Goal: Information Seeking & Learning: Learn about a topic

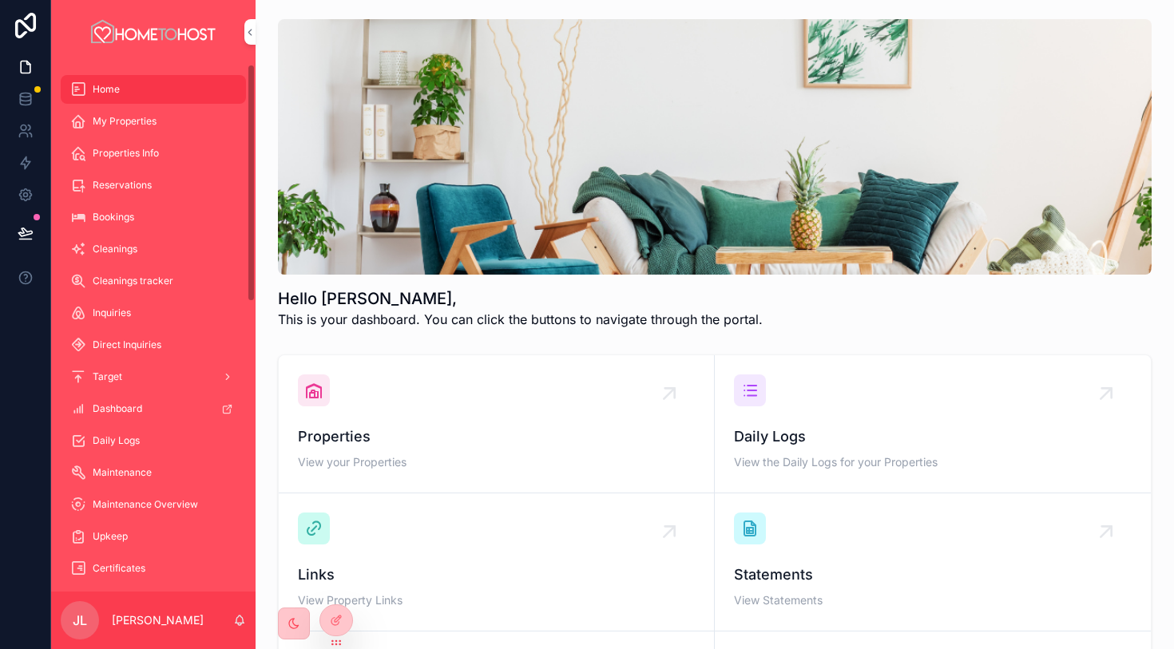
click at [125, 148] on span "Properties Info" at bounding box center [126, 153] width 66 height 13
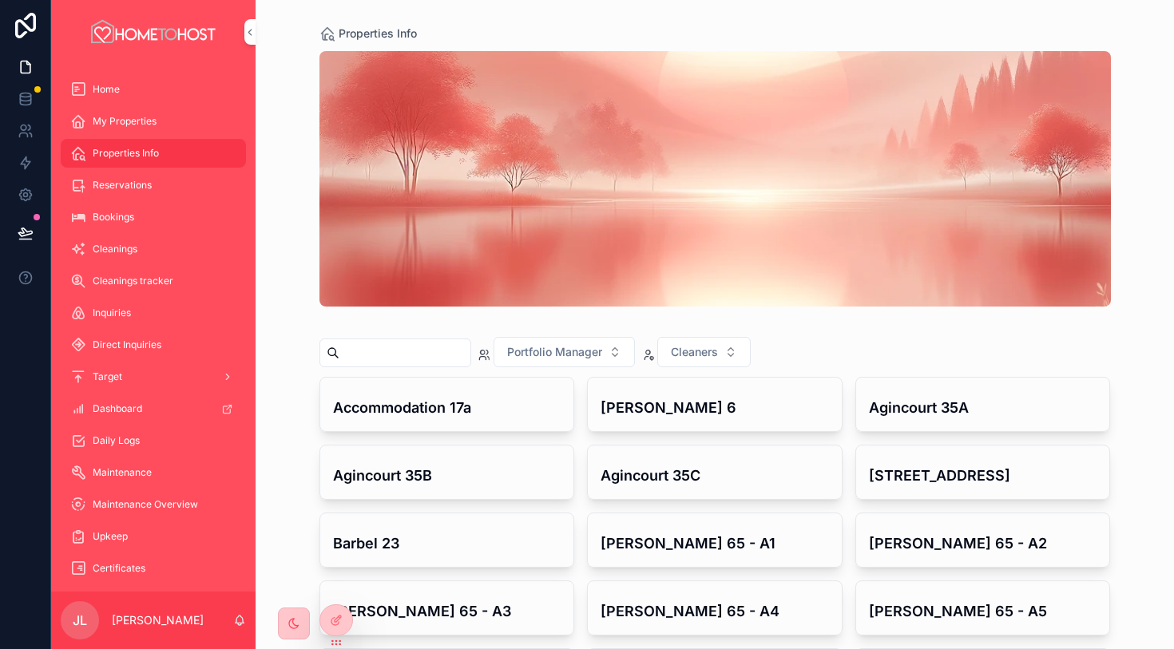
click at [395, 354] on input "scrollable content" at bounding box center [404, 353] width 131 height 22
paste input "**********"
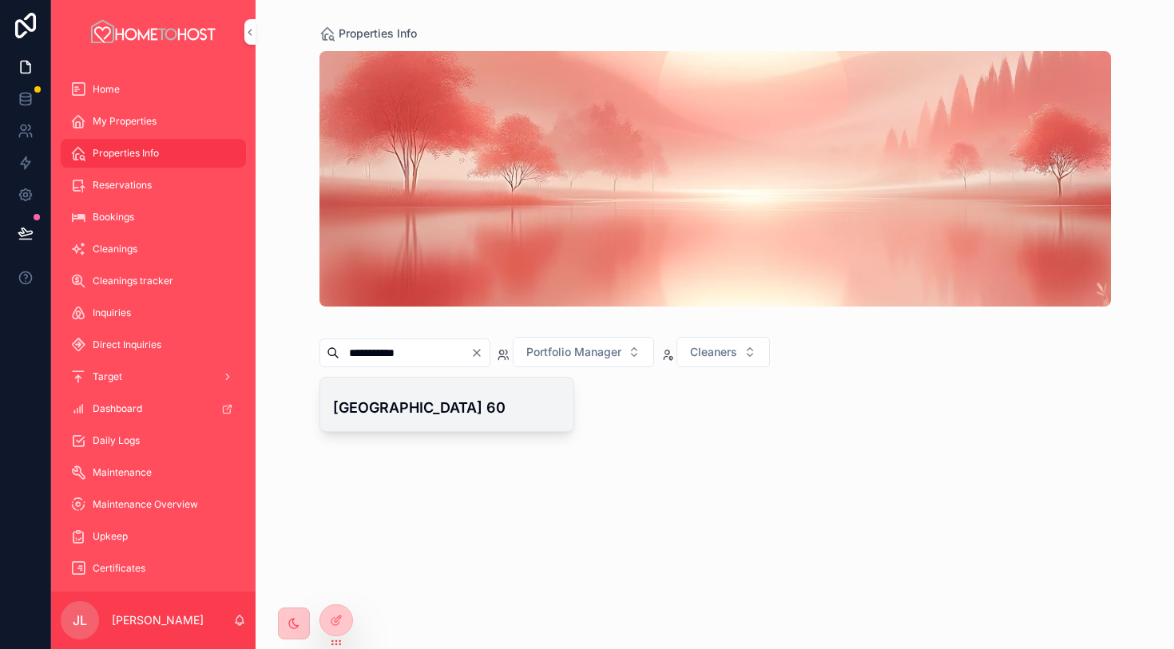
type input "**********"
click at [390, 418] on h4 "[GEOGRAPHIC_DATA] 60" at bounding box center [447, 408] width 228 height 22
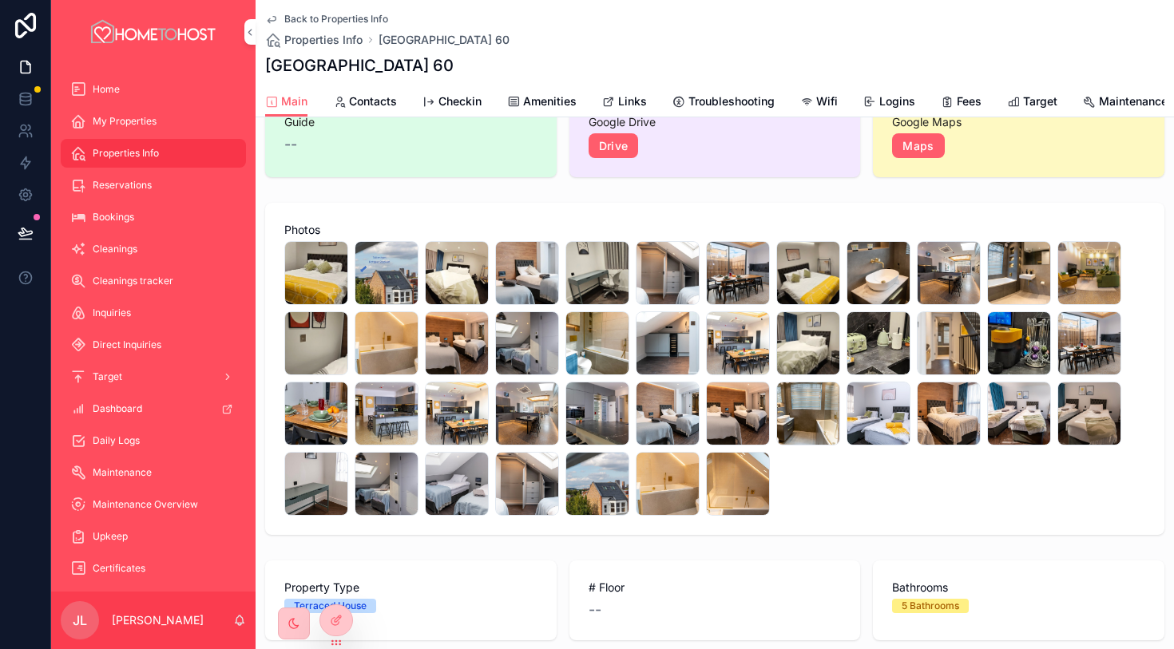
scroll to position [200, 0]
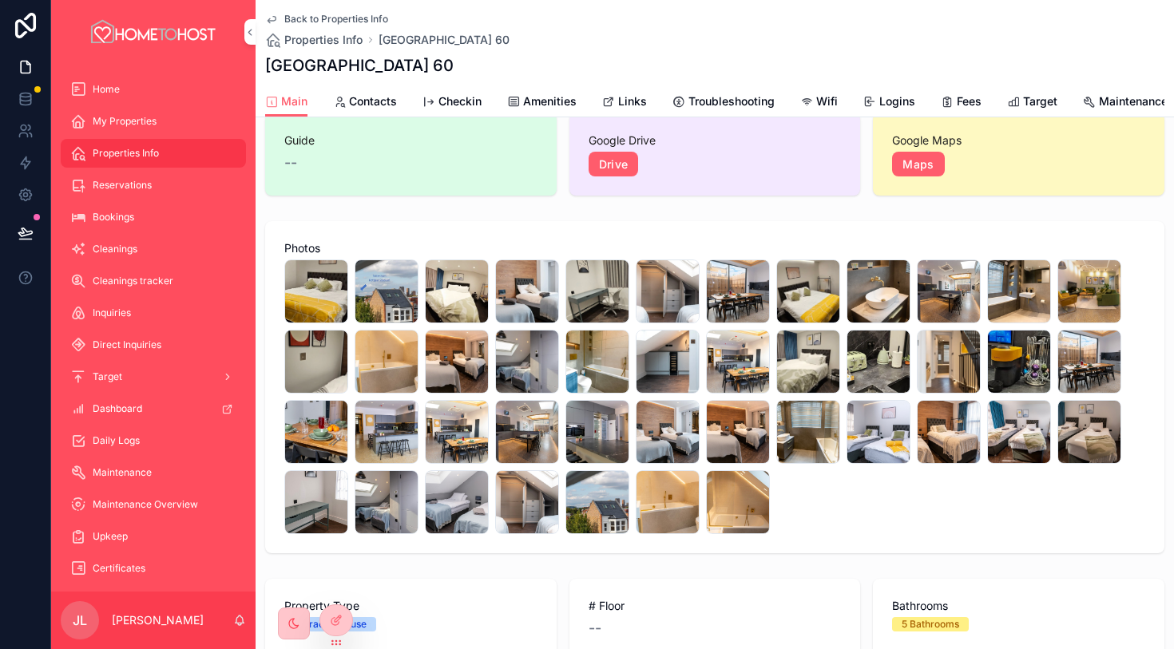
click at [559, 101] on span "Amenities" at bounding box center [549, 101] width 53 height 16
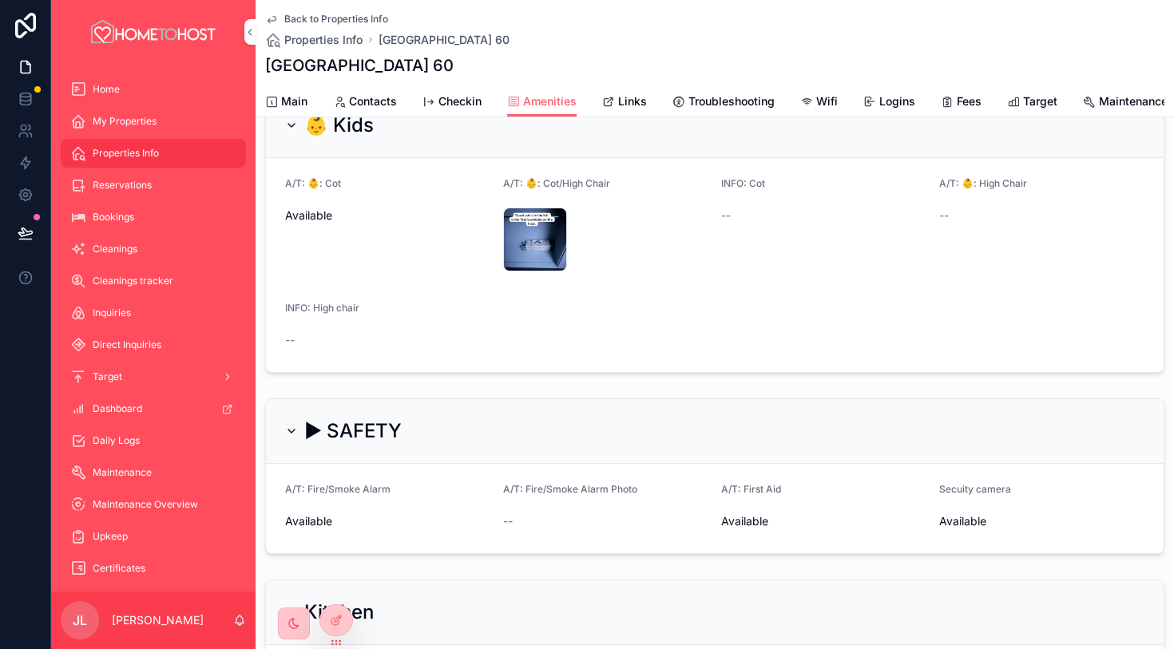
scroll to position [687, 0]
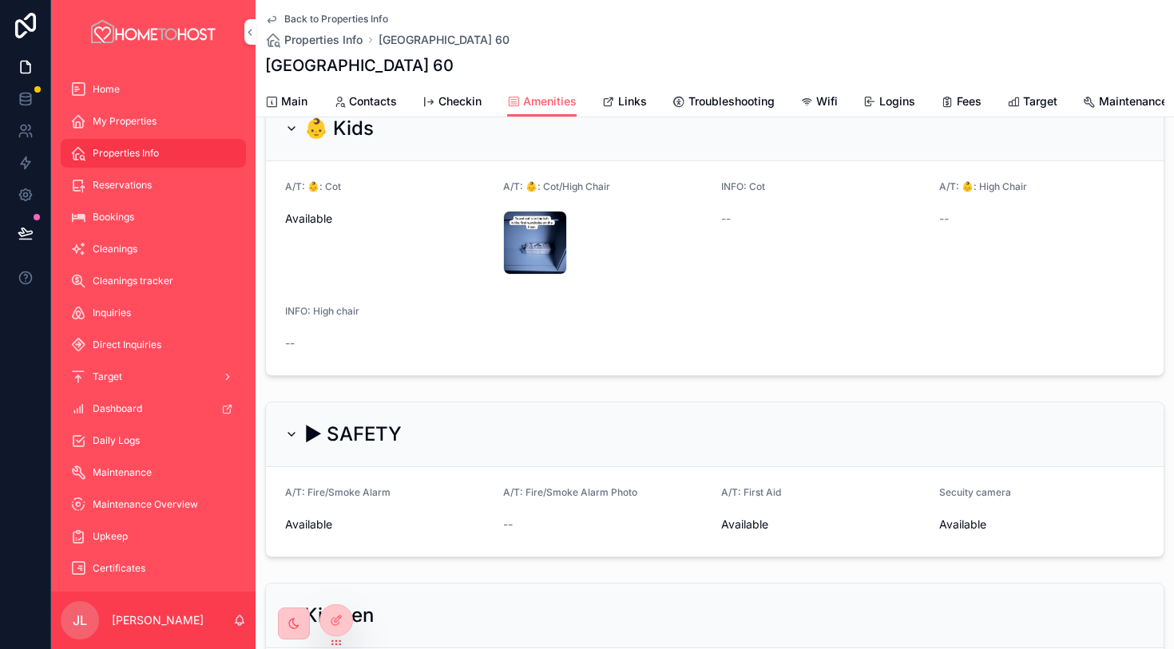
click at [635, 98] on span "Links" at bounding box center [632, 101] width 29 height 16
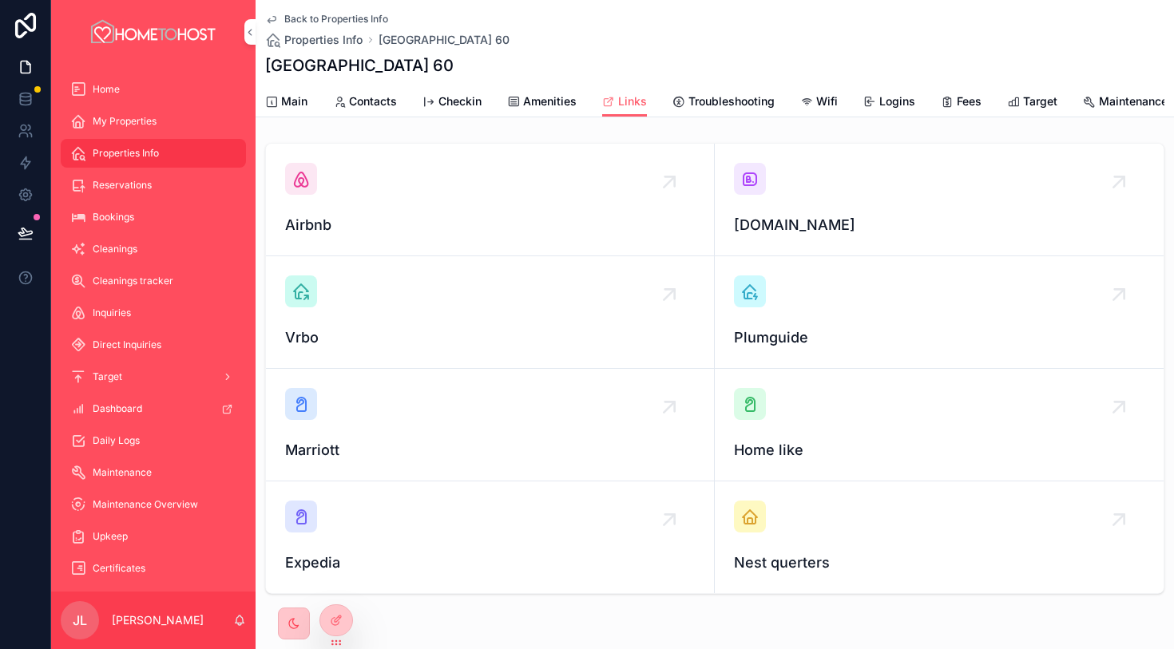
click at [765, 180] on div "scrollable content" at bounding box center [750, 179] width 32 height 32
click at [307, 176] on icon "scrollable content" at bounding box center [300, 178] width 19 height 19
click at [299, 86] on div "Main Contacts Checkin Amenities Links Troubleshooting Wifi Logins Fees Target M…" at bounding box center [714, 101] width 899 height 30
click at [300, 96] on span "Main" at bounding box center [294, 101] width 26 height 16
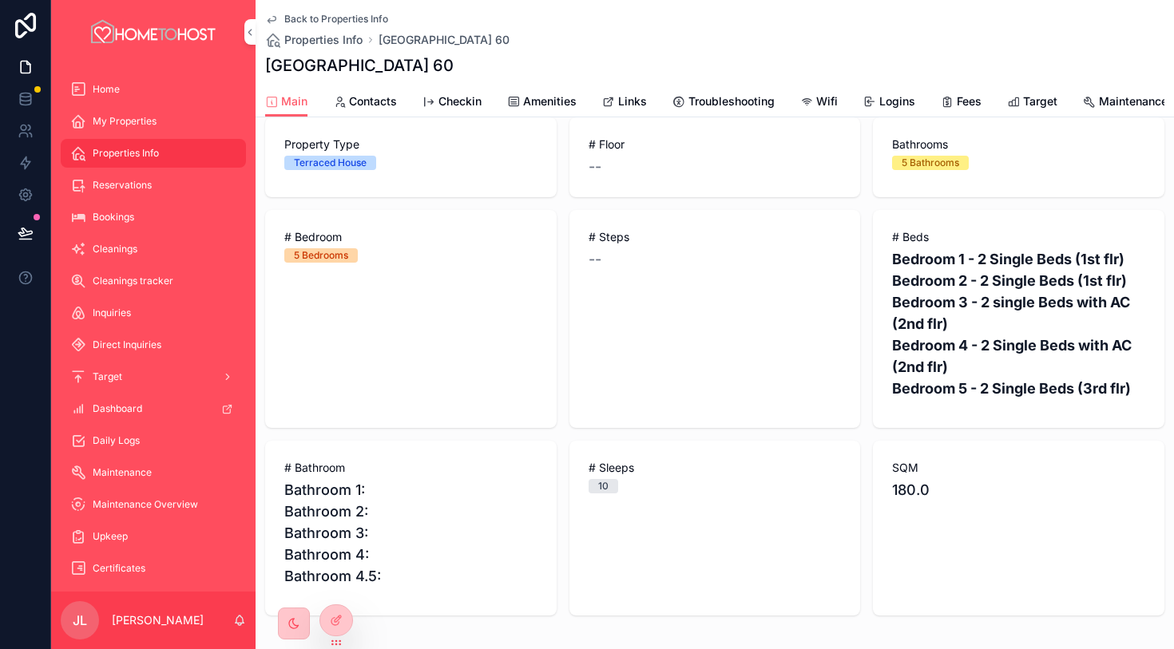
scroll to position [661, 0]
click at [543, 100] on span "Amenities" at bounding box center [549, 101] width 53 height 16
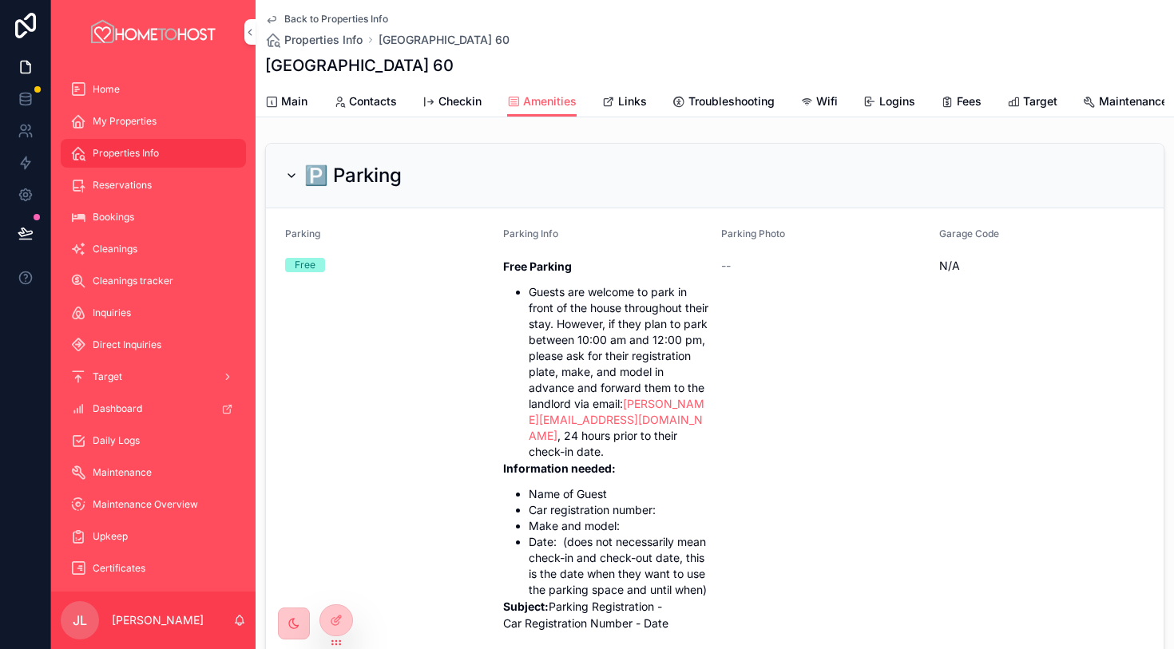
scroll to position [9, 0]
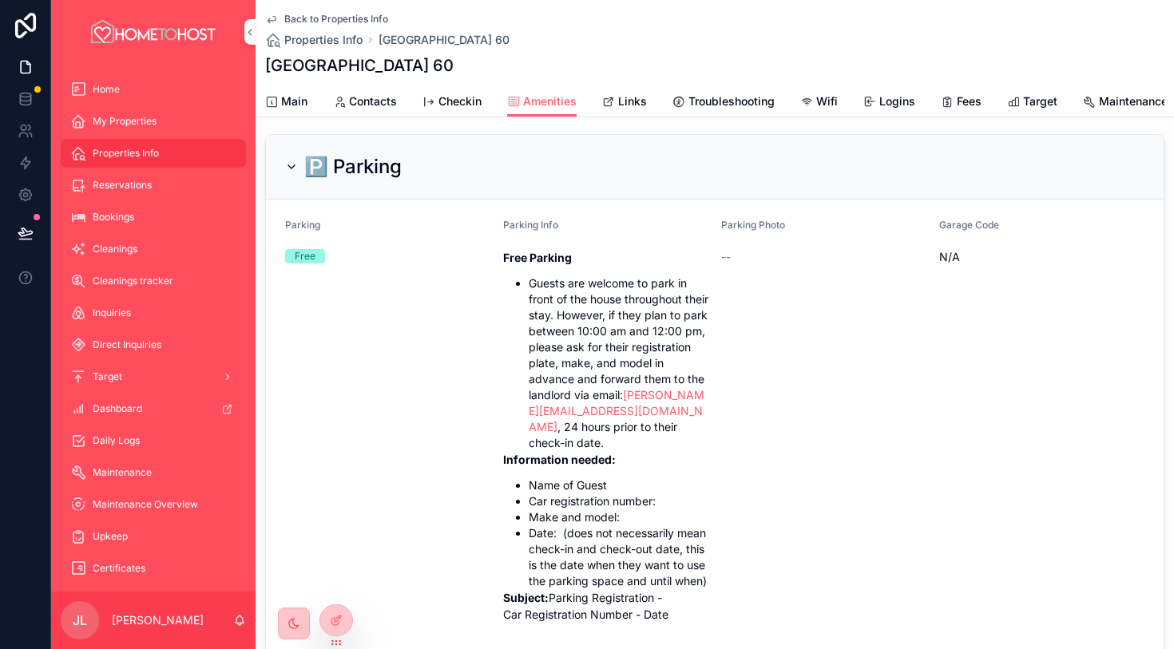
click at [316, 20] on span "Back to Properties Info" at bounding box center [336, 19] width 104 height 13
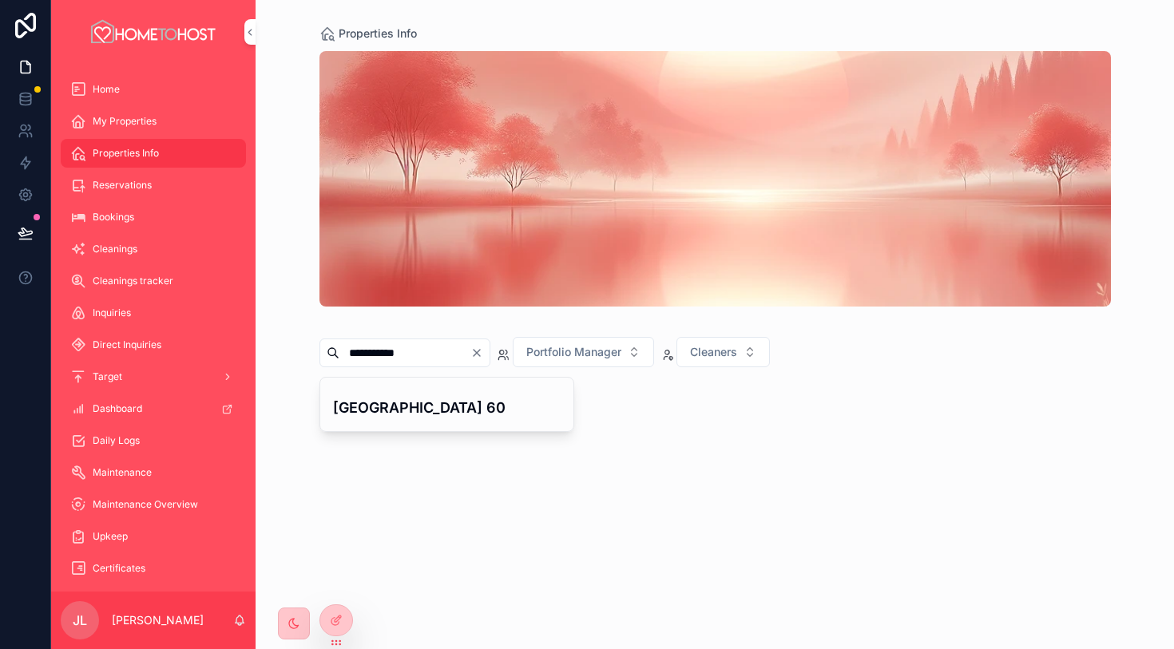
click at [483, 358] on icon "Clear" at bounding box center [476, 353] width 13 height 13
click at [435, 353] on input "scrollable content" at bounding box center [404, 353] width 131 height 22
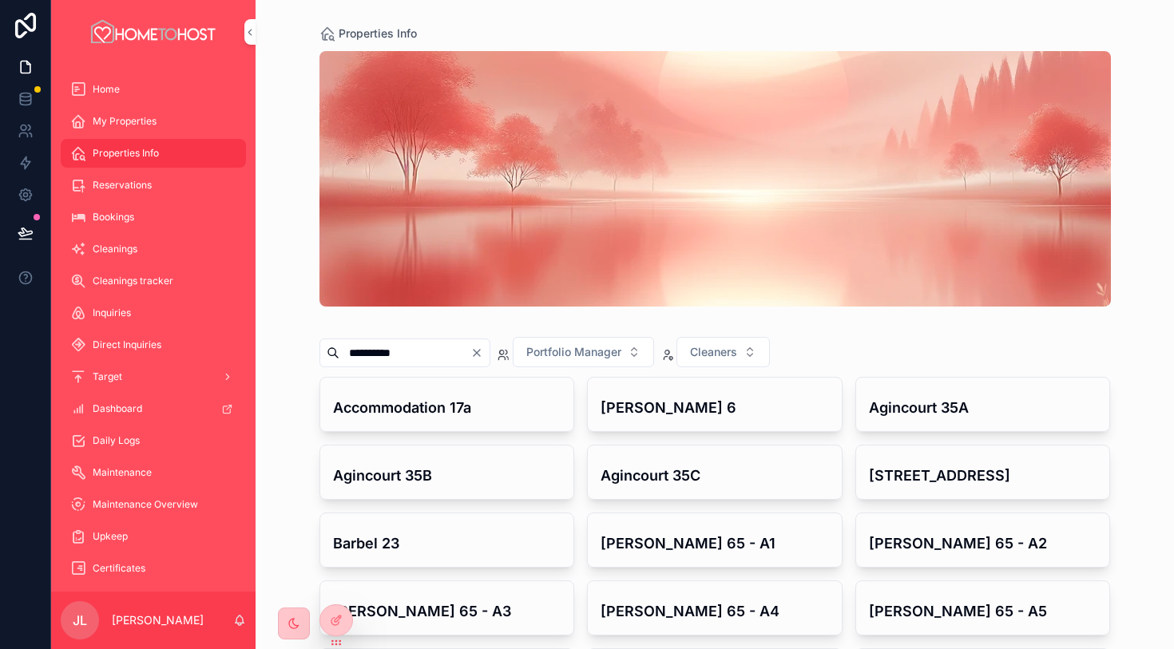
type input "**********"
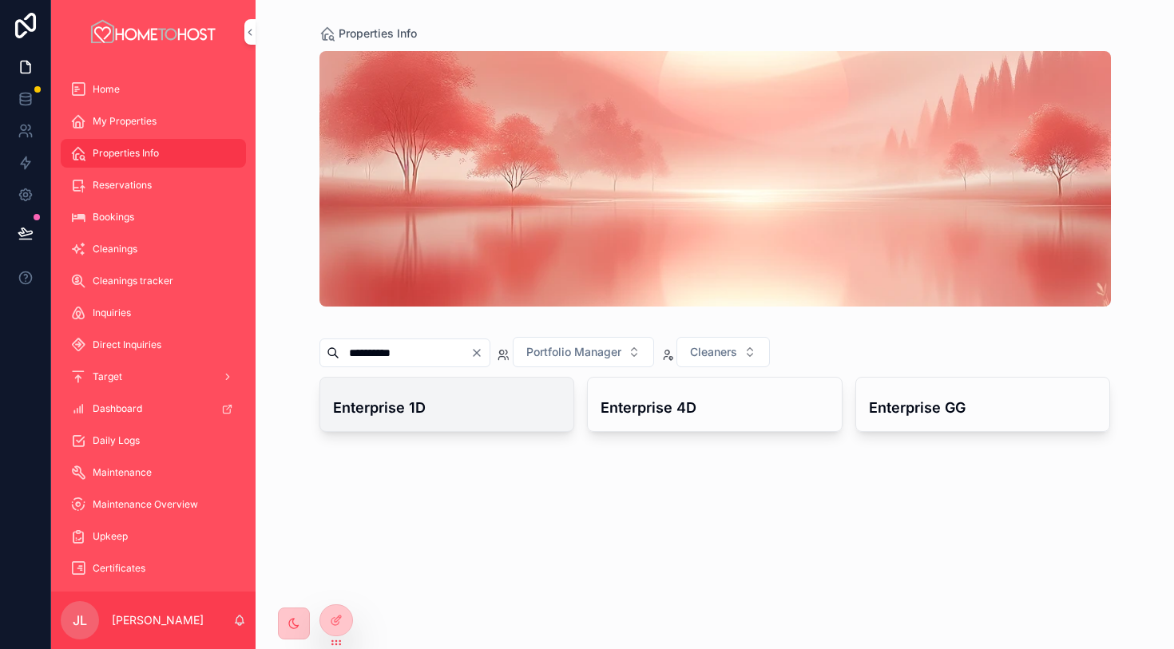
click at [417, 414] on h4 "Enterprise 1D" at bounding box center [447, 408] width 228 height 22
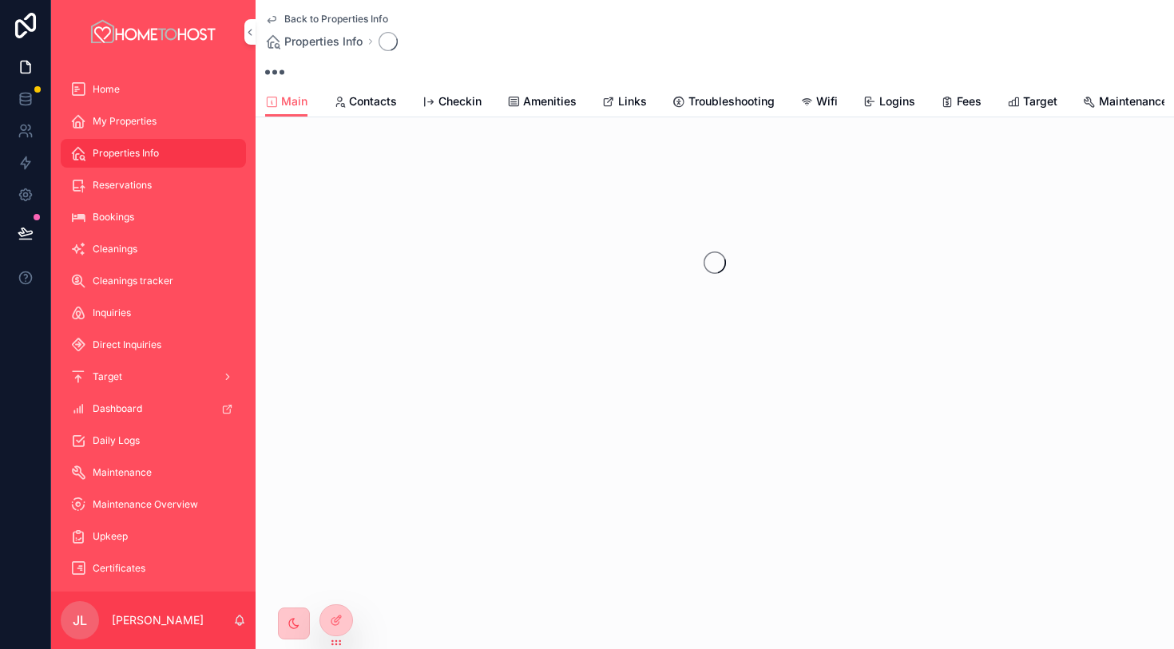
click at [710, 108] on span "Troubleshooting" at bounding box center [731, 101] width 86 height 16
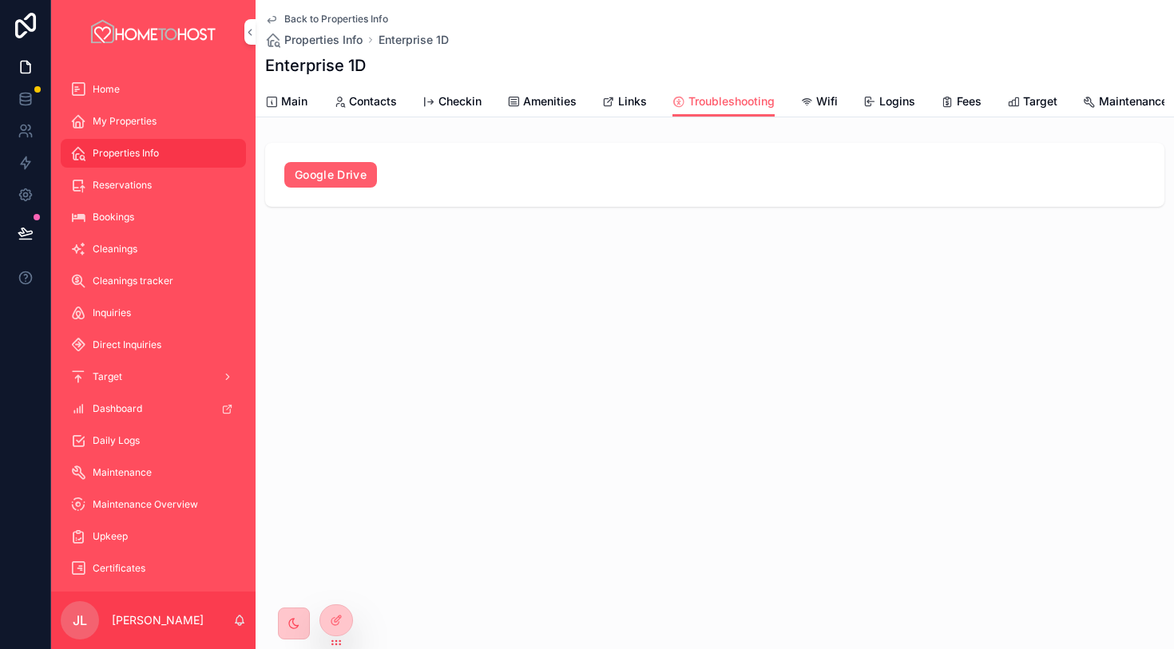
click at [638, 104] on span "Links" at bounding box center [632, 101] width 29 height 16
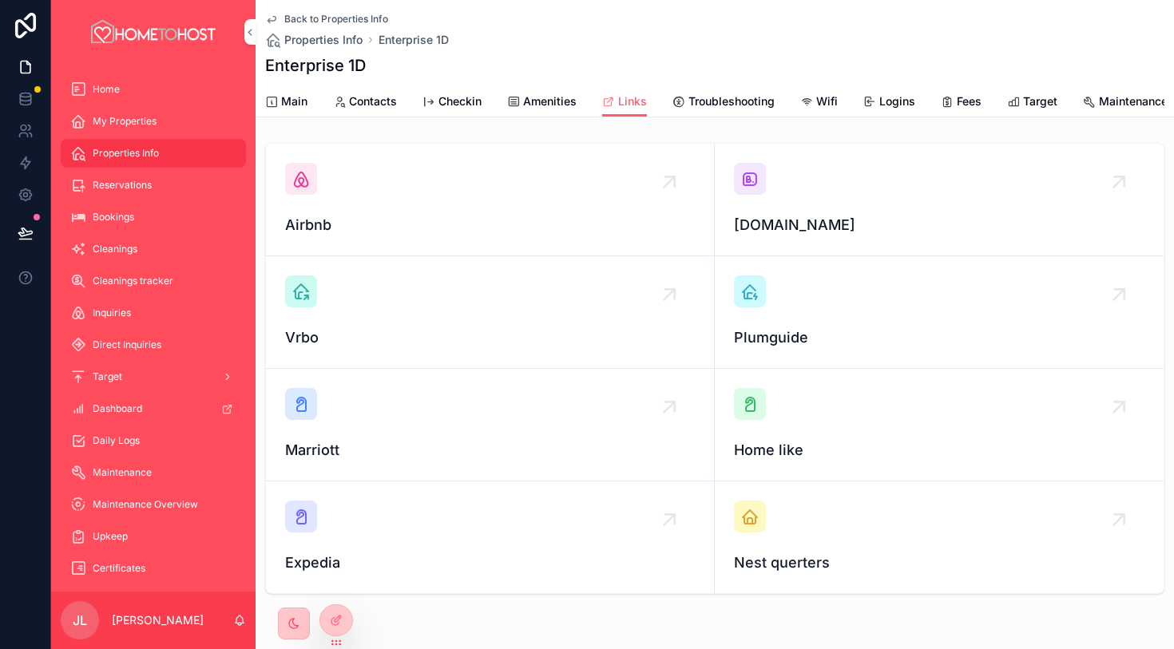
click at [766, 188] on div "[DOMAIN_NAME]" at bounding box center [939, 199] width 410 height 73
click at [306, 176] on icon "scrollable content" at bounding box center [300, 178] width 19 height 19
click at [550, 96] on span "Amenities" at bounding box center [549, 101] width 53 height 16
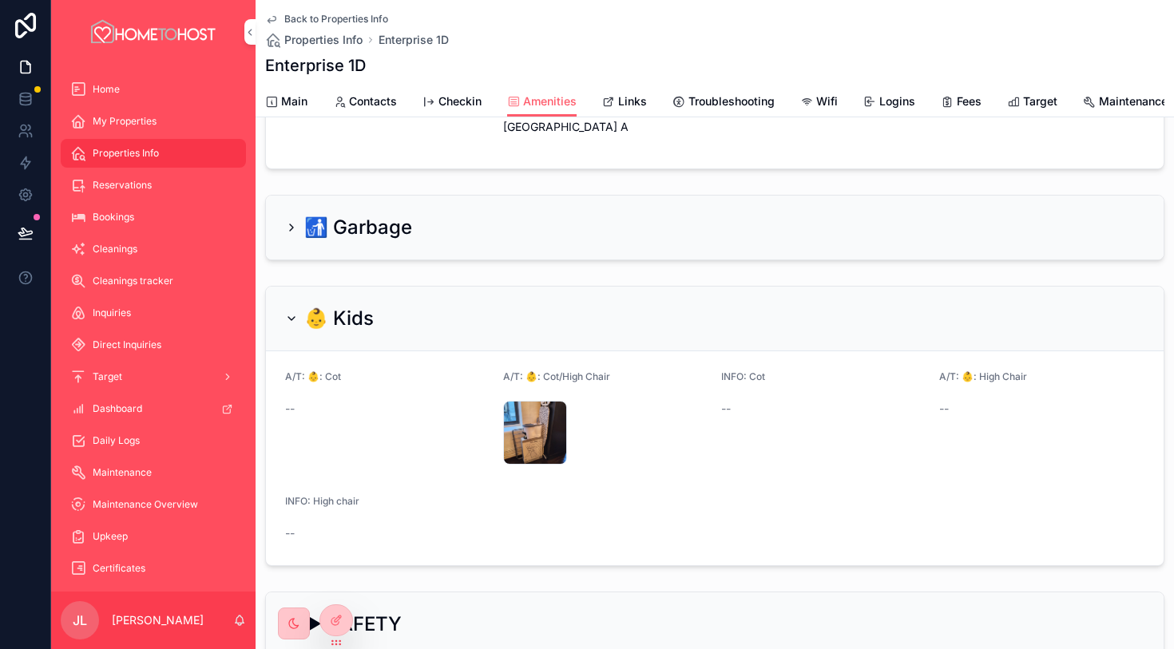
scroll to position [220, 0]
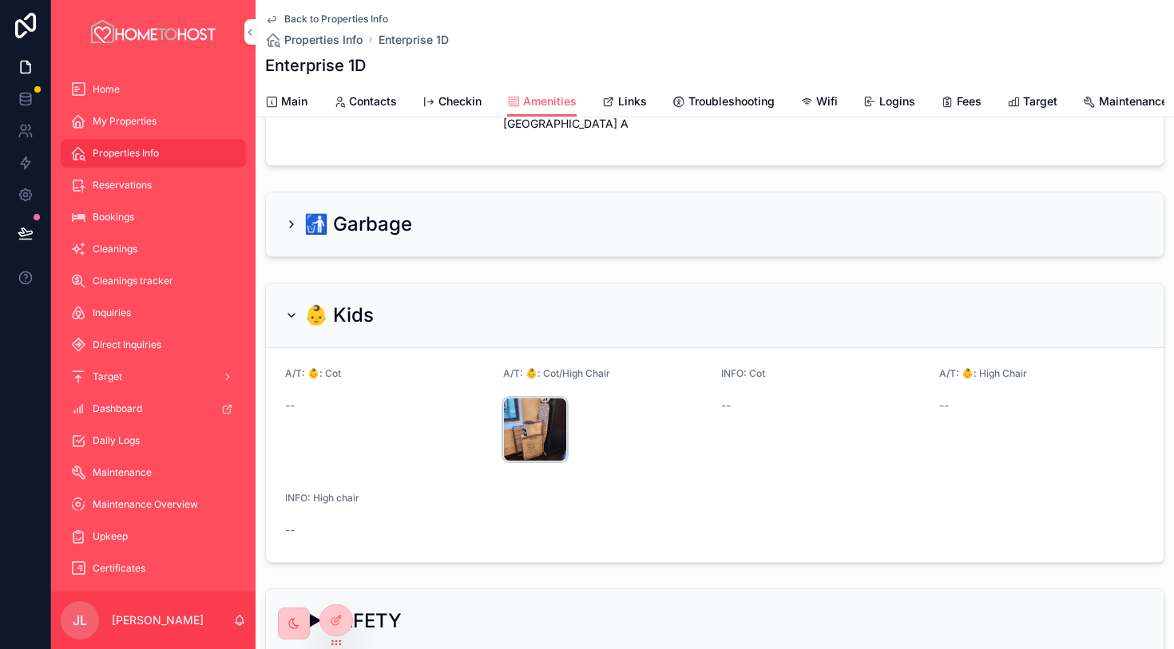
click at [553, 436] on div "20230209_113947 .jpg" at bounding box center [535, 430] width 64 height 64
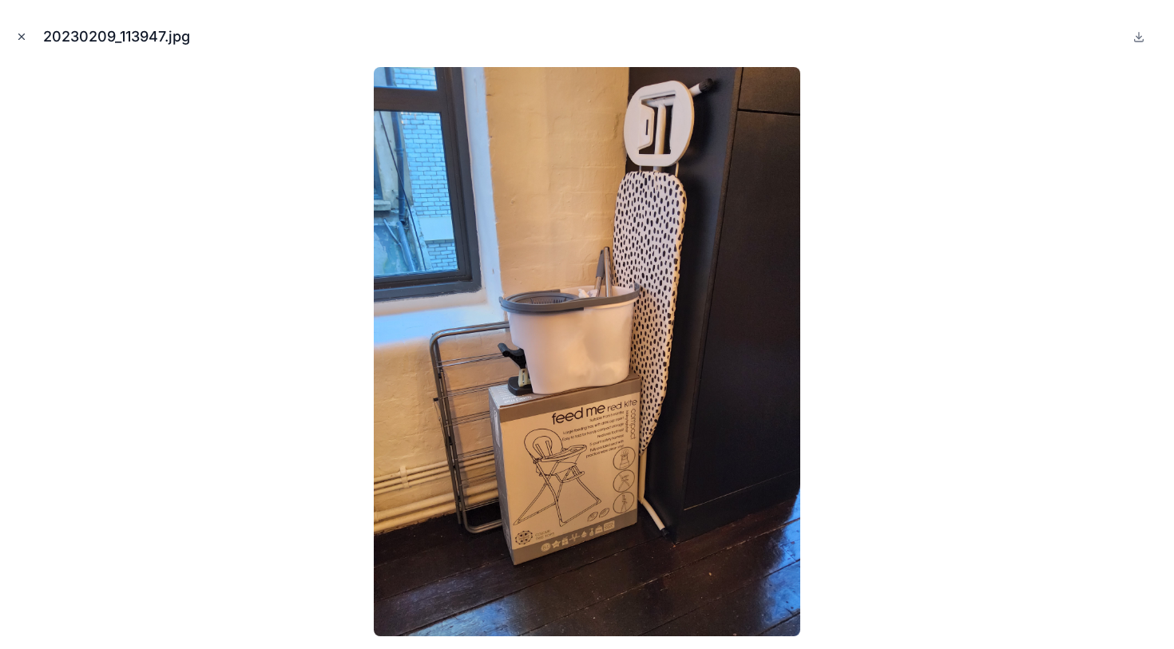
click at [21, 32] on icon "Close modal" at bounding box center [21, 36] width 11 height 11
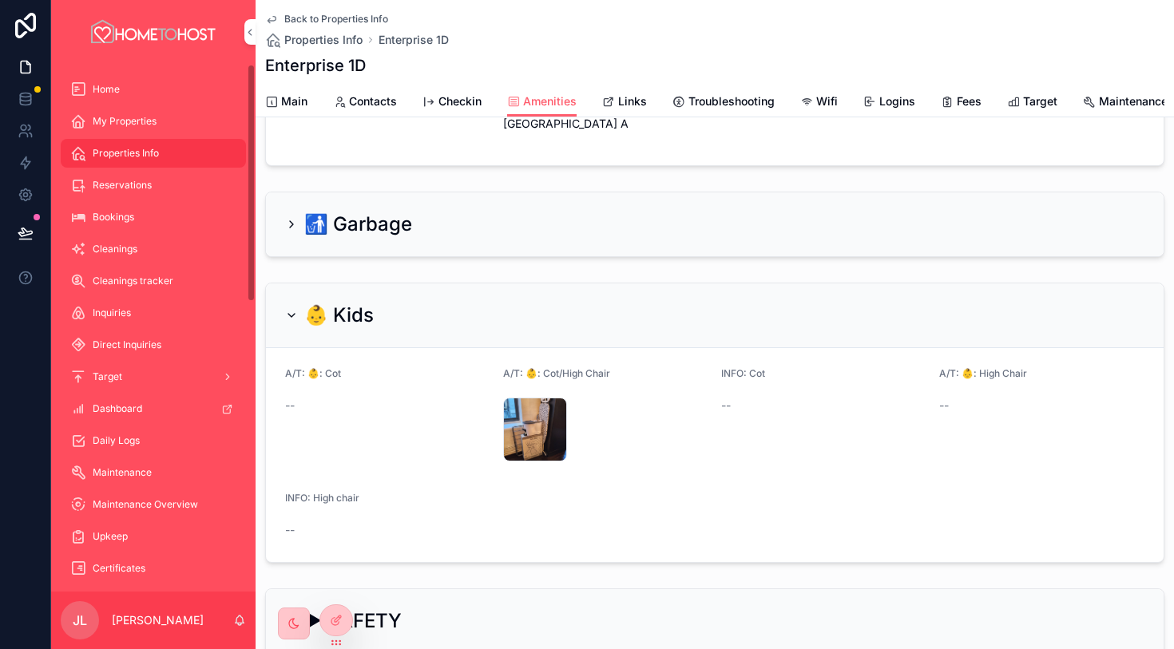
click at [302, 105] on span "Main" at bounding box center [294, 101] width 26 height 16
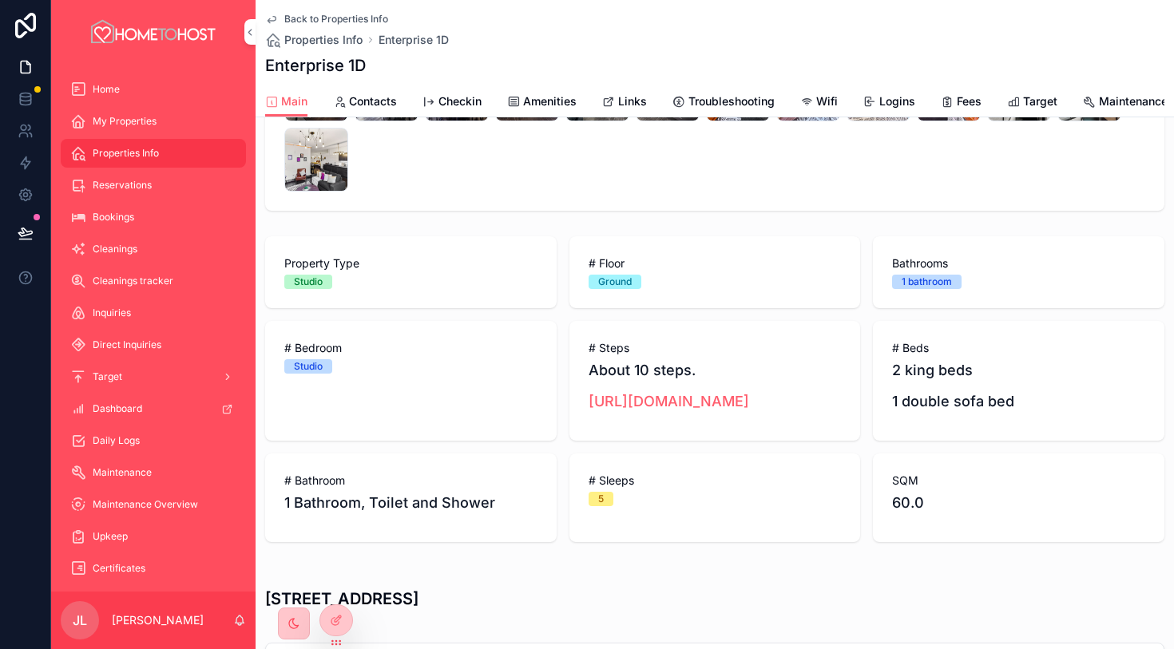
scroll to position [469, 0]
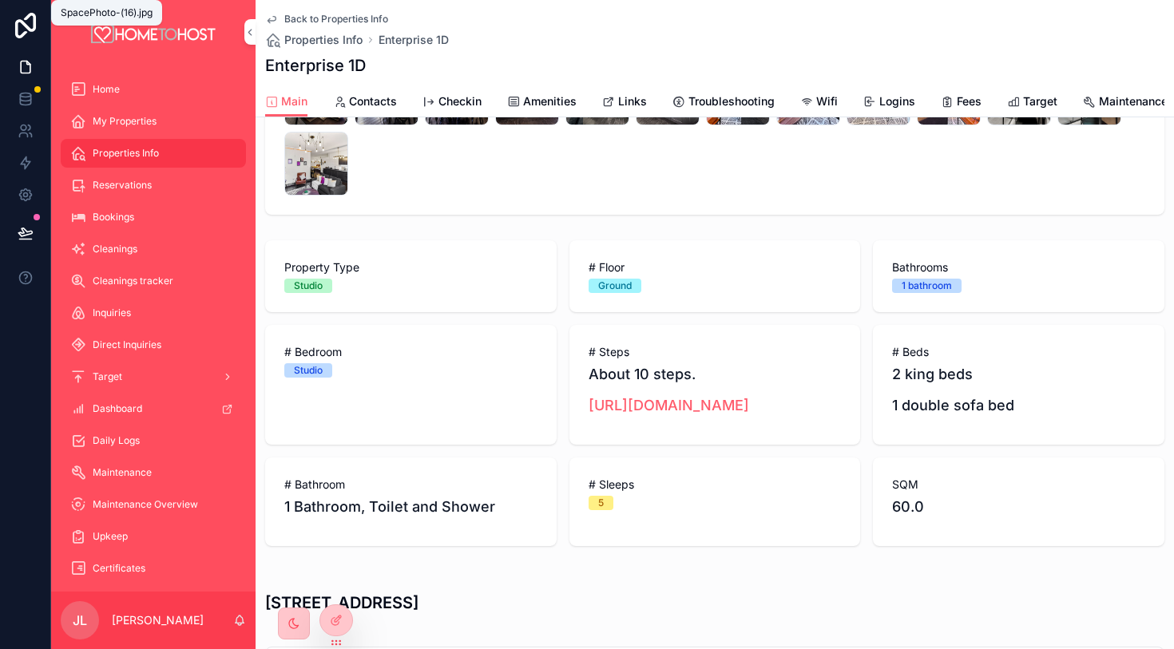
click at [547, 101] on span "Amenities" at bounding box center [549, 101] width 53 height 16
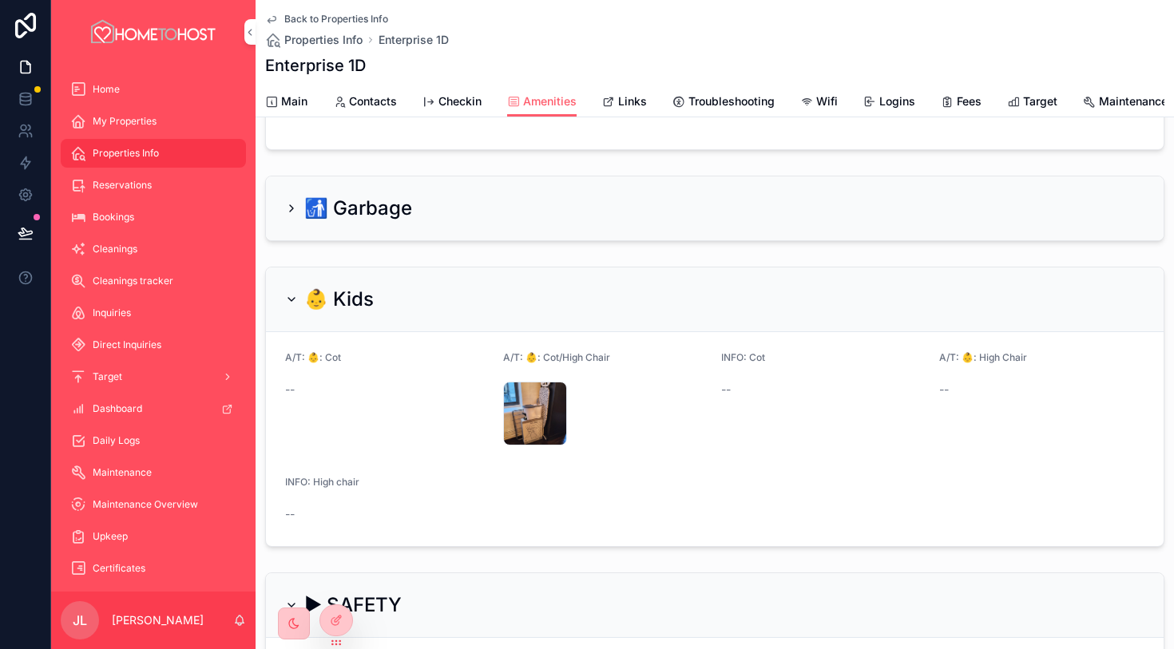
scroll to position [285, 0]
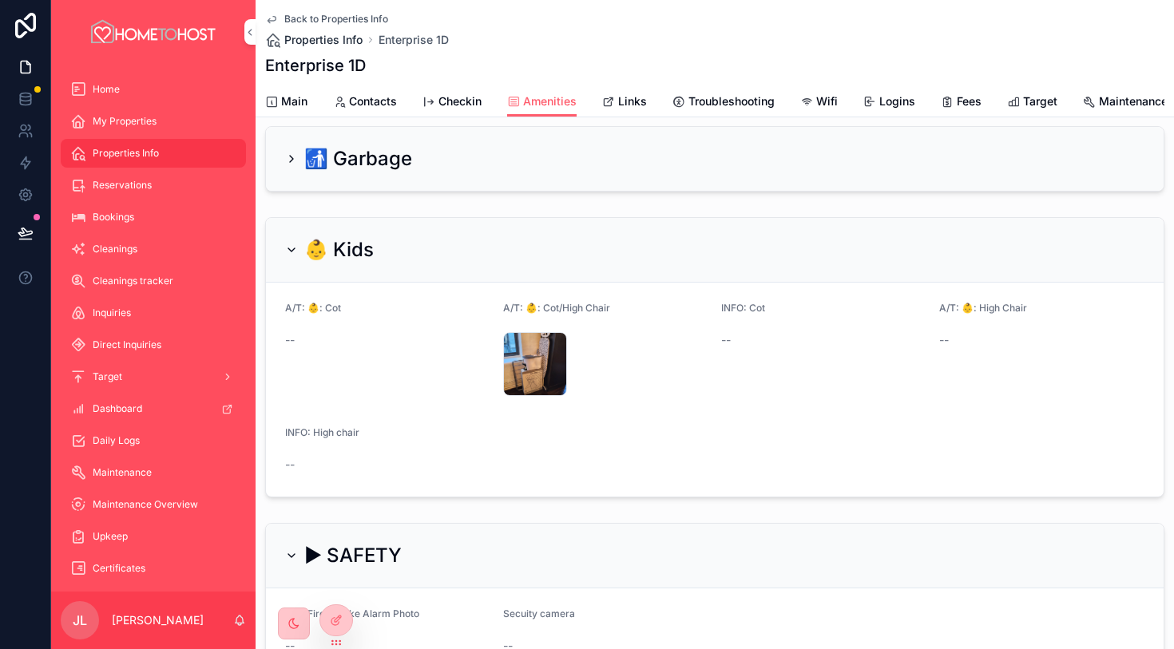
click at [330, 42] on span "Properties Info" at bounding box center [323, 40] width 78 height 16
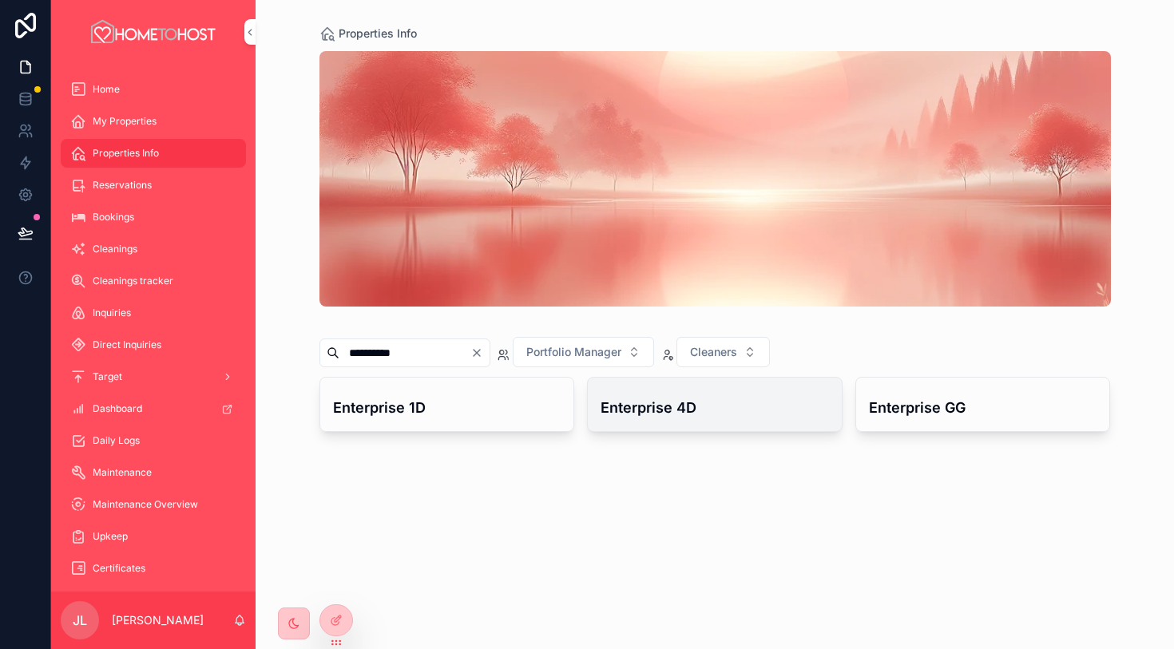
click at [681, 407] on h4 "Enterprise 4D" at bounding box center [714, 408] width 228 height 22
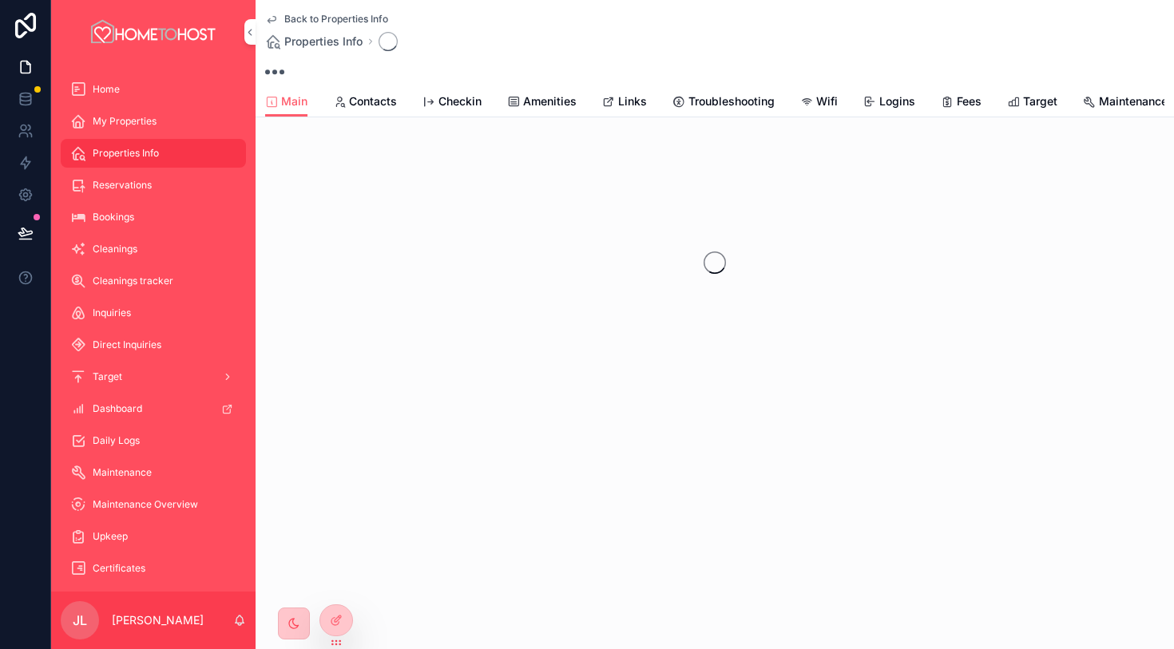
click at [636, 100] on span "Links" at bounding box center [632, 101] width 29 height 16
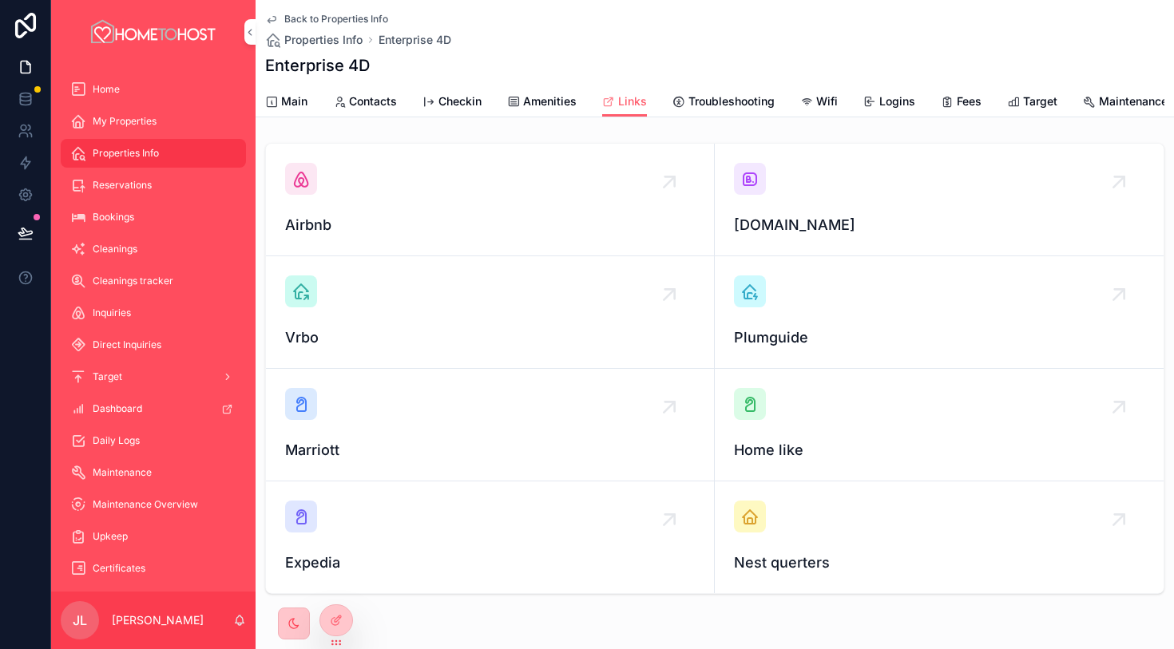
click at [755, 181] on icon "scrollable content" at bounding box center [749, 178] width 19 height 19
click at [317, 172] on div "Airbnb" at bounding box center [490, 199] width 410 height 73
click at [551, 100] on span "Amenities" at bounding box center [549, 101] width 53 height 16
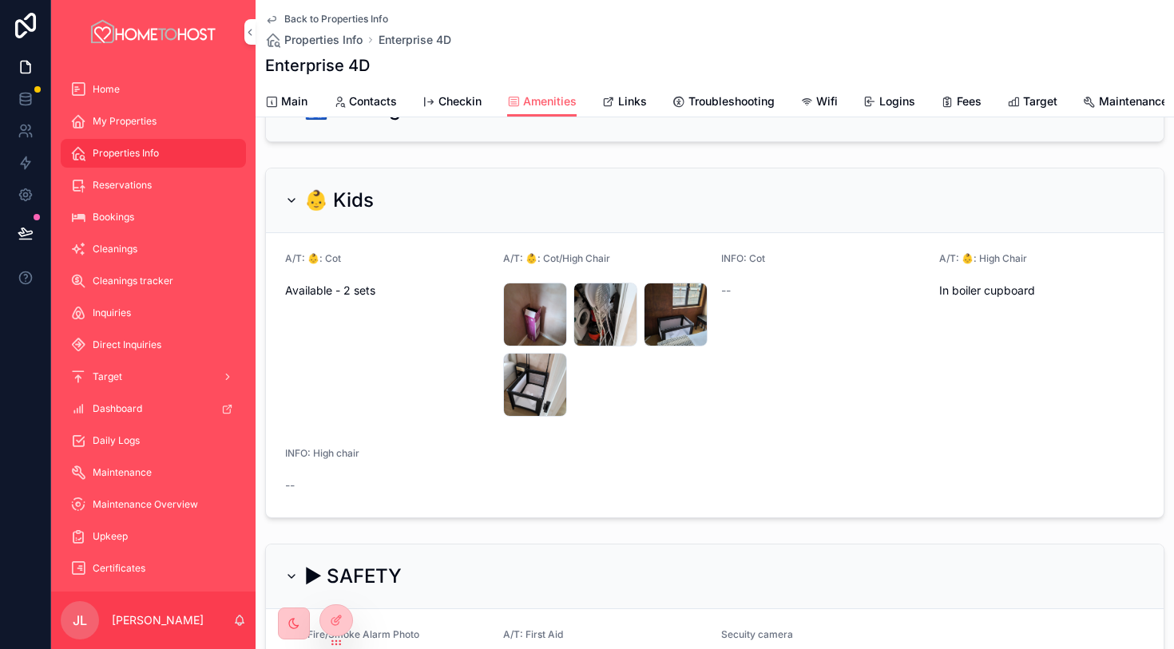
scroll to position [335, 0]
click at [300, 104] on span "Main" at bounding box center [294, 101] width 26 height 16
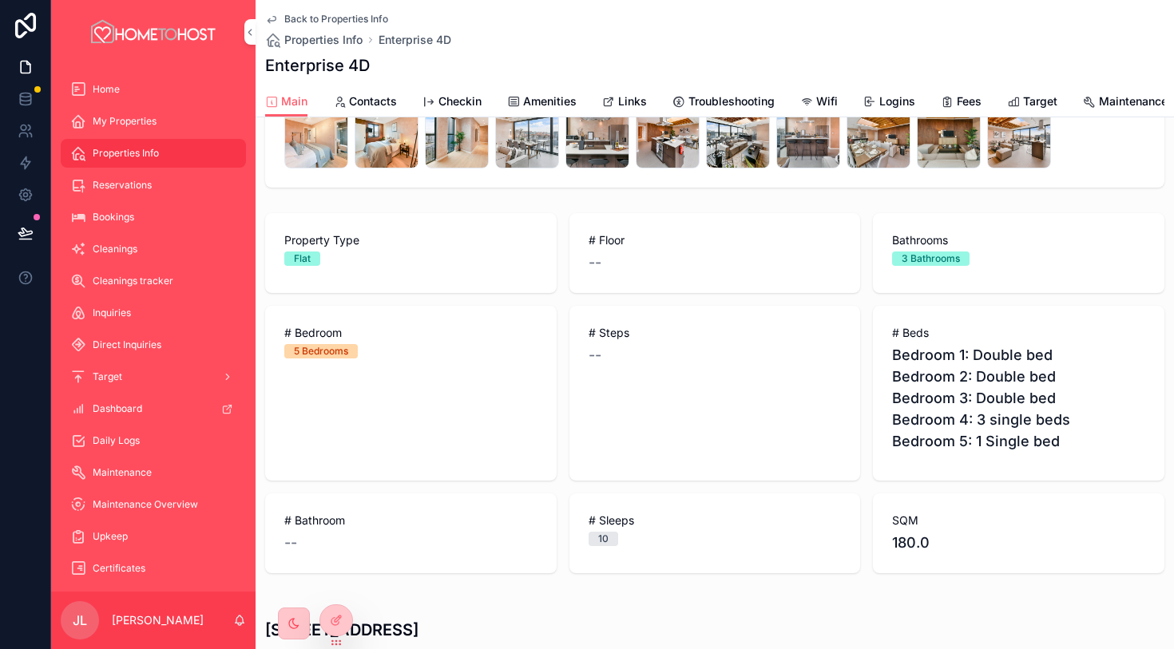
scroll to position [422, 0]
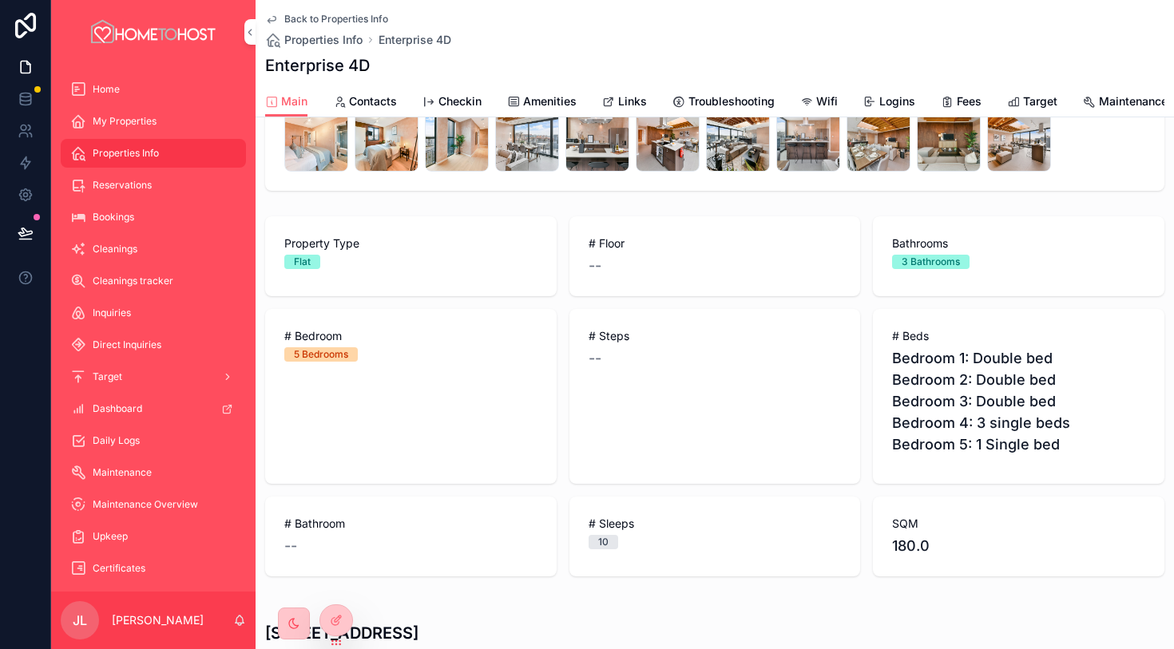
click at [545, 100] on span "Amenities" at bounding box center [549, 101] width 53 height 16
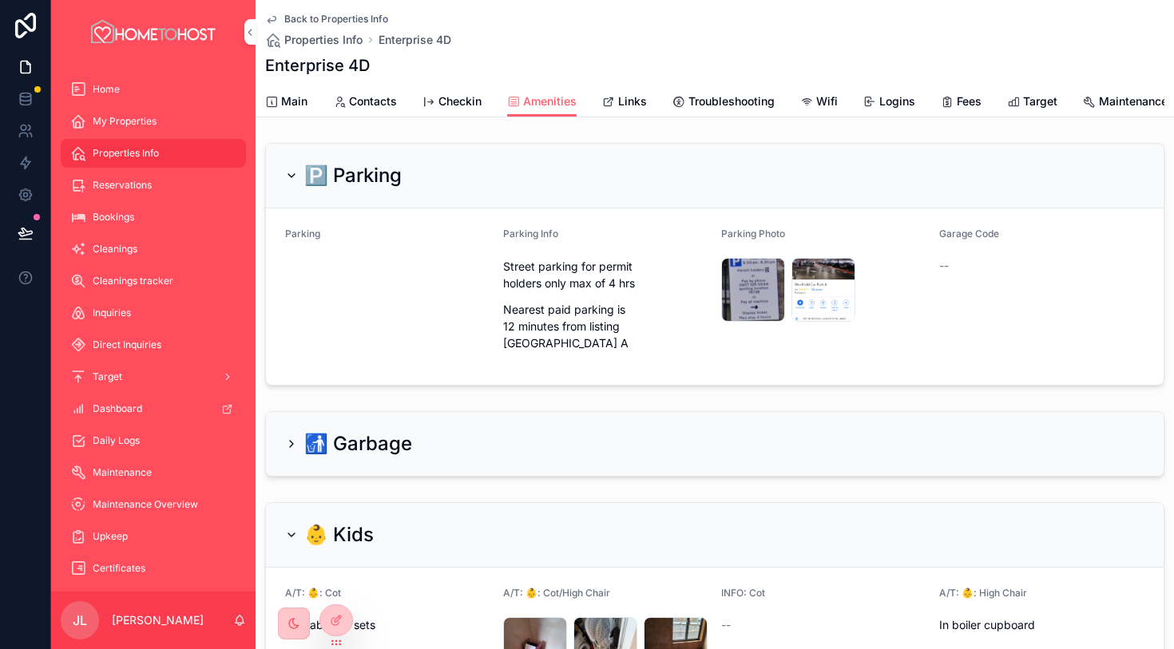
click at [295, 100] on span "Main" at bounding box center [294, 101] width 26 height 16
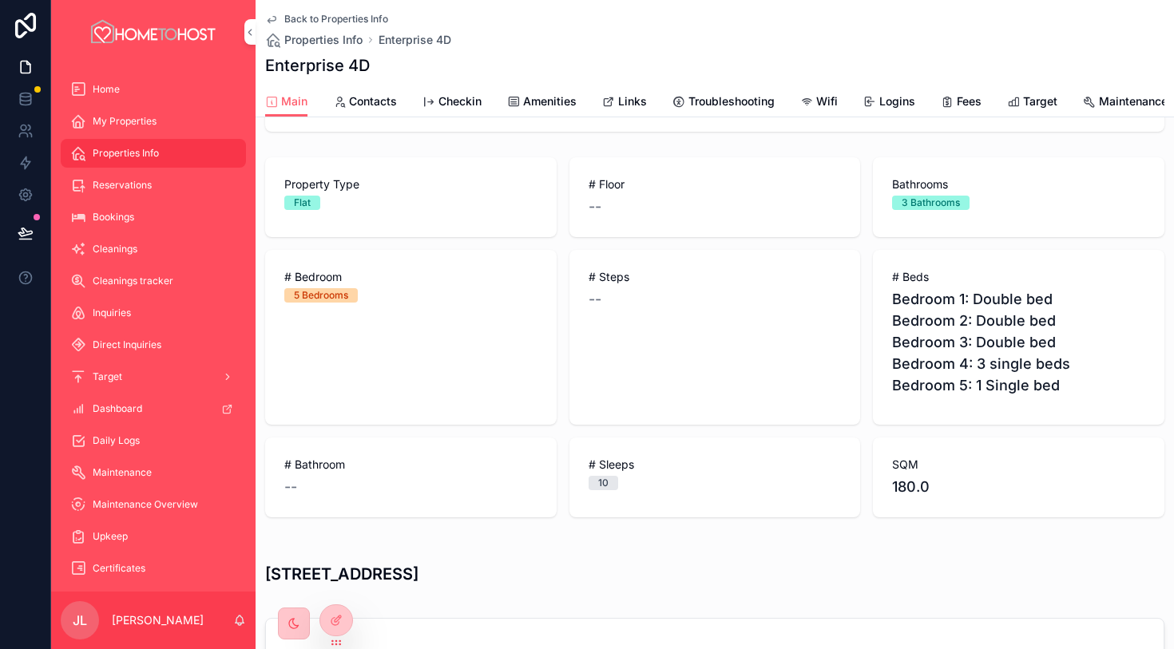
scroll to position [497, 0]
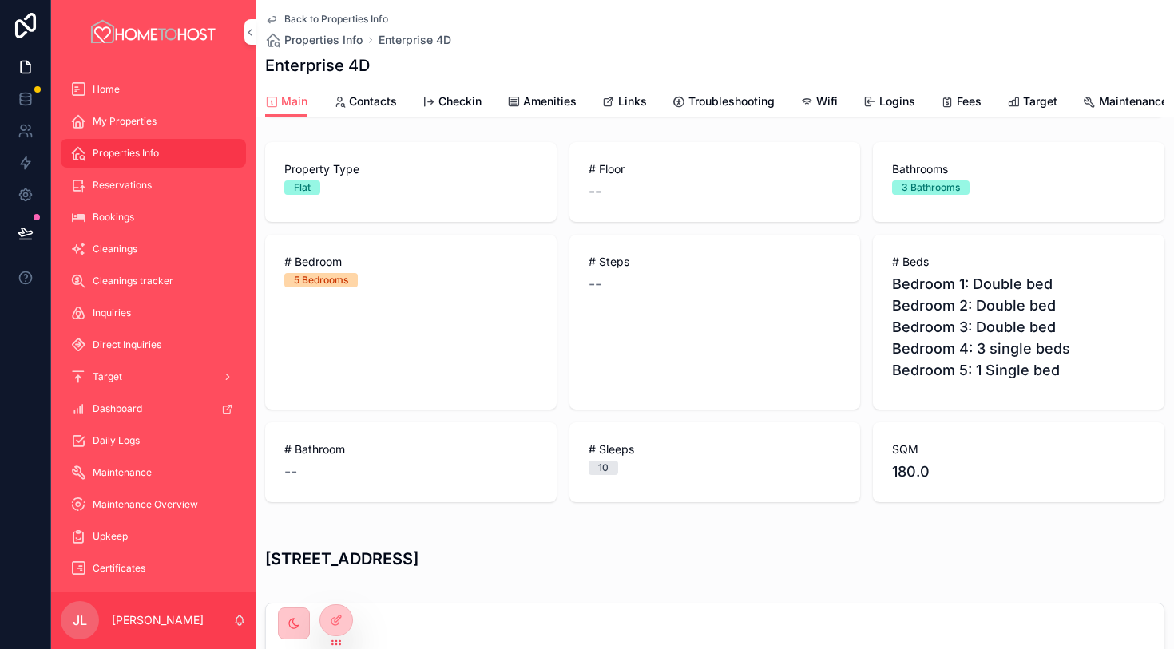
click at [545, 103] on span "Amenities" at bounding box center [549, 101] width 53 height 16
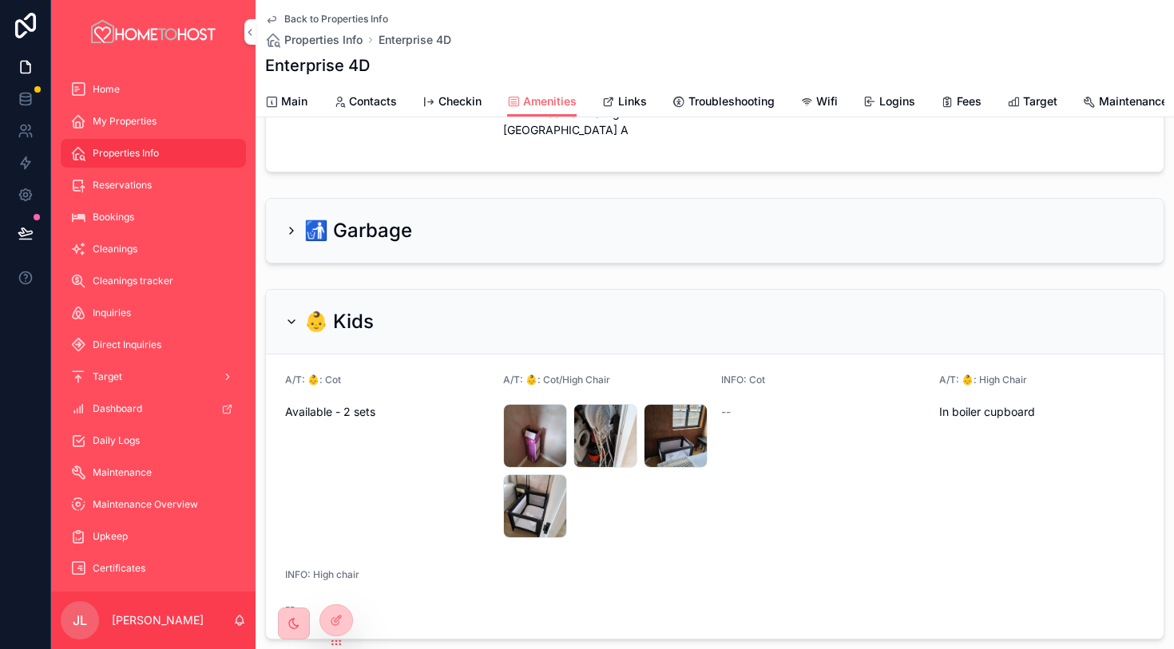
scroll to position [208, 0]
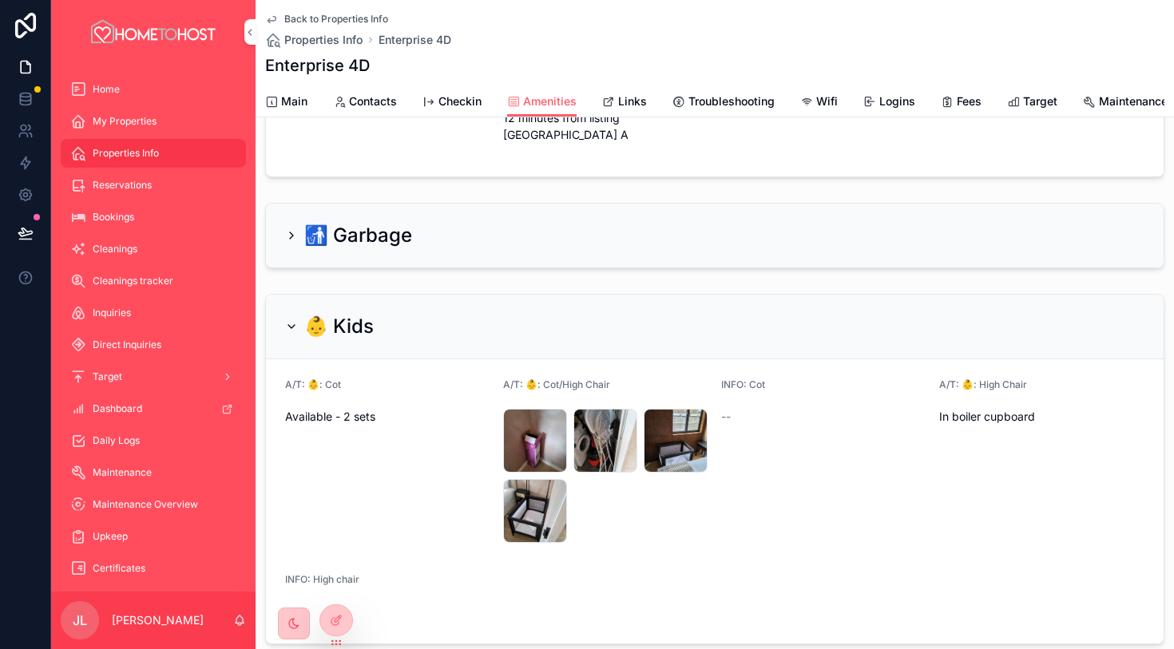
click at [296, 101] on span "Main" at bounding box center [294, 101] width 26 height 16
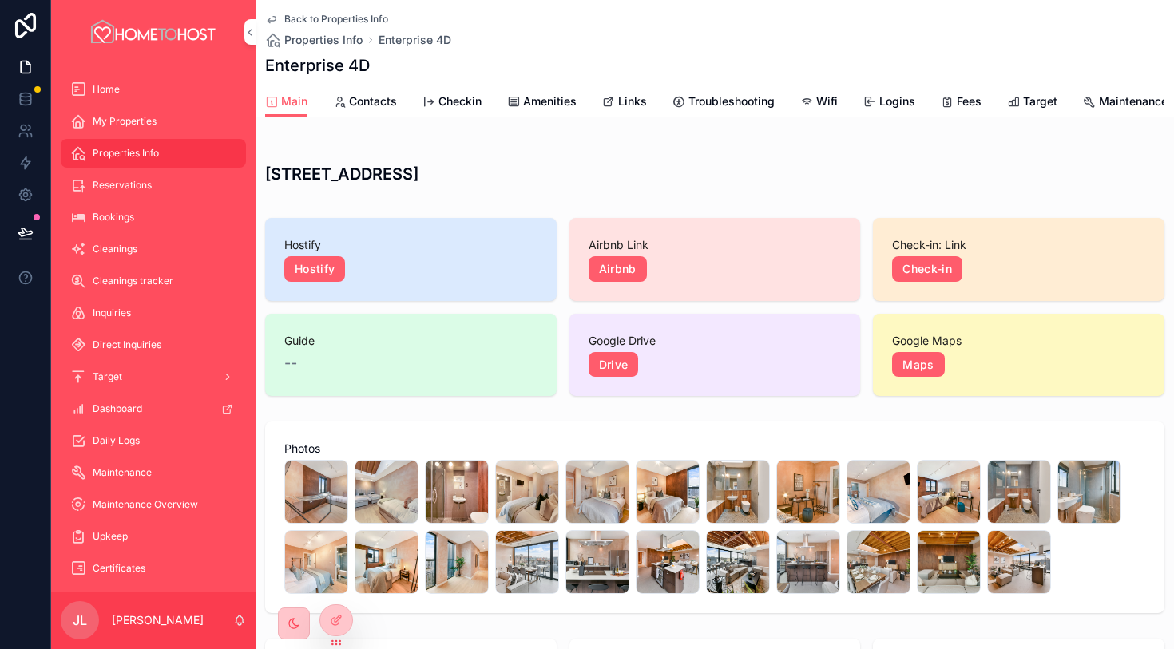
click at [294, 108] on span "Main" at bounding box center [294, 101] width 26 height 16
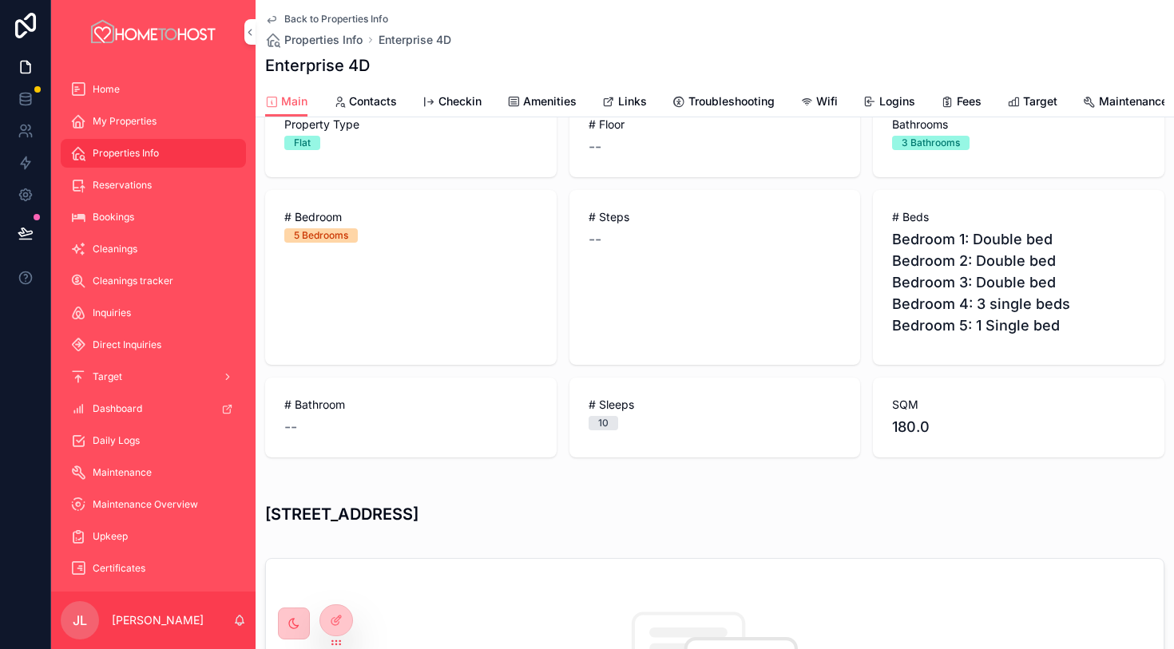
scroll to position [507, 0]
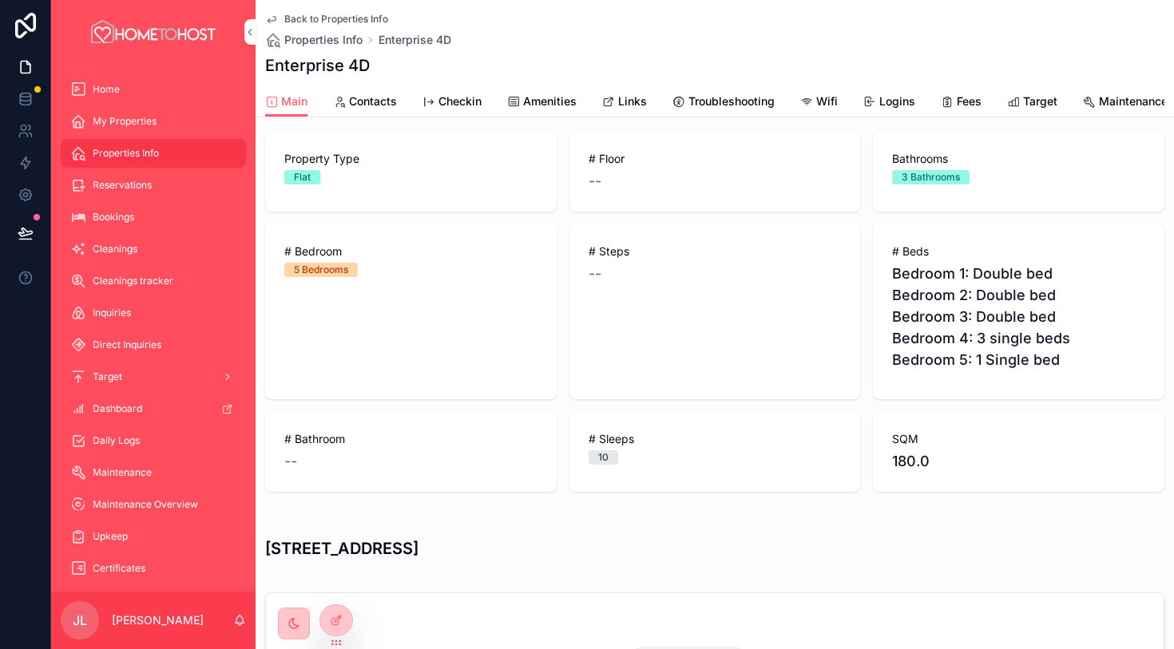
click at [525, 106] on span "Amenities" at bounding box center [549, 101] width 53 height 16
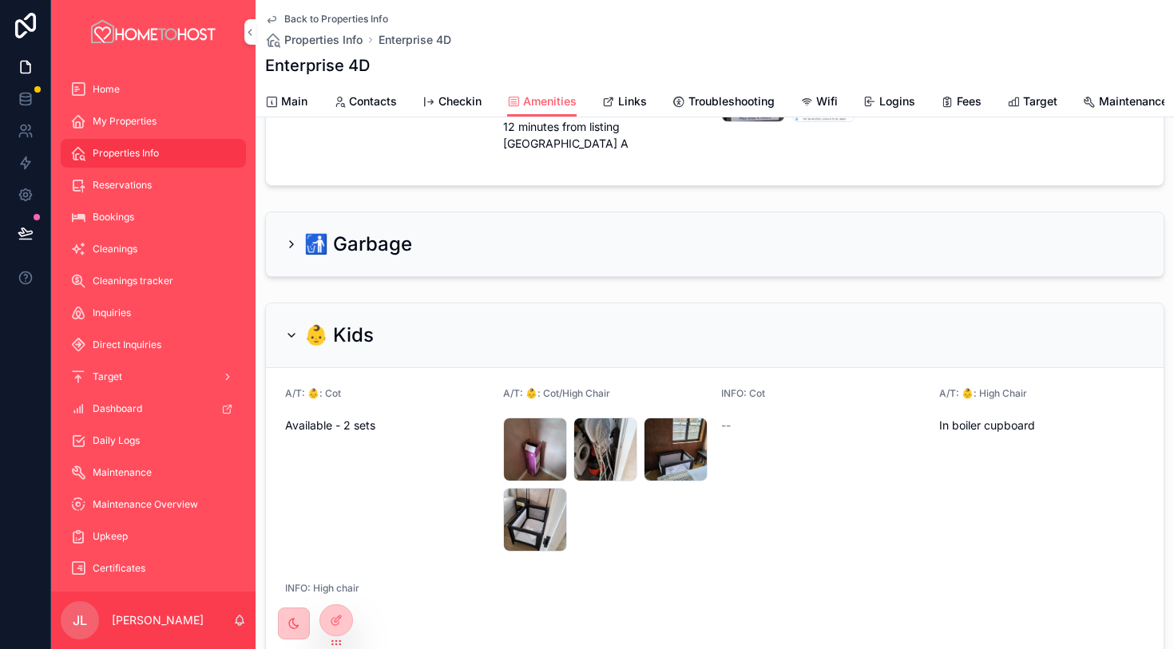
scroll to position [134, 0]
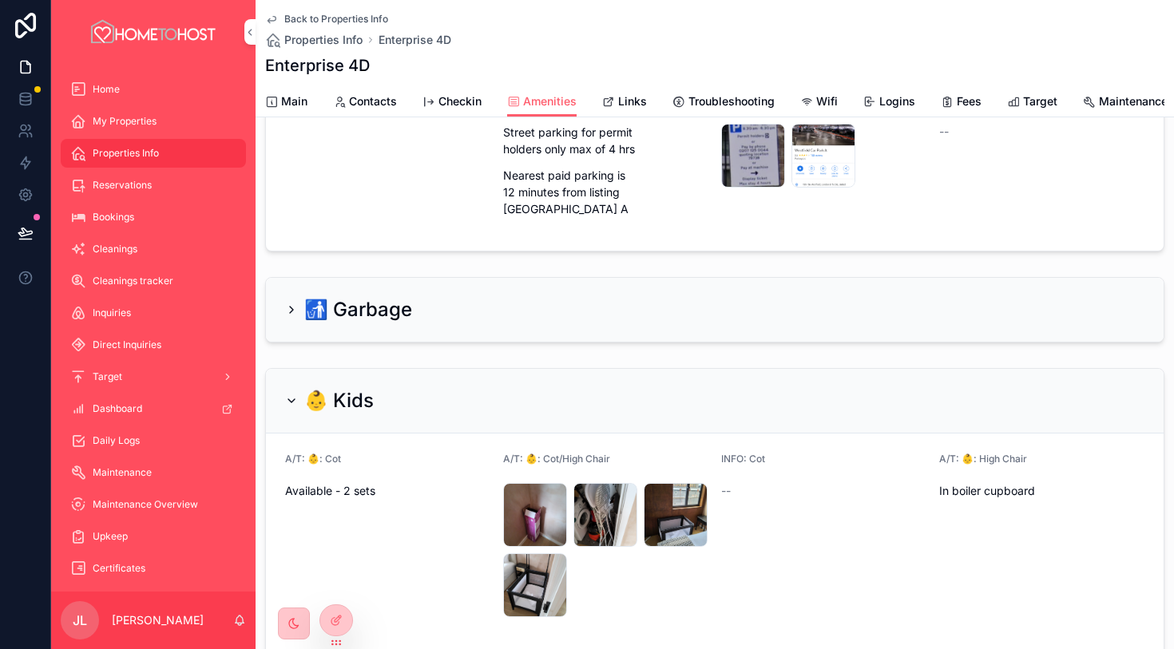
click at [295, 105] on span "Main" at bounding box center [294, 101] width 26 height 16
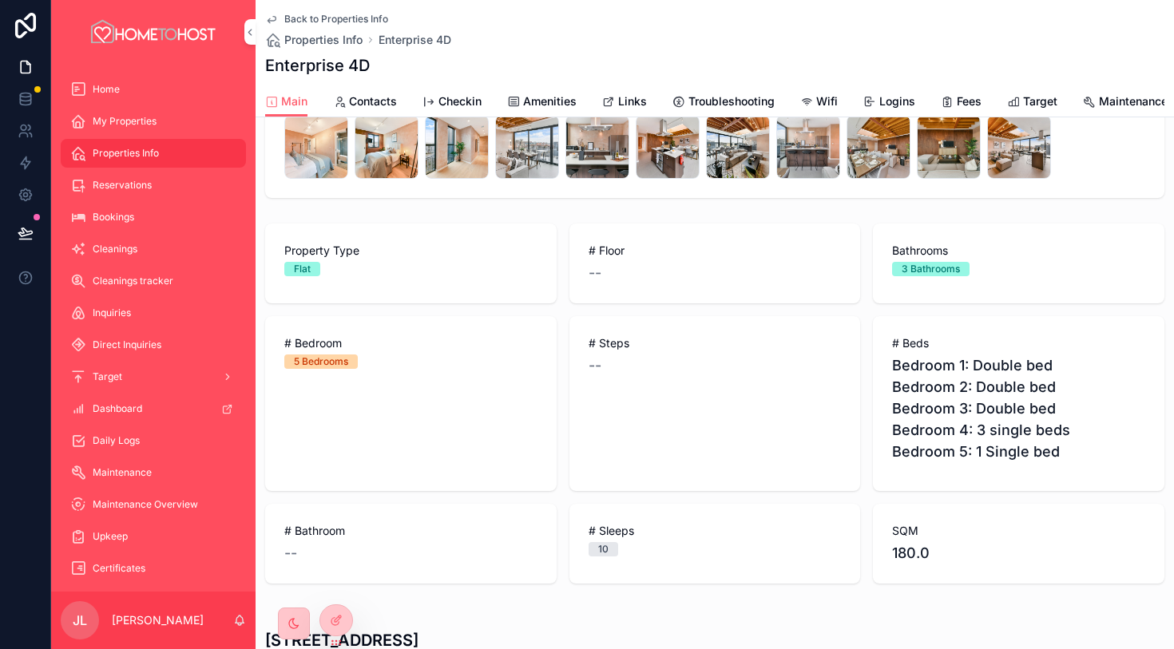
scroll to position [563, 0]
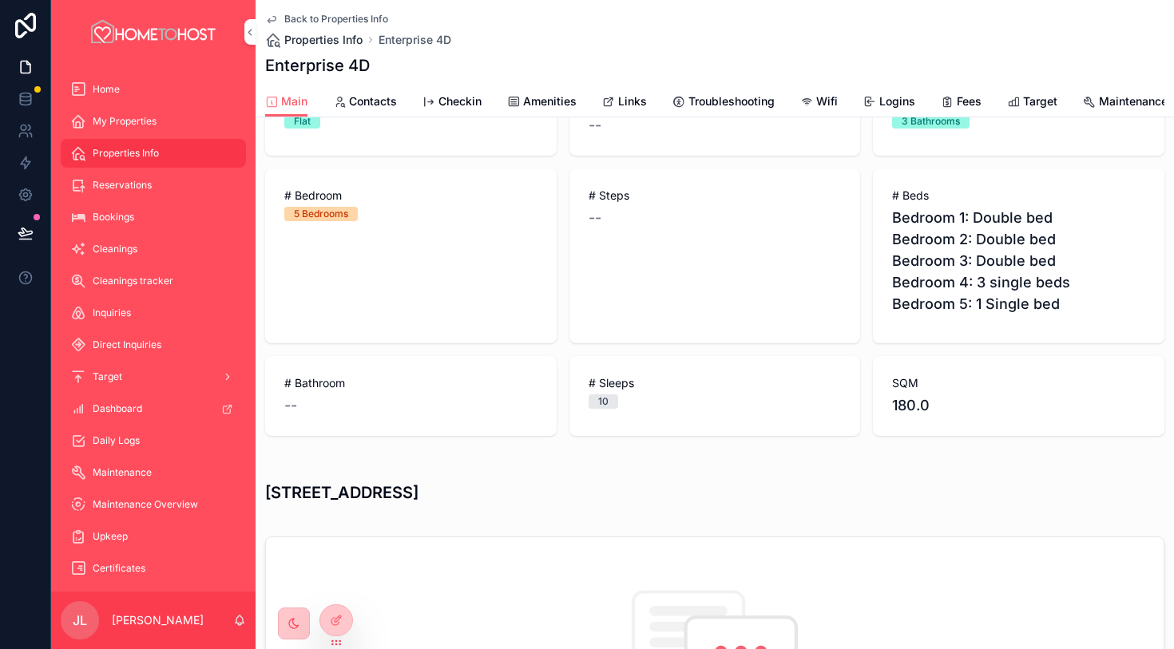
click at [343, 40] on span "Properties Info" at bounding box center [323, 40] width 78 height 16
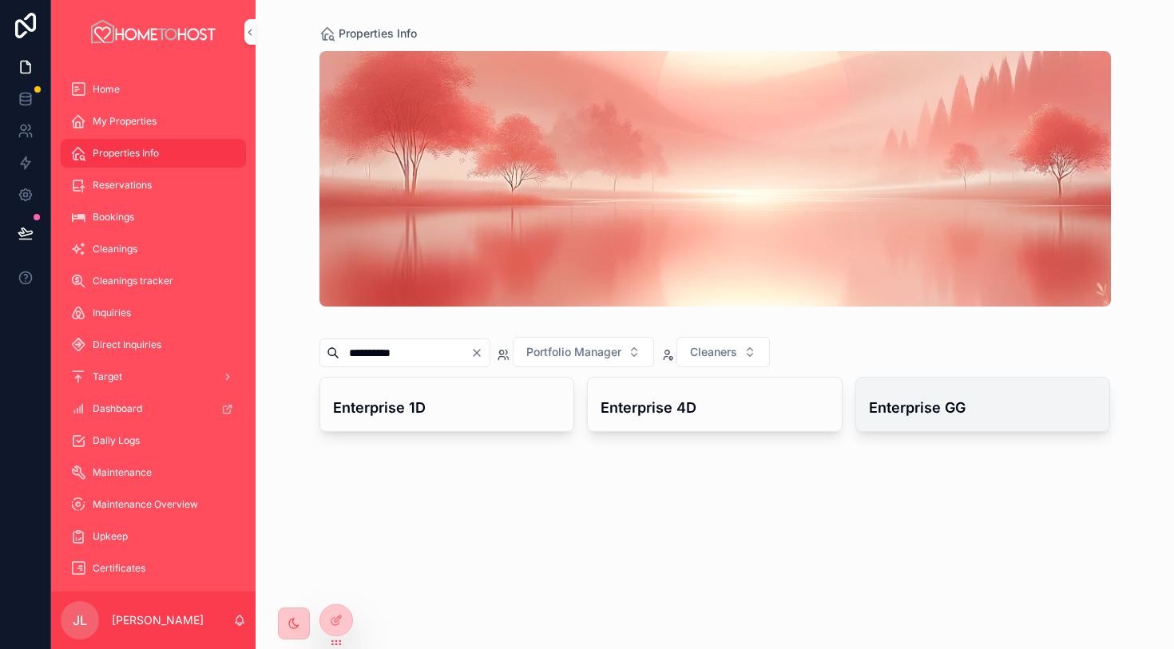
click at [903, 408] on h4 "Enterprise GG" at bounding box center [983, 408] width 228 height 22
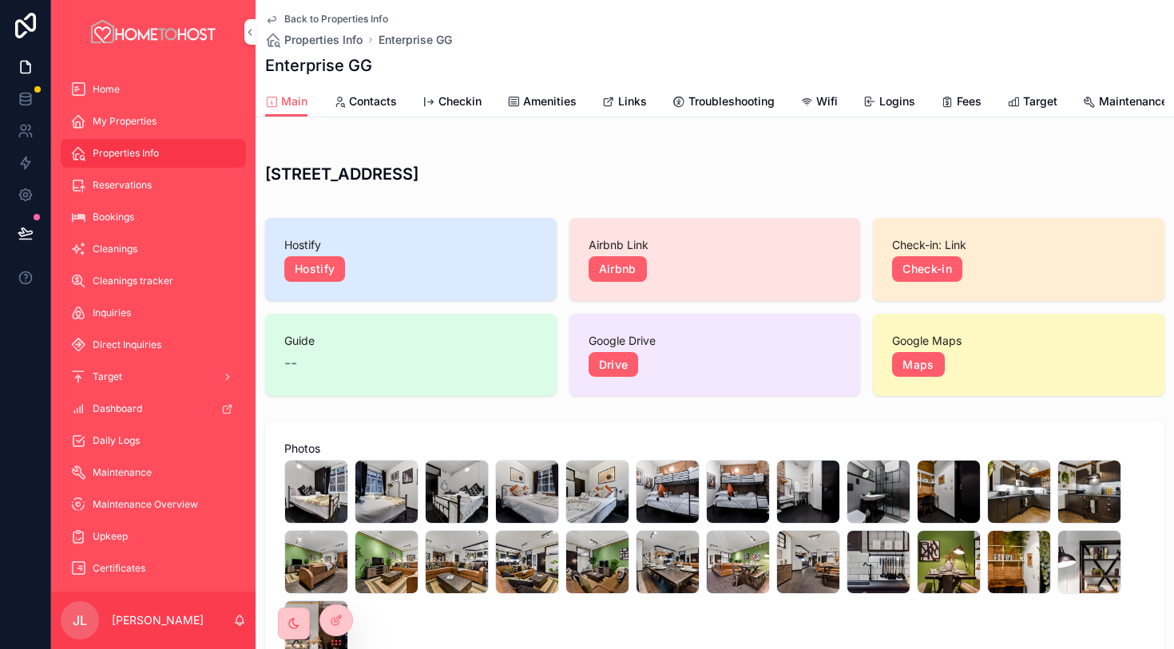
click at [645, 107] on span "Links" at bounding box center [632, 101] width 29 height 16
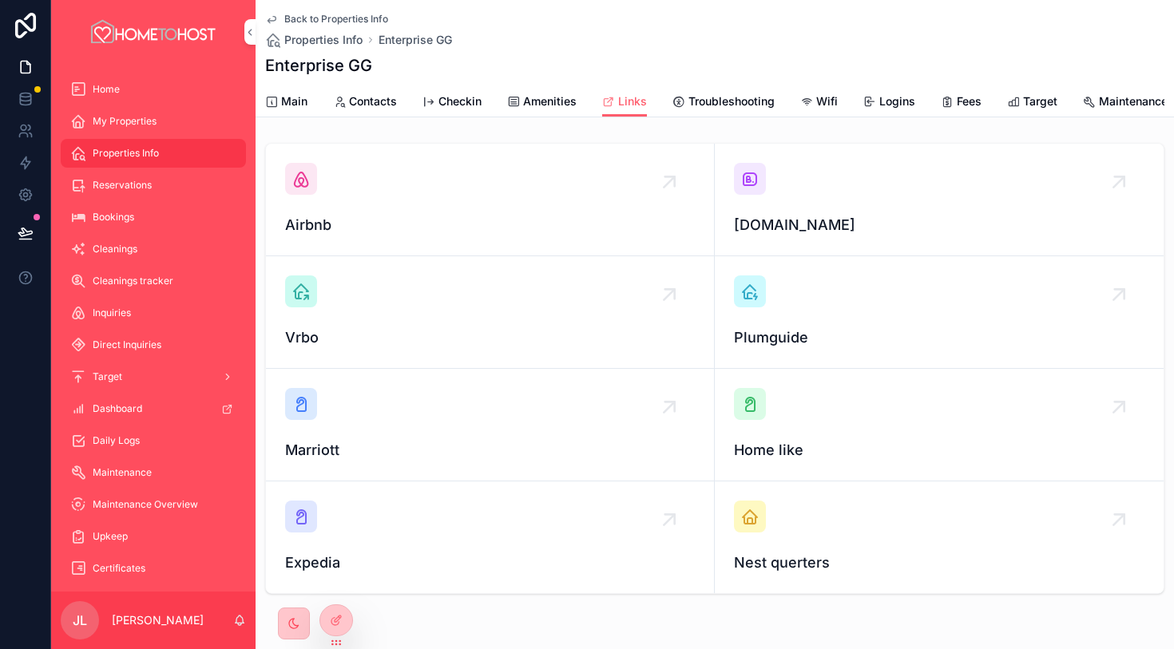
click at [759, 188] on div "scrollable content" at bounding box center [750, 179] width 32 height 32
click at [297, 181] on icon "scrollable content" at bounding box center [300, 178] width 19 height 19
click at [554, 101] on span "Amenities" at bounding box center [549, 101] width 53 height 16
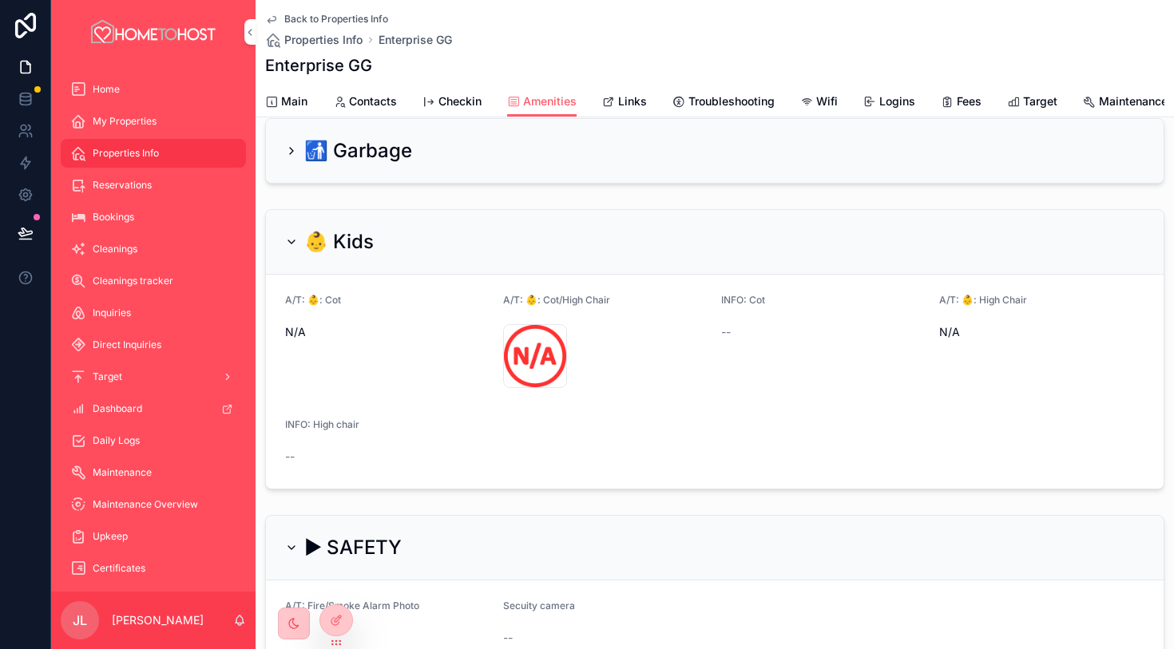
scroll to position [160, 0]
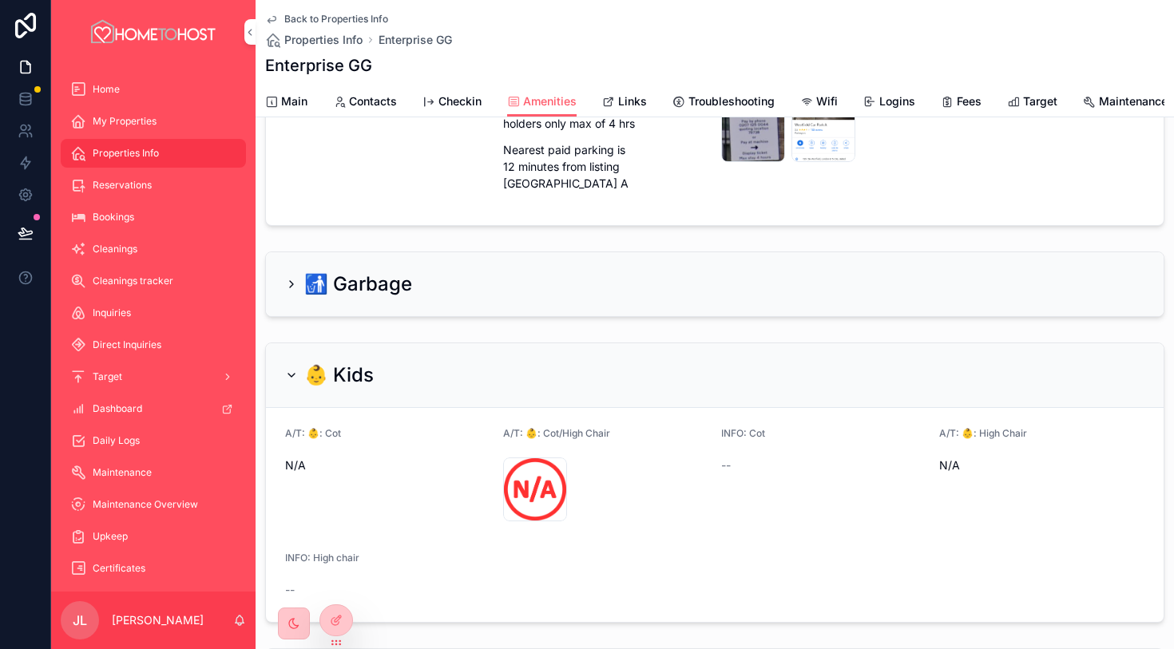
click at [288, 97] on span "Main" at bounding box center [294, 101] width 26 height 16
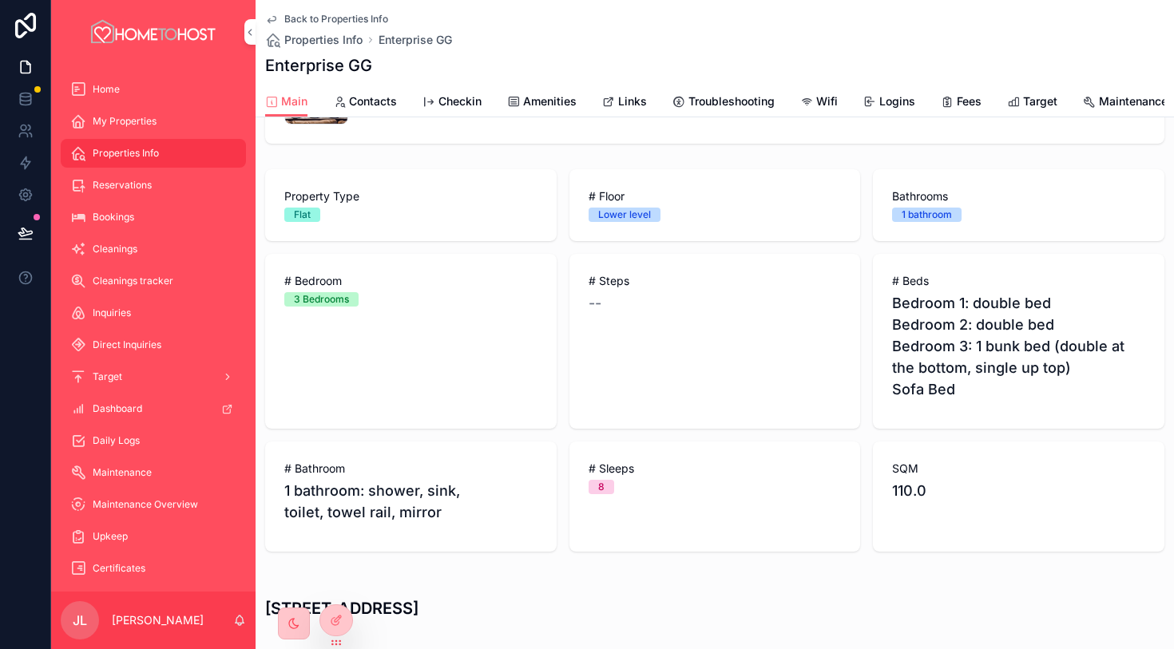
scroll to position [555, 0]
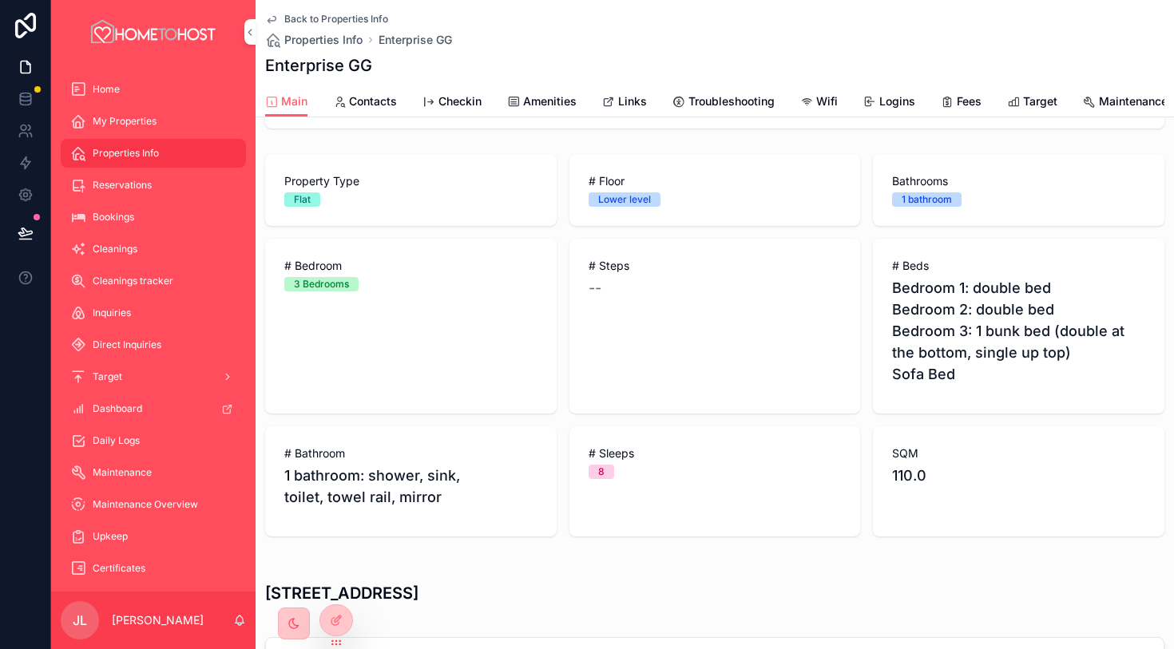
click at [545, 99] on span "Amenities" at bounding box center [549, 101] width 53 height 16
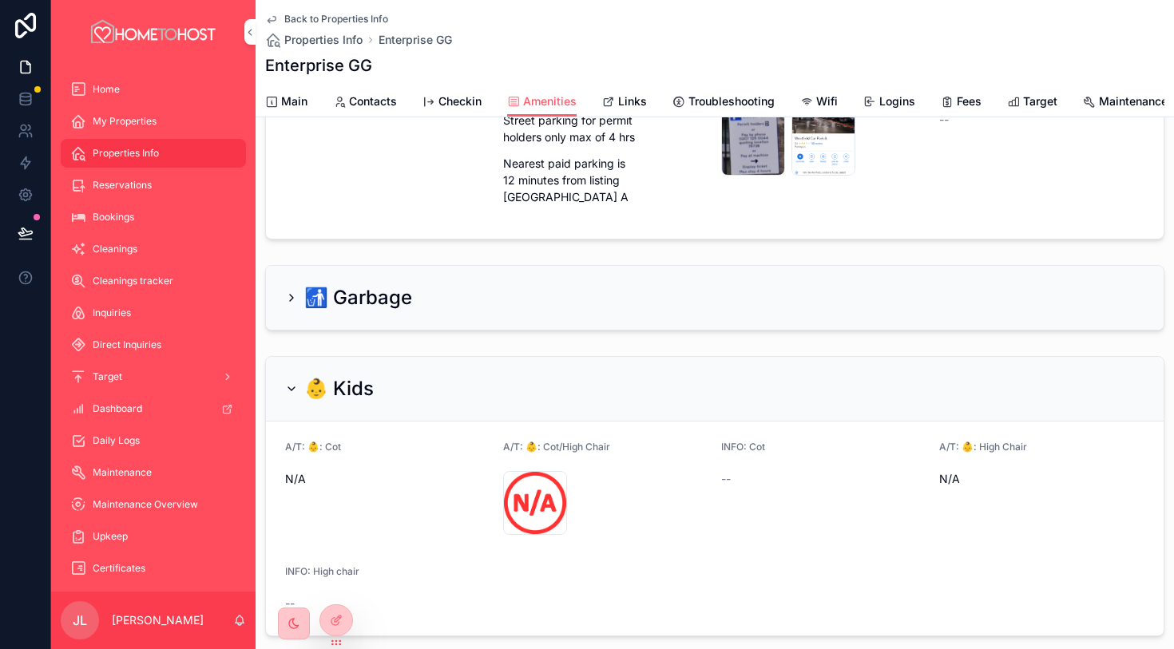
scroll to position [149, 0]
click at [332, 41] on span "Properties Info" at bounding box center [323, 40] width 78 height 16
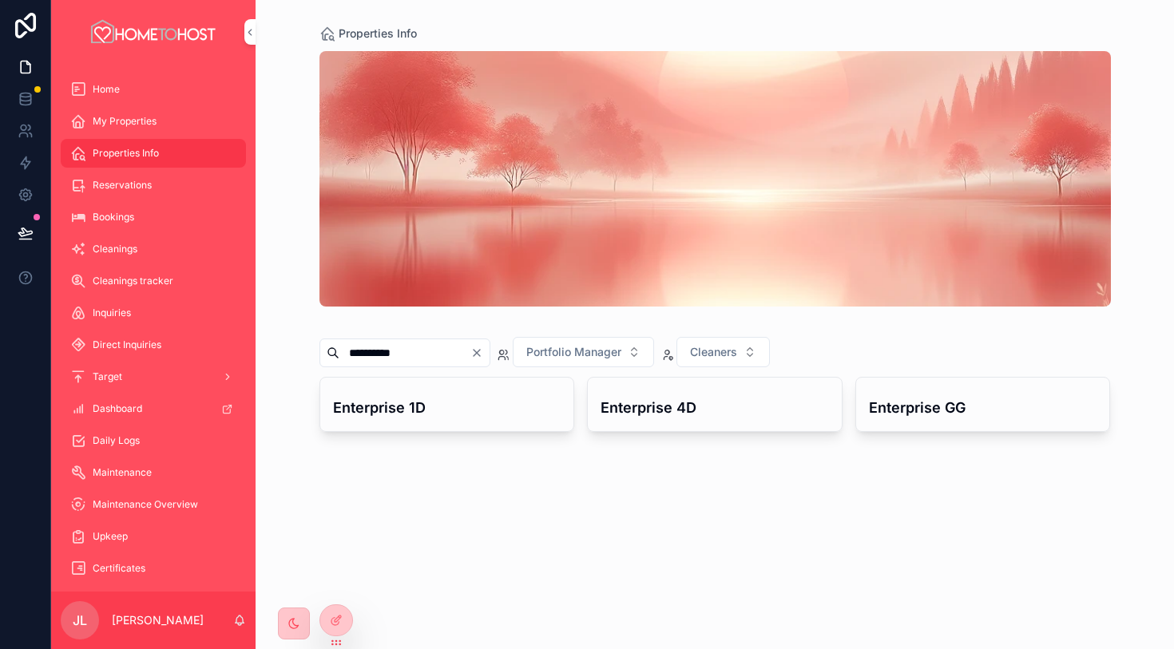
click at [483, 348] on icon "Clear" at bounding box center [476, 353] width 13 height 13
click at [452, 355] on input "scrollable content" at bounding box center [404, 353] width 131 height 22
paste input "**********"
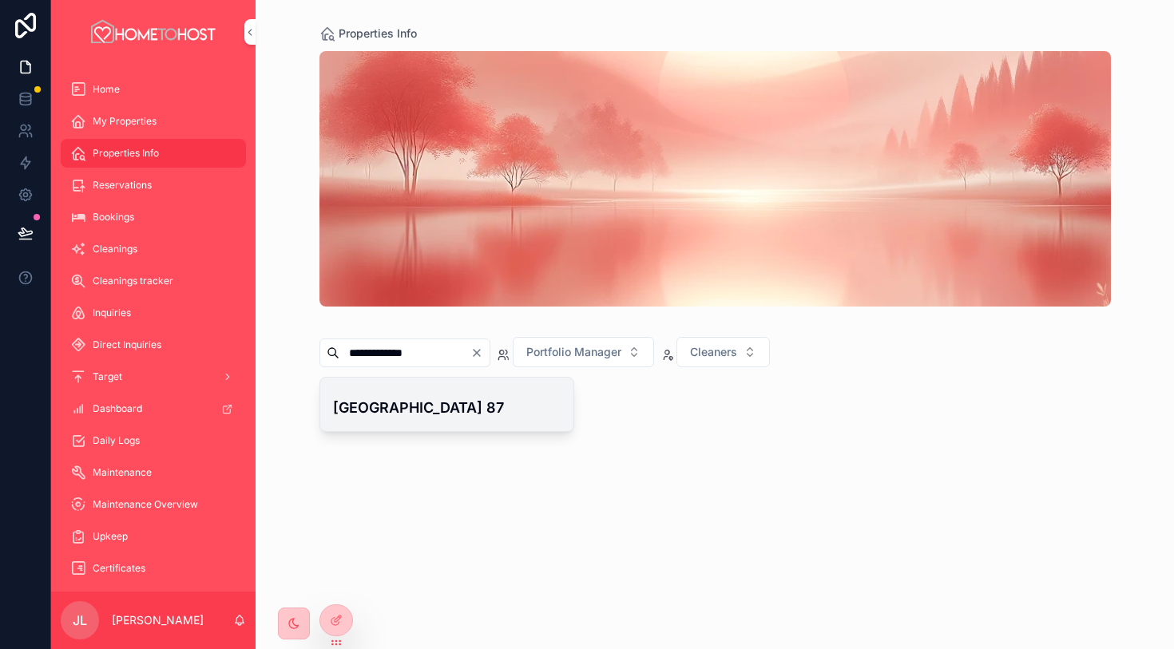
type input "**********"
click at [426, 410] on h4 "[GEOGRAPHIC_DATA] 87" at bounding box center [447, 408] width 228 height 22
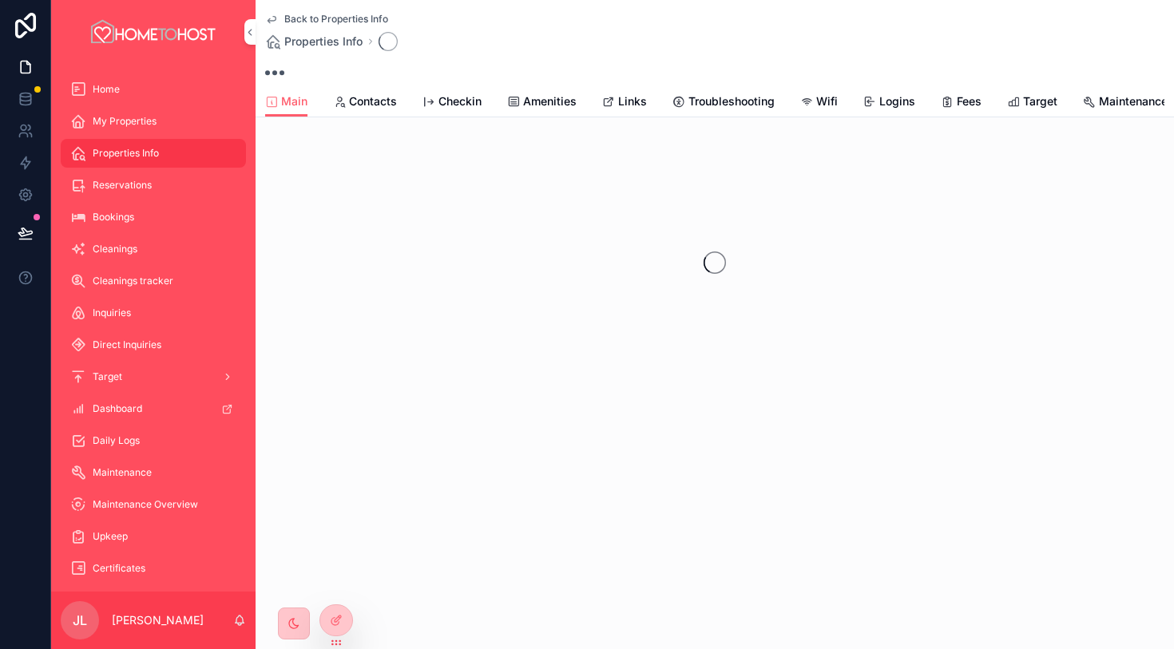
click at [631, 109] on span "Links" at bounding box center [632, 101] width 29 height 16
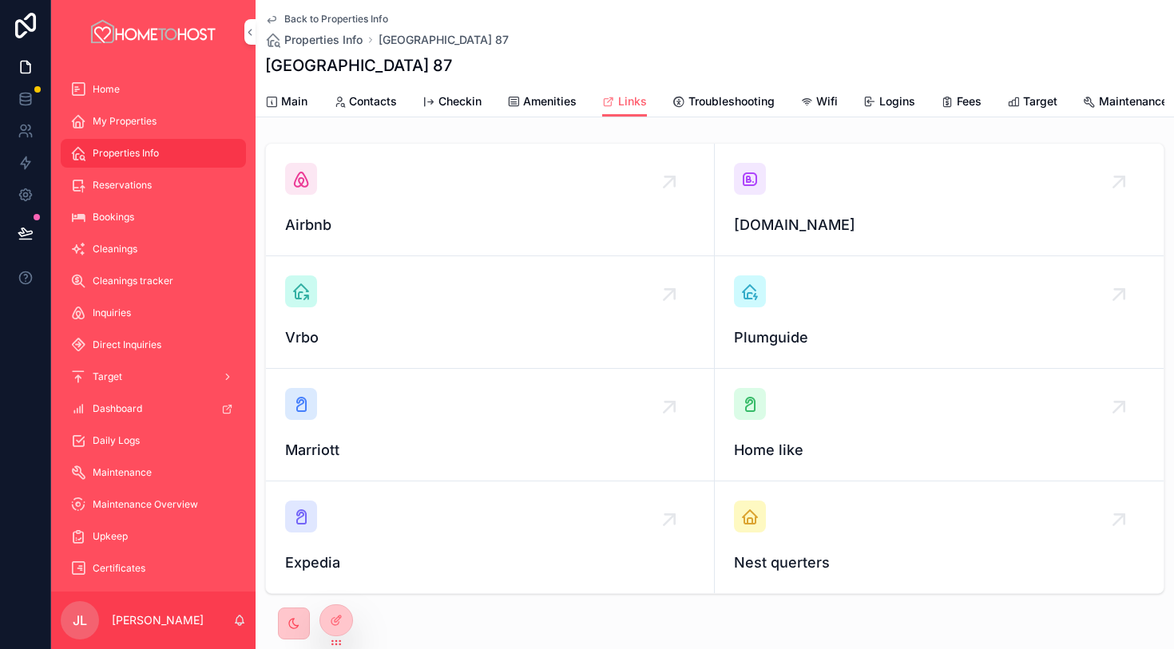
click at [759, 191] on div "scrollable content" at bounding box center [750, 179] width 32 height 32
click at [297, 166] on div "scrollable content" at bounding box center [301, 179] width 32 height 32
click at [537, 107] on span "Amenities" at bounding box center [549, 101] width 53 height 16
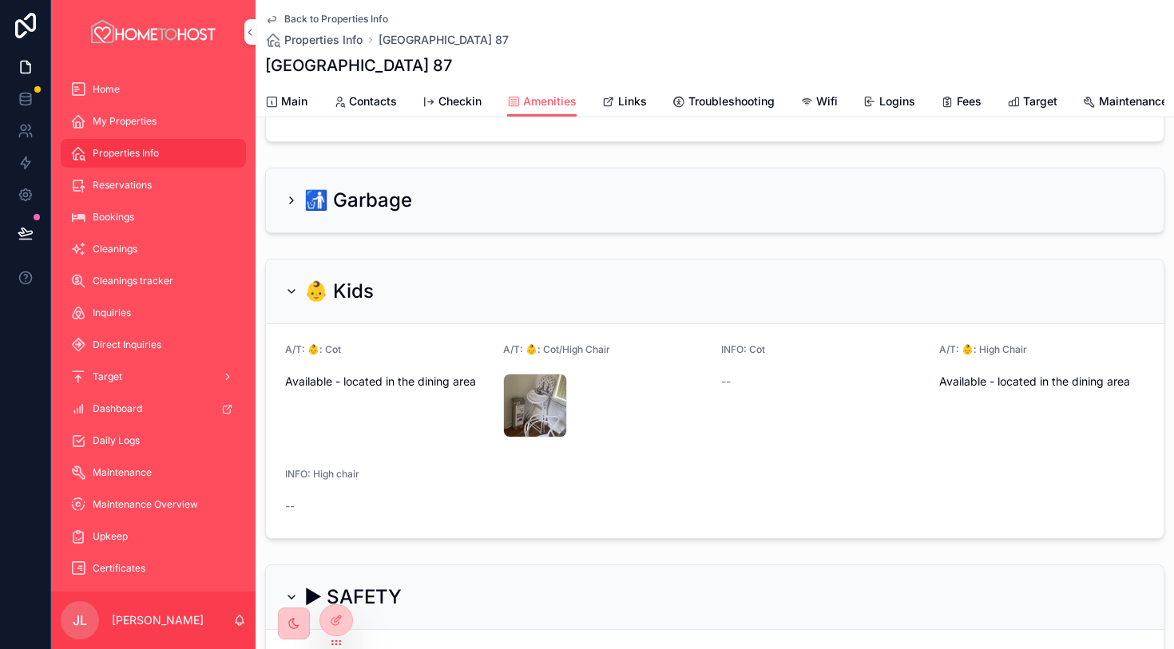
scroll to position [211, 0]
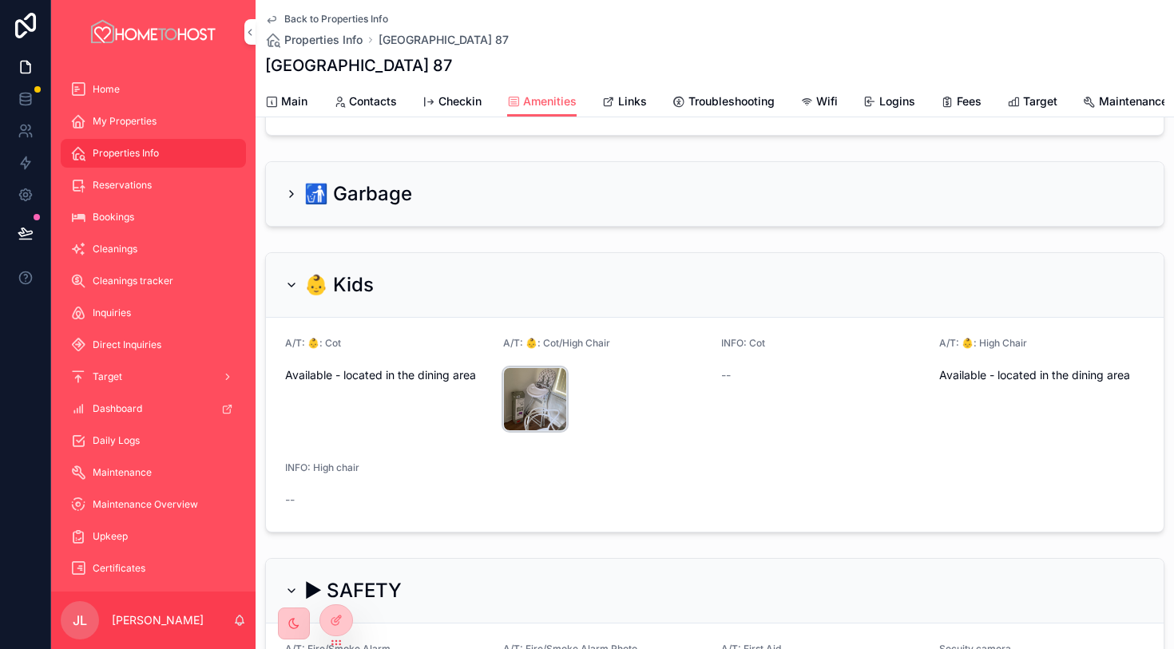
click at [547, 394] on div "Travel-cot-and-high-chair" at bounding box center [535, 399] width 64 height 64
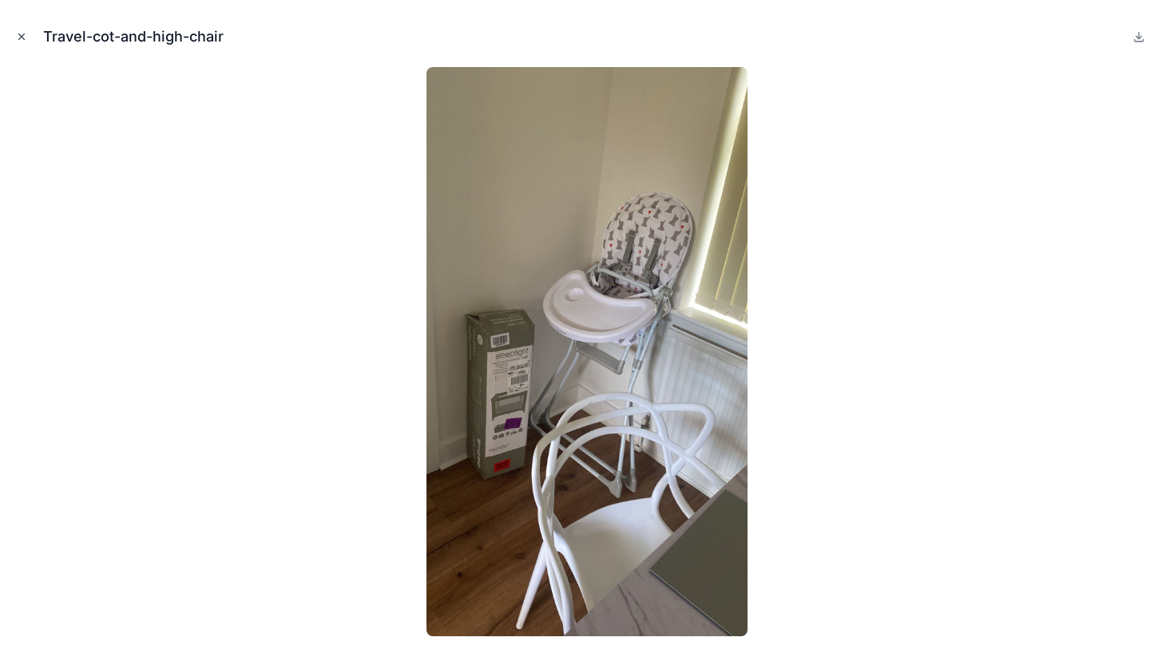
click at [22, 41] on icon "Close modal" at bounding box center [21, 36] width 11 height 11
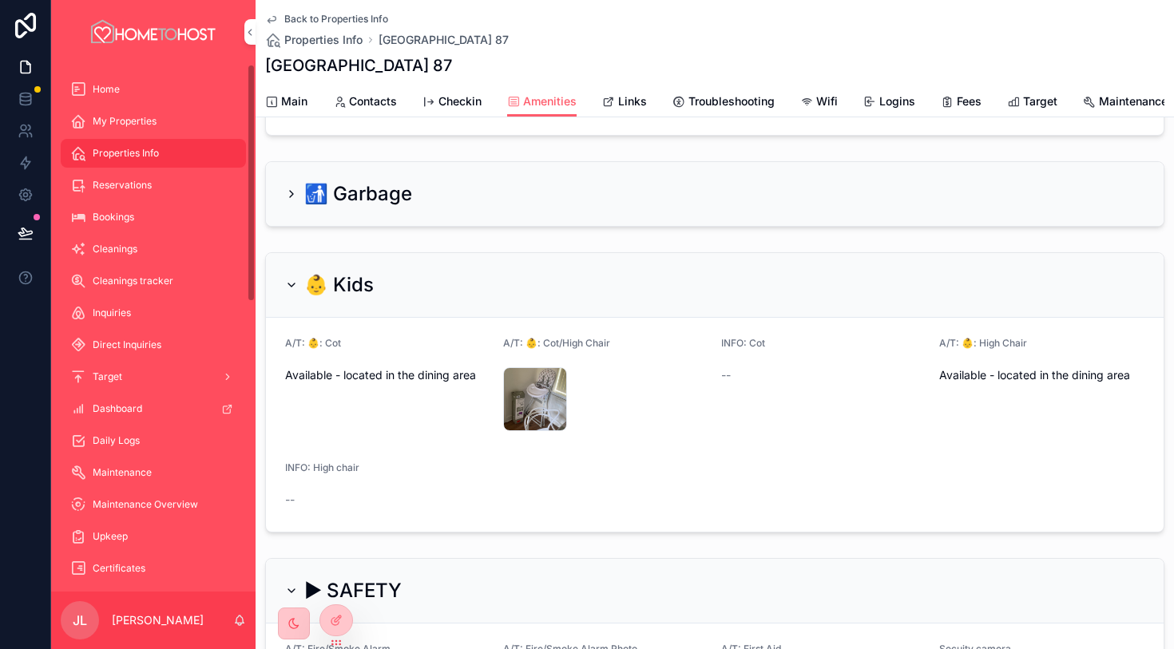
click at [305, 106] on span "Main" at bounding box center [294, 101] width 26 height 16
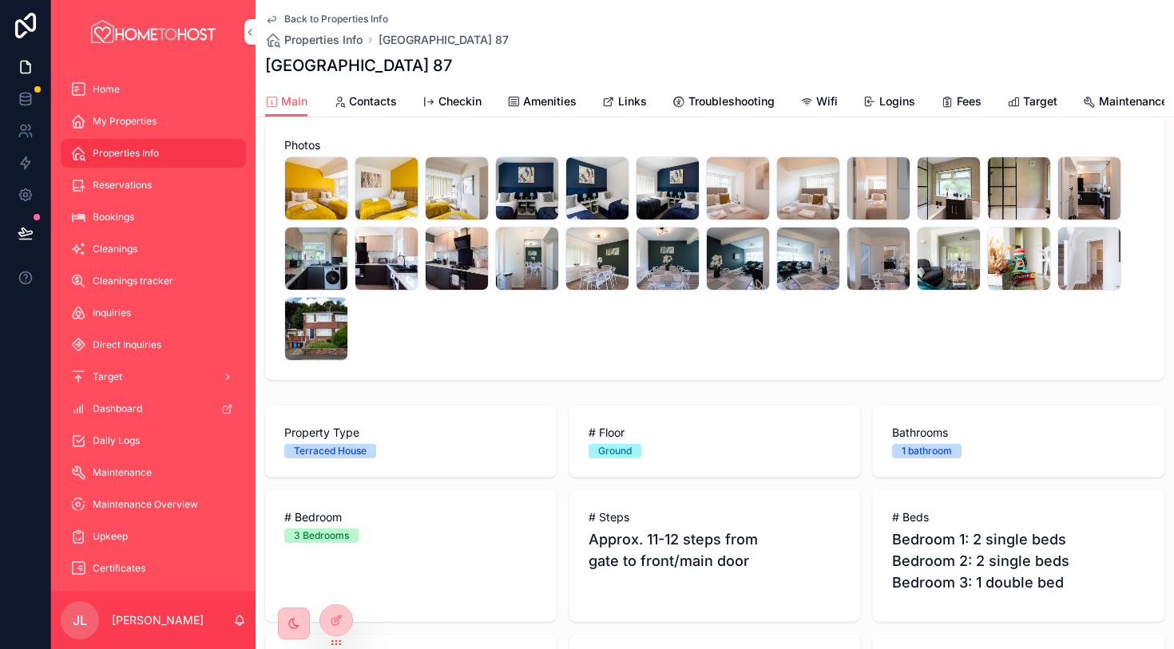
scroll to position [288, 0]
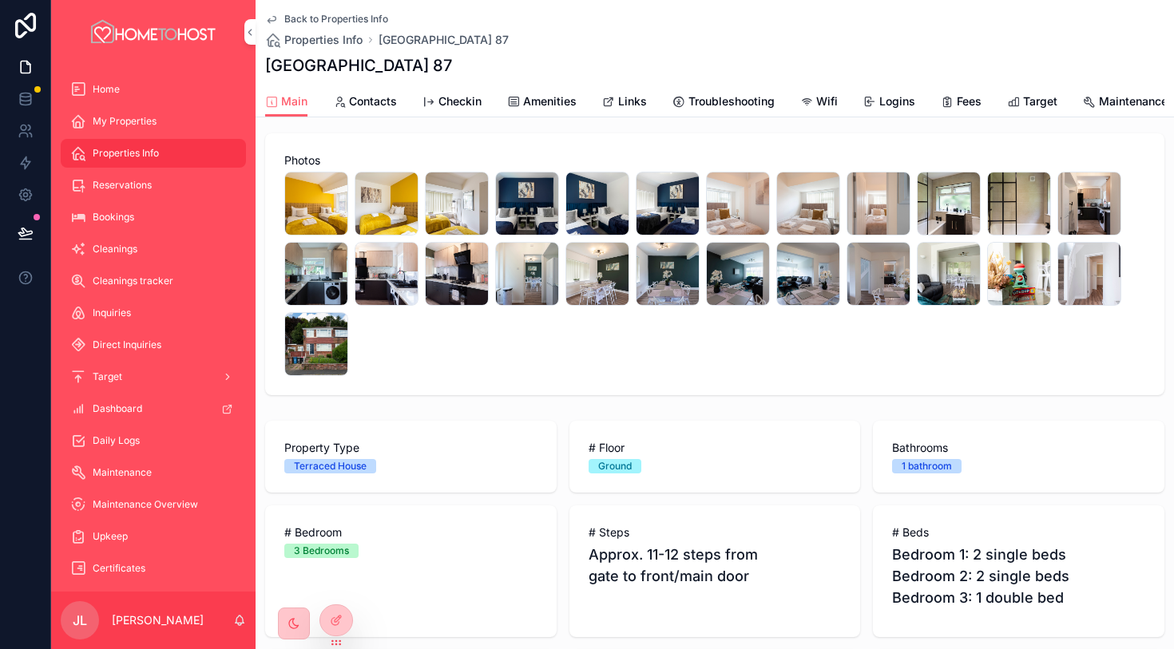
click at [532, 105] on span "Amenities" at bounding box center [549, 101] width 53 height 16
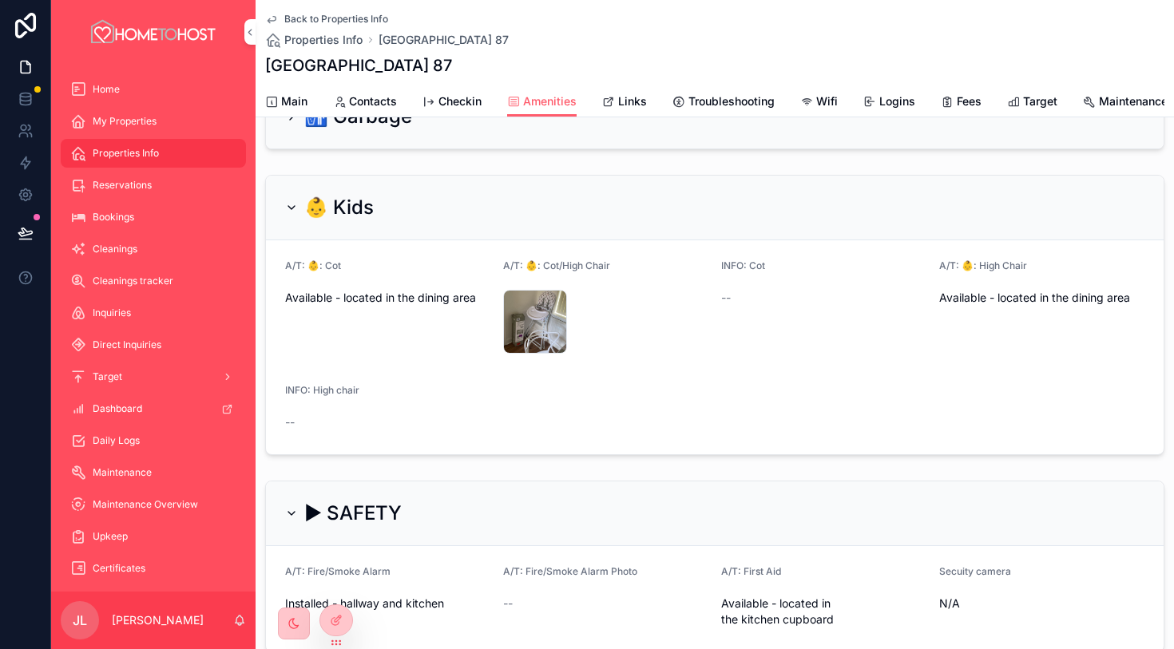
click at [532, 105] on span "Amenities" at bounding box center [549, 101] width 53 height 16
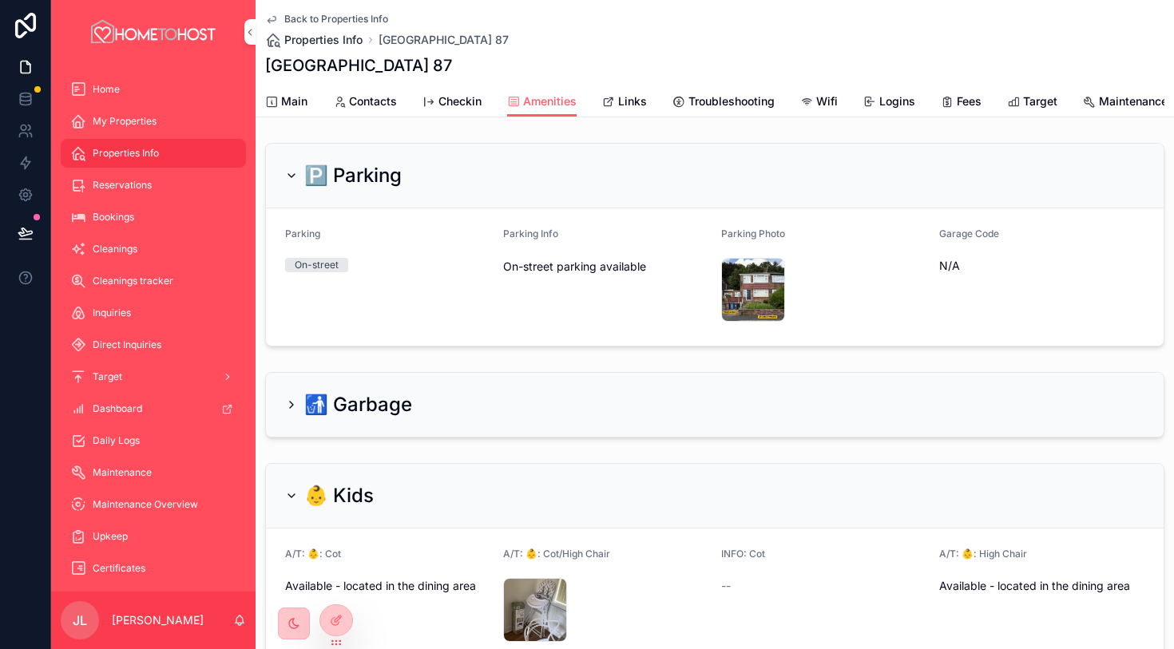
click at [340, 35] on span "Properties Info" at bounding box center [323, 40] width 78 height 16
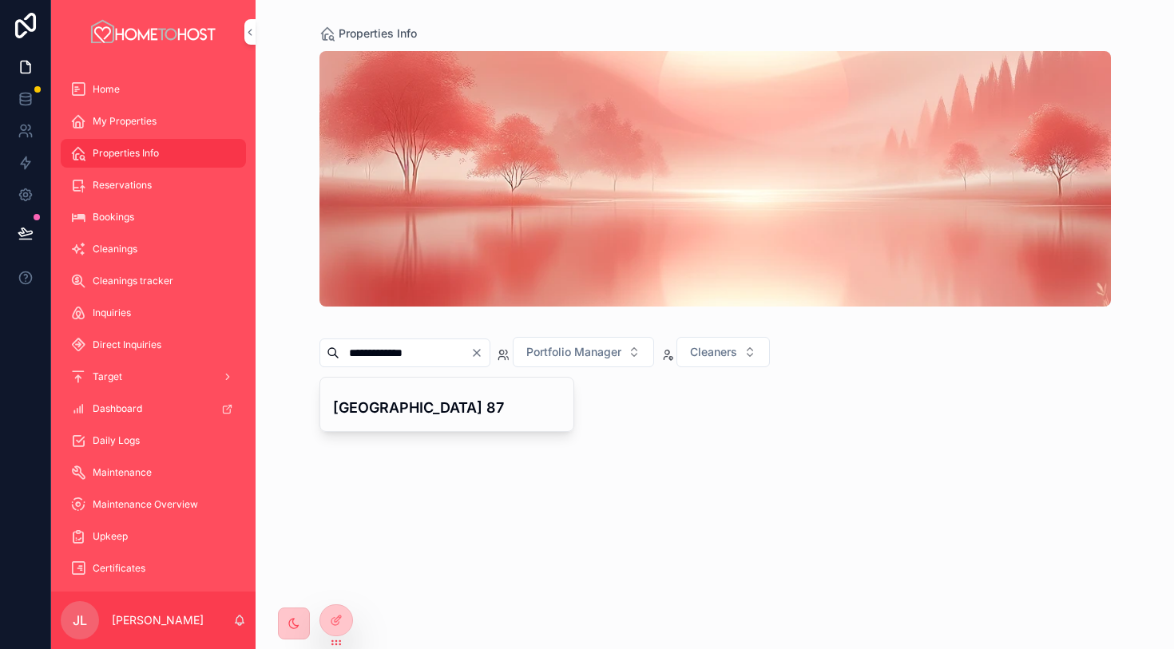
click at [483, 355] on icon "Clear" at bounding box center [476, 353] width 13 height 13
click at [440, 357] on input "scrollable content" at bounding box center [404, 353] width 131 height 22
paste input "**********"
type input "**********"
click at [407, 402] on h4 "Glanrafon 4" at bounding box center [447, 408] width 228 height 22
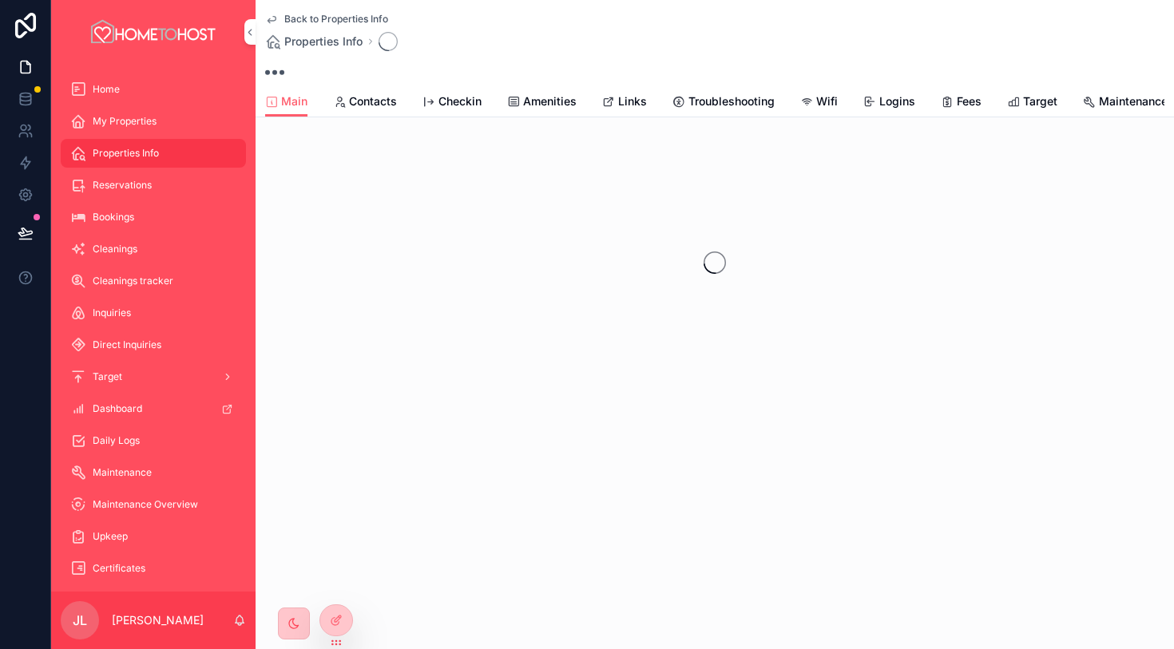
click at [626, 101] on span "Links" at bounding box center [632, 101] width 29 height 16
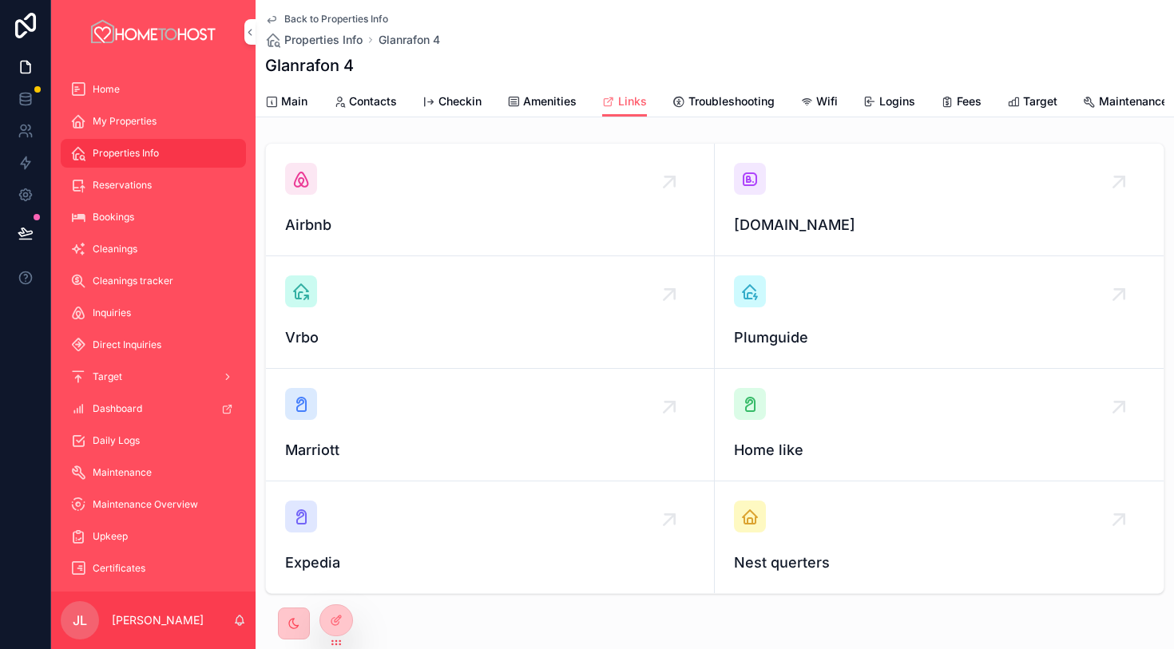
click at [750, 184] on icon "scrollable content" at bounding box center [749, 178] width 19 height 19
click at [287, 182] on div "scrollable content" at bounding box center [301, 179] width 32 height 32
click at [547, 111] on link "Amenities" at bounding box center [541, 103] width 69 height 32
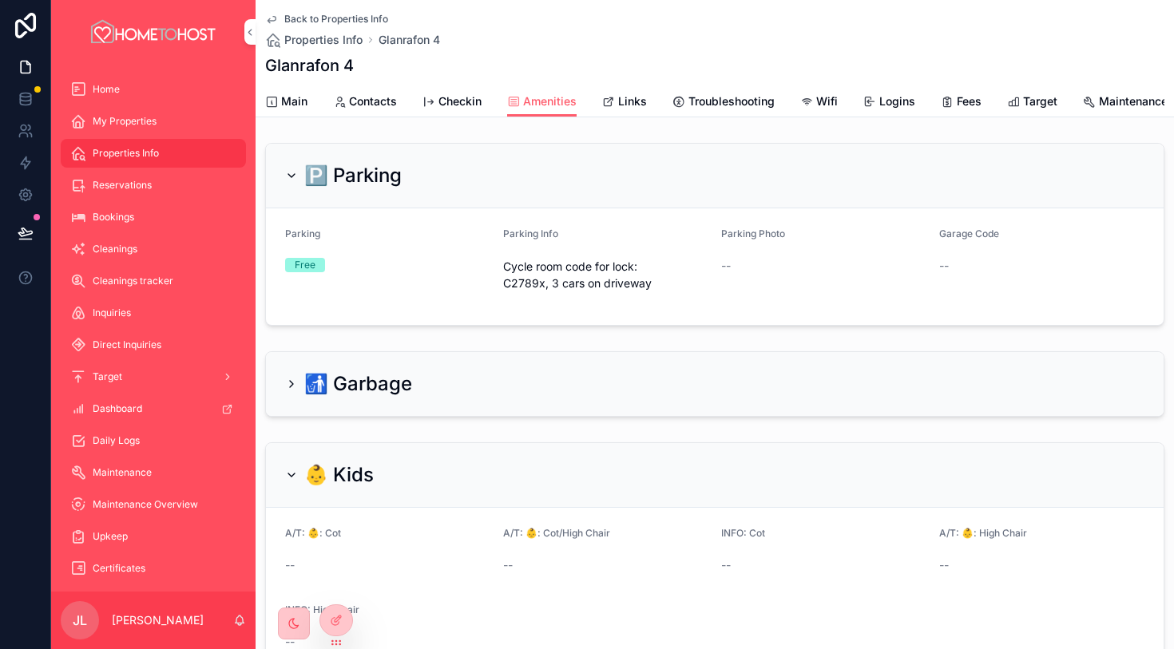
click at [304, 102] on span "Main" at bounding box center [294, 101] width 26 height 16
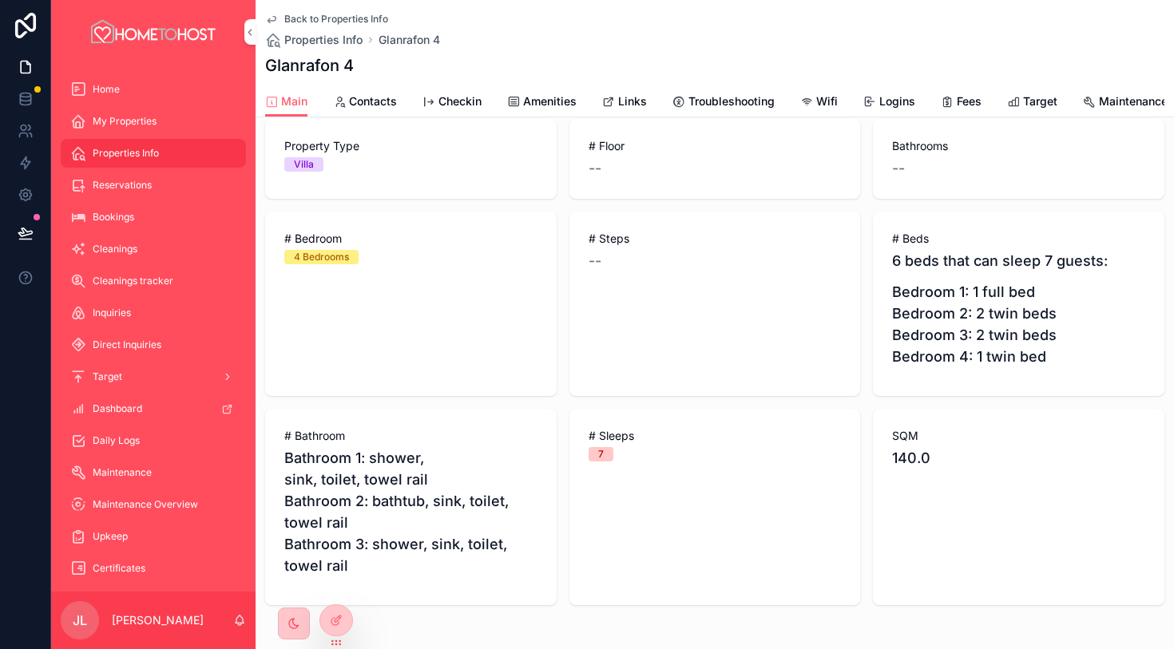
scroll to position [877, 0]
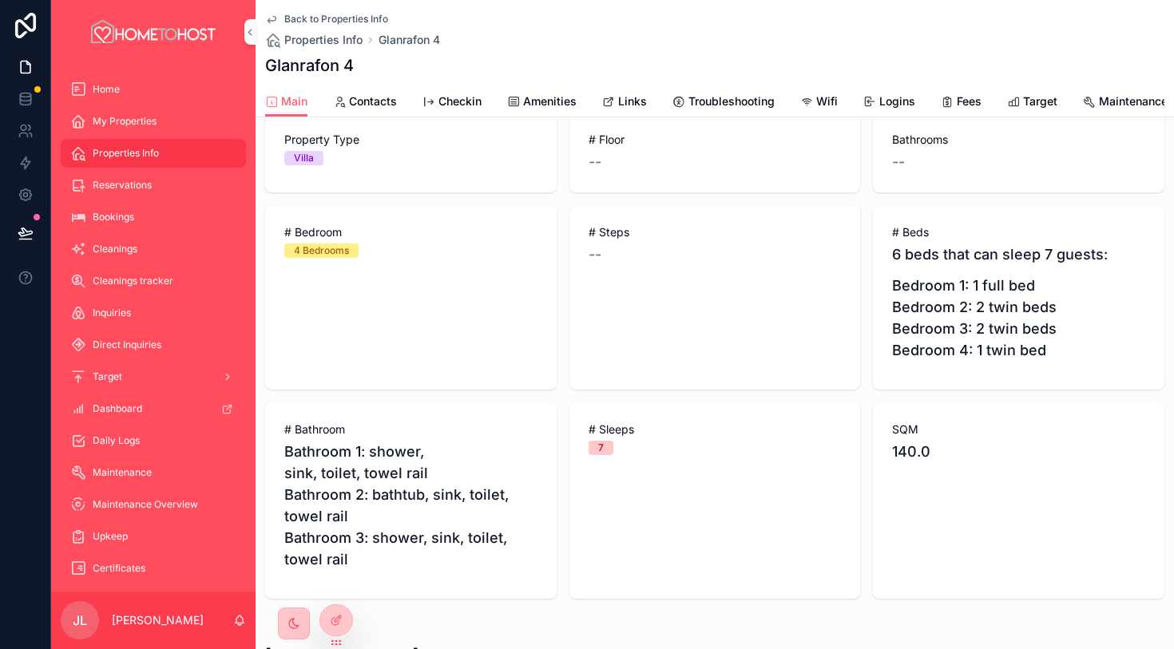
click at [558, 81] on div "Back to Properties Info Properties Info Glanrafon 4 Glanrafon 4" at bounding box center [714, 43] width 899 height 86
click at [556, 101] on span "Amenities" at bounding box center [549, 101] width 53 height 16
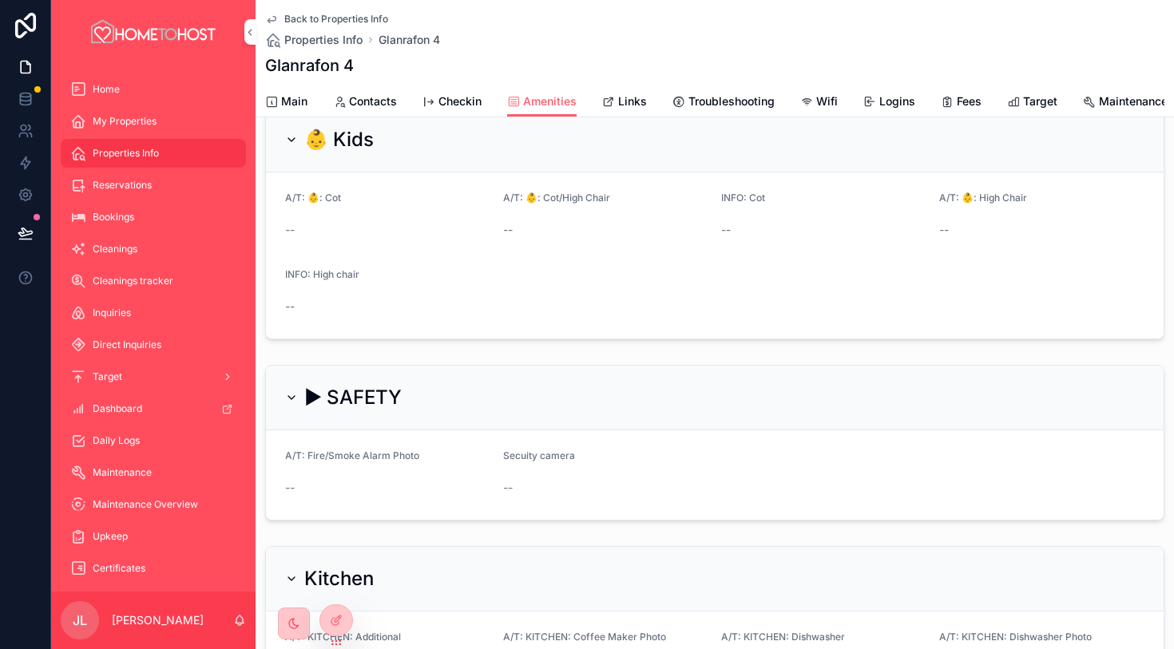
scroll to position [344, 0]
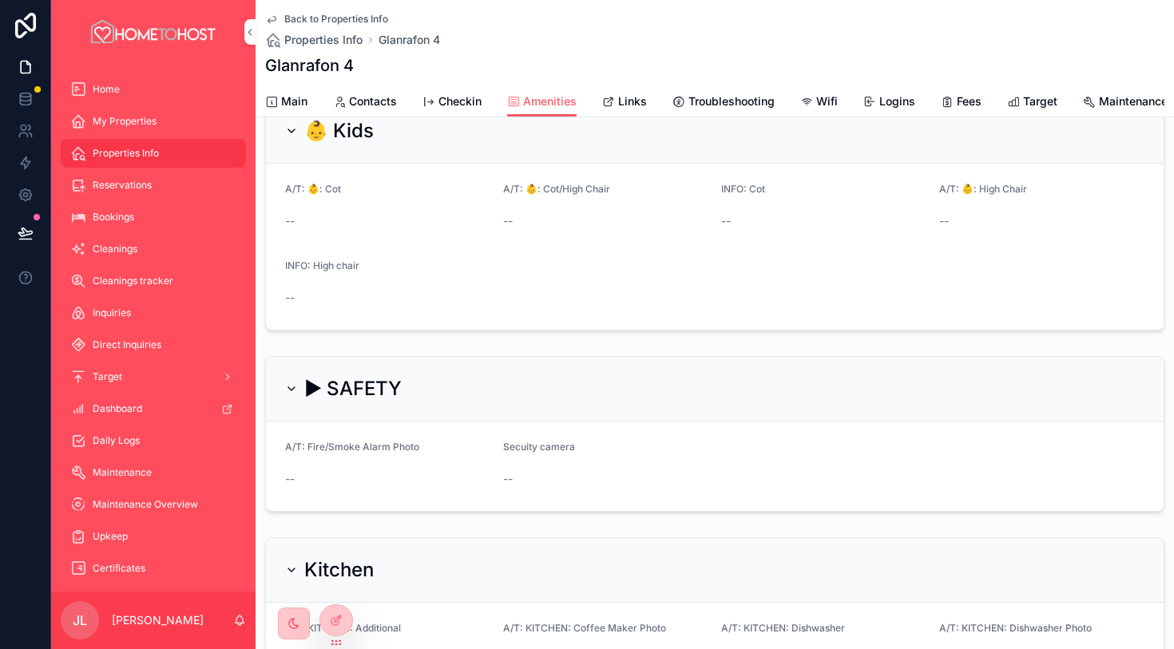
click at [338, 18] on span "Back to Properties Info" at bounding box center [336, 19] width 104 height 13
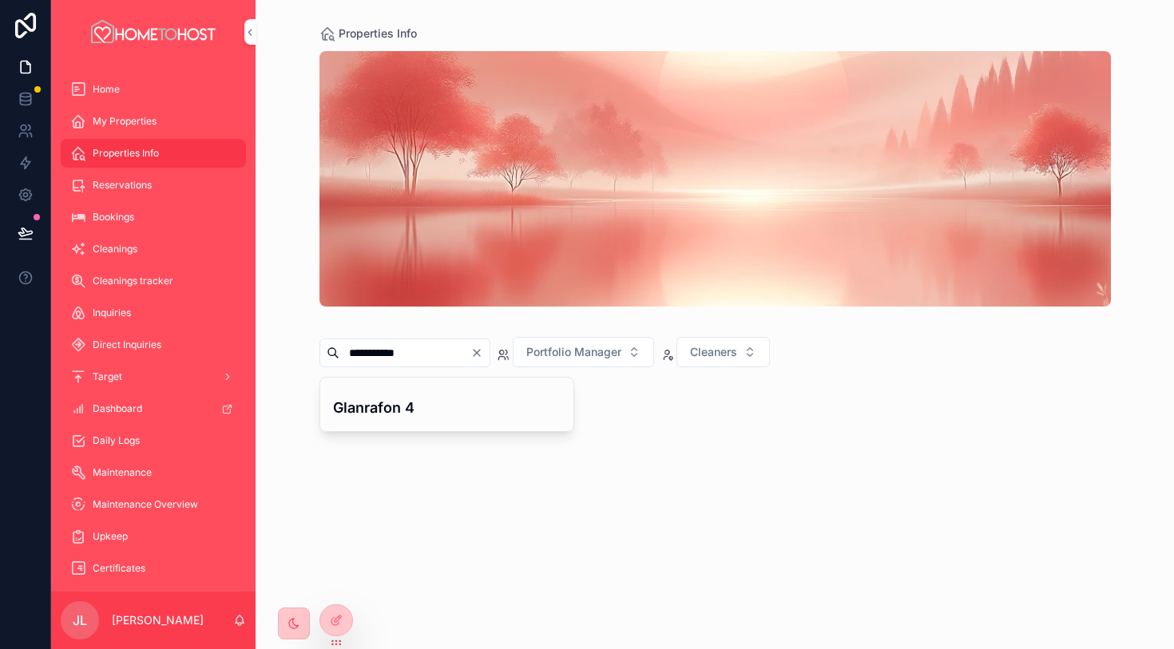
click at [483, 349] on icon "Clear" at bounding box center [476, 353] width 13 height 13
click at [450, 358] on input "scrollable content" at bounding box center [404, 353] width 131 height 22
click at [410, 358] on input "********" at bounding box center [404, 353] width 131 height 22
type input "********"
click at [525, 426] on div "scrollable content" at bounding box center [714, 412] width 791 height 70
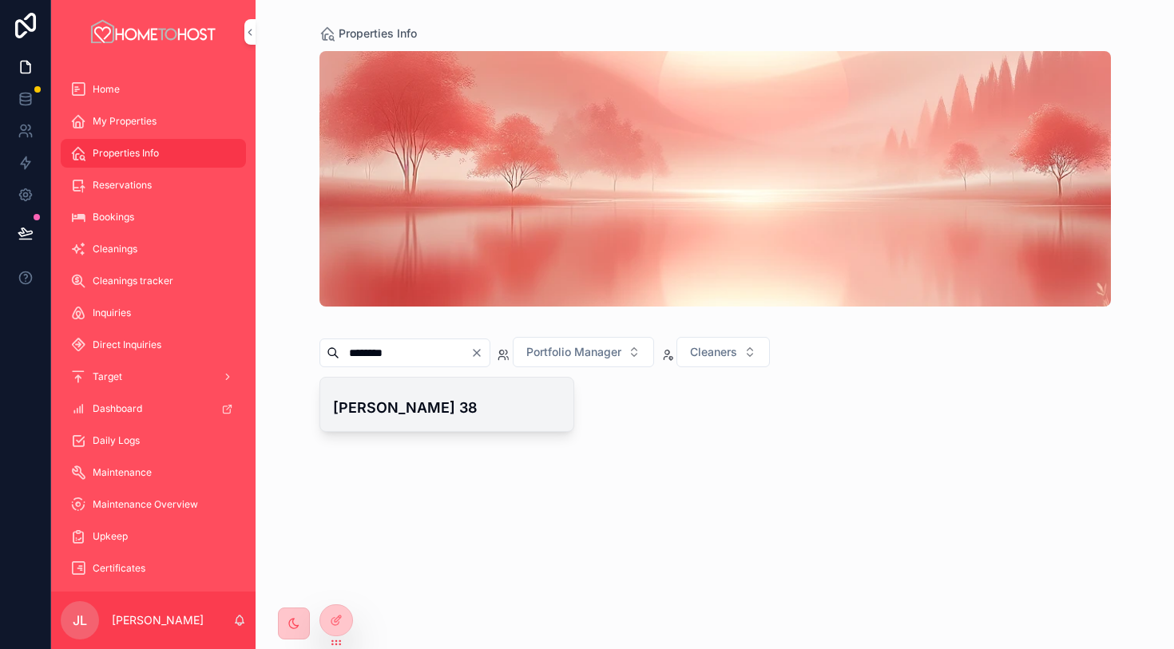
click at [452, 406] on h4 "[PERSON_NAME] 38" at bounding box center [447, 408] width 228 height 22
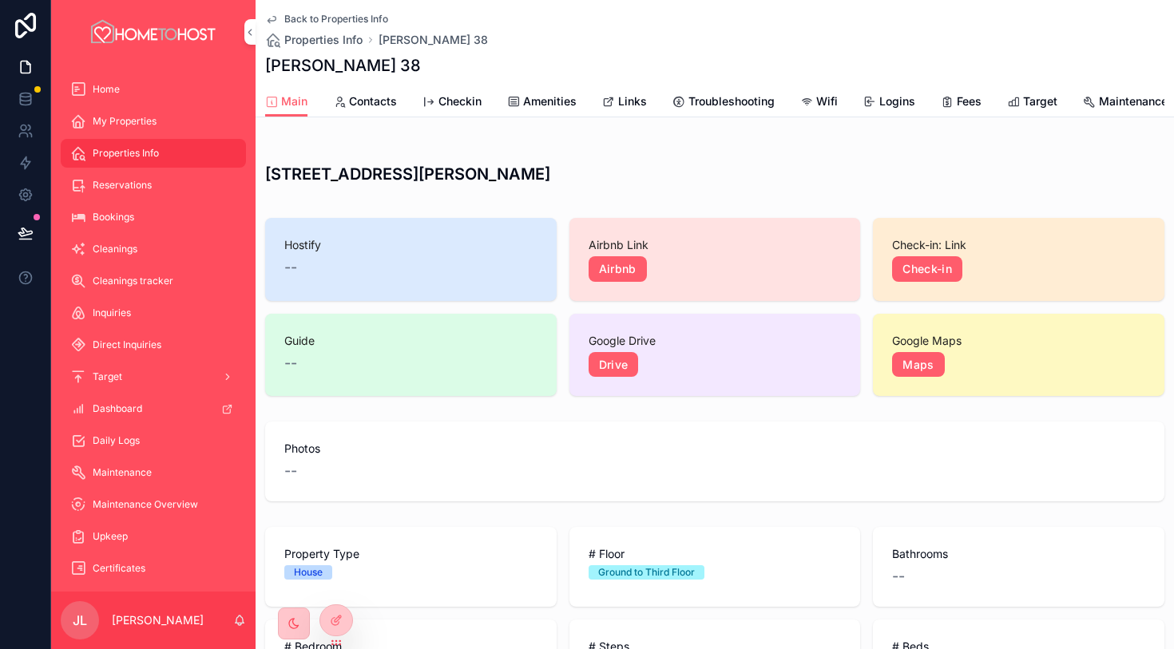
click at [629, 105] on span "Links" at bounding box center [632, 101] width 29 height 16
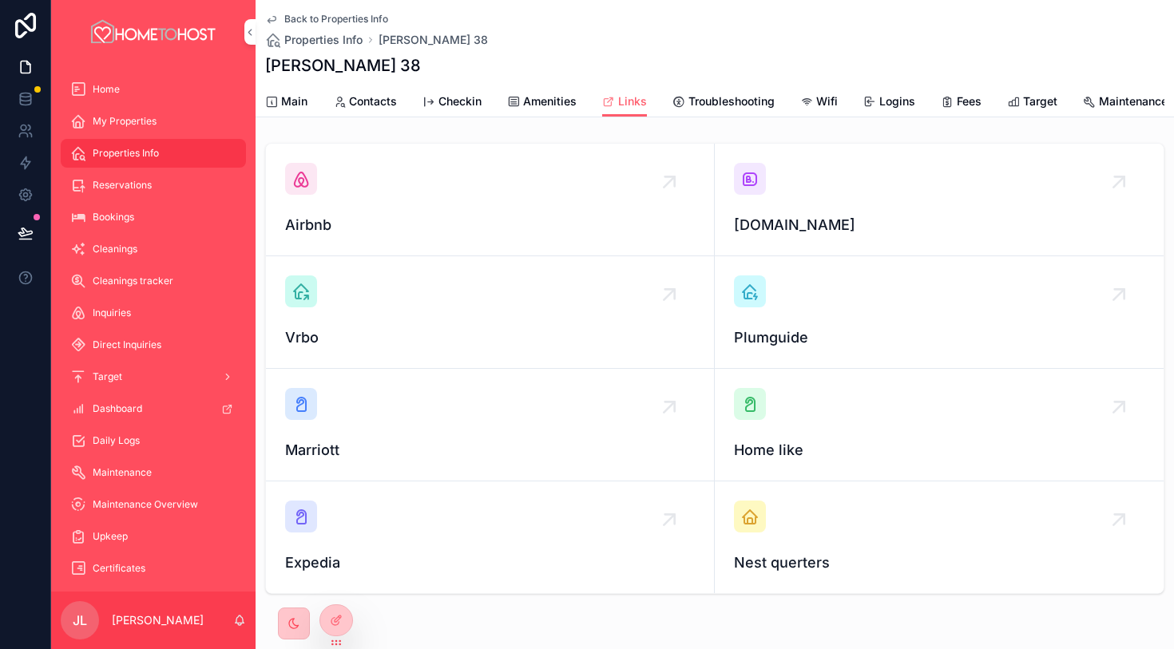
click at [748, 184] on icon "scrollable content" at bounding box center [749, 178] width 19 height 19
click at [311, 194] on div "scrollable content" at bounding box center [301, 179] width 32 height 32
click at [536, 100] on span "Amenities" at bounding box center [549, 101] width 53 height 16
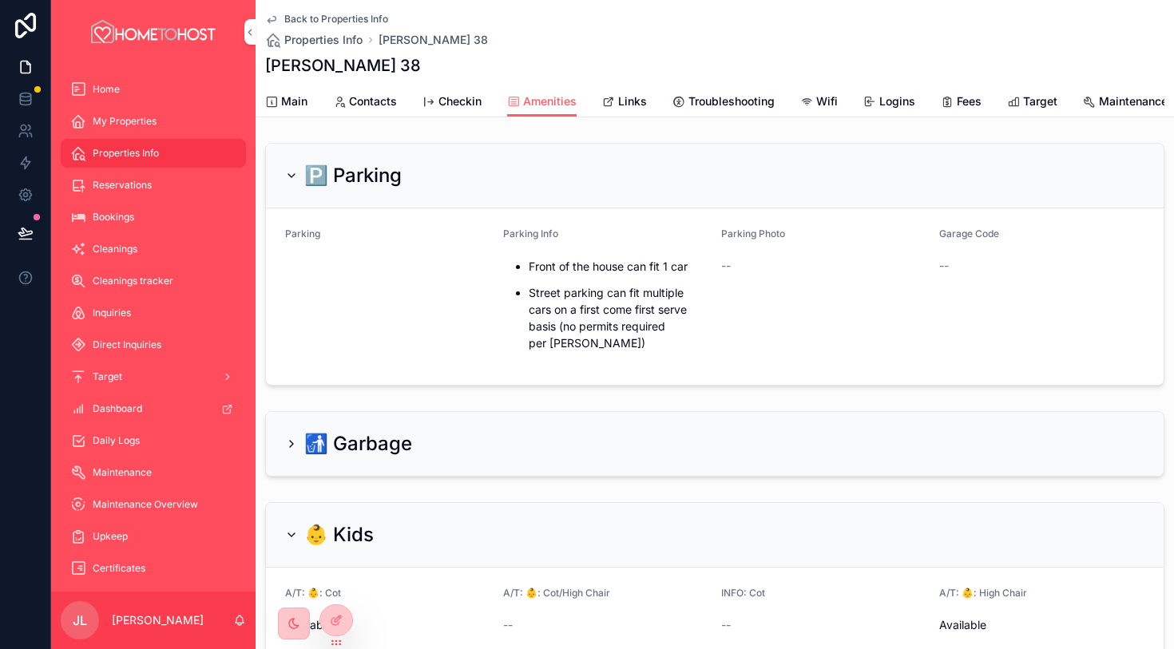
click at [295, 105] on span "Main" at bounding box center [294, 101] width 26 height 16
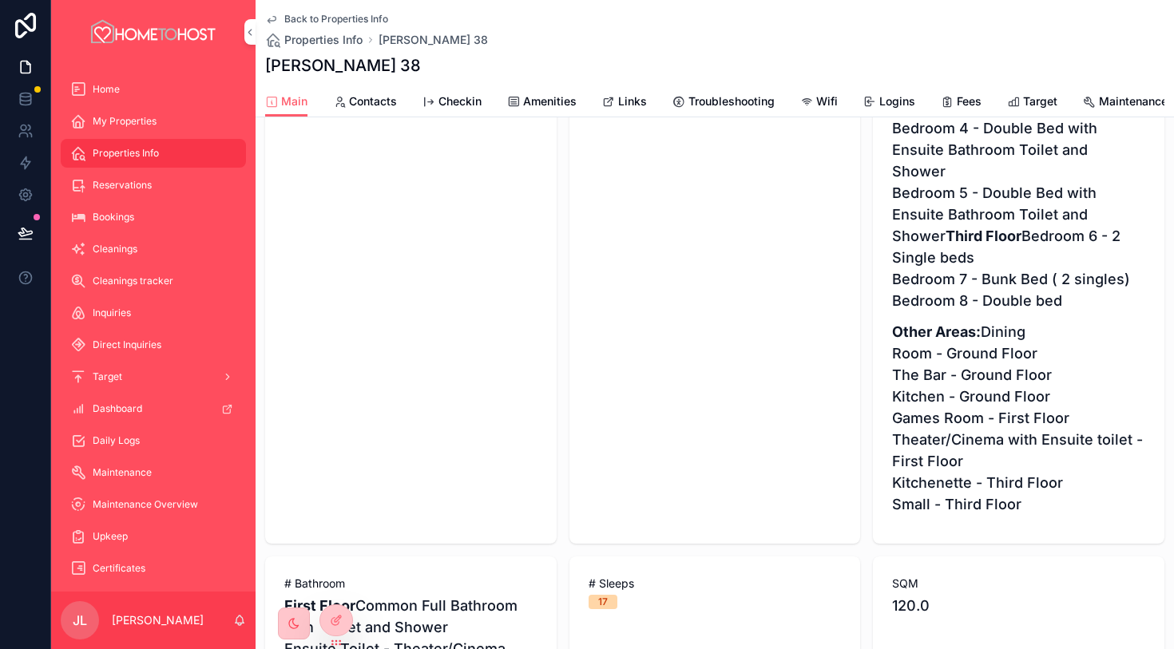
scroll to position [712, 0]
click at [543, 104] on span "Amenities" at bounding box center [549, 101] width 53 height 16
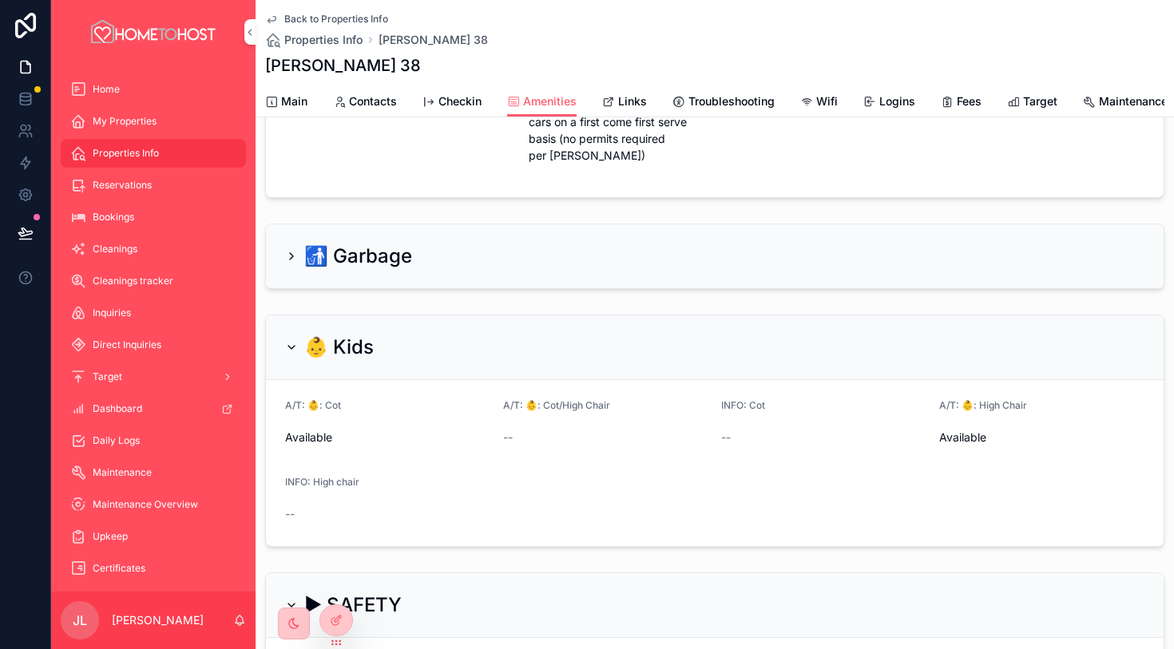
scroll to position [200, 0]
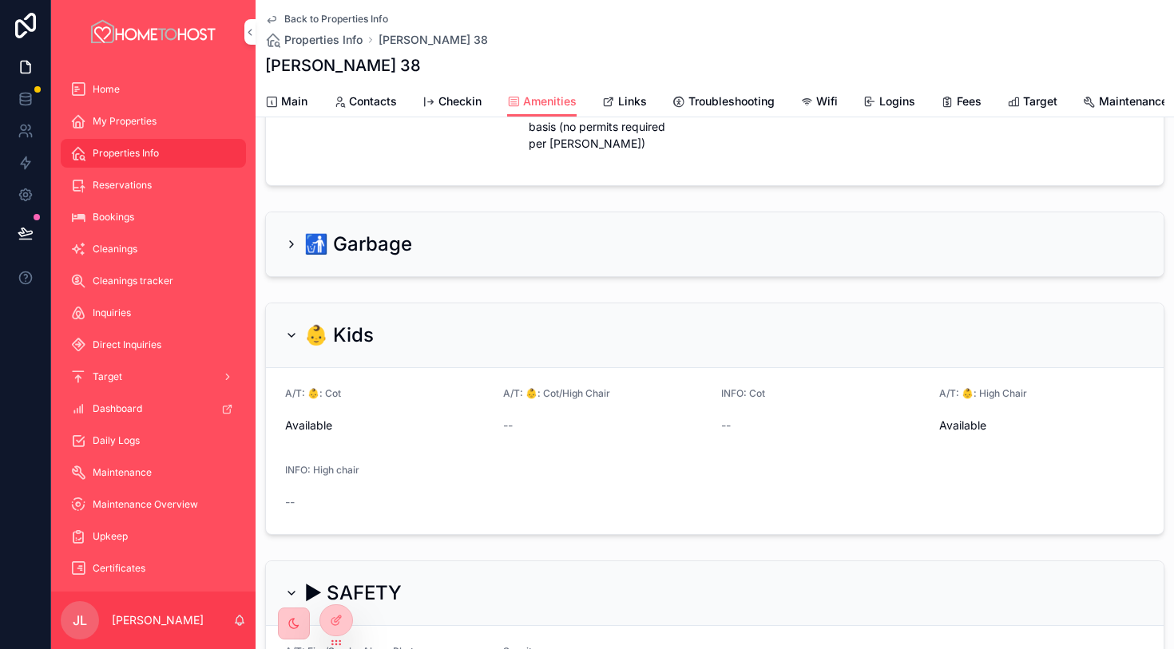
click at [293, 102] on span "Main" at bounding box center [294, 101] width 26 height 16
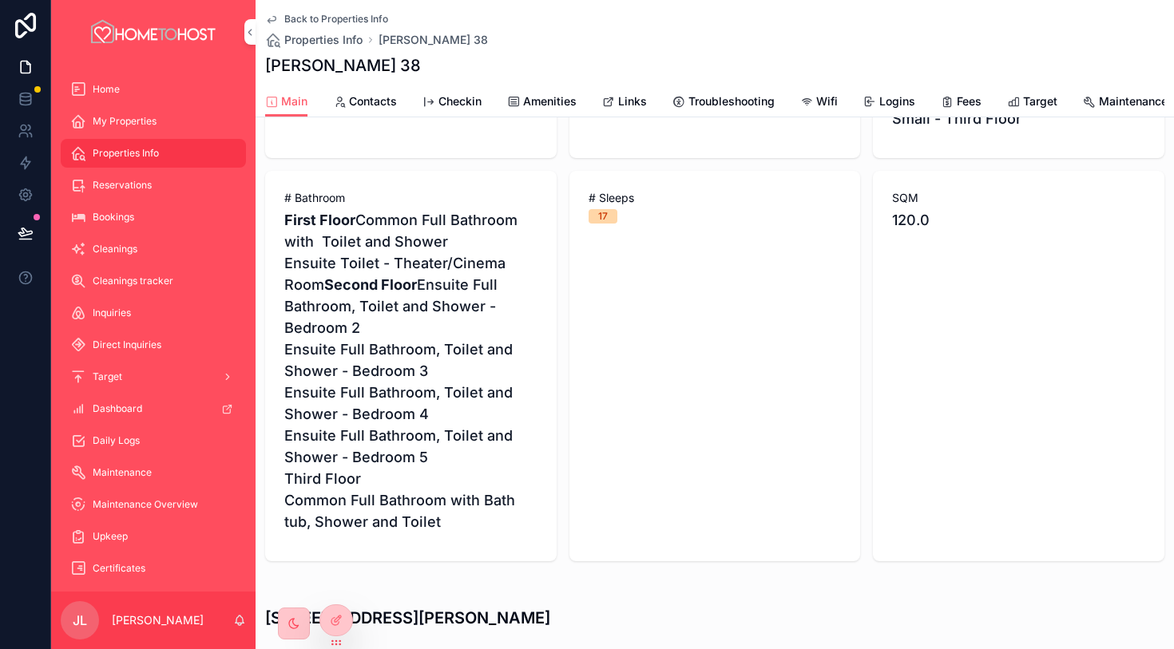
scroll to position [1099, 0]
click at [543, 109] on link "Amenities" at bounding box center [541, 103] width 69 height 32
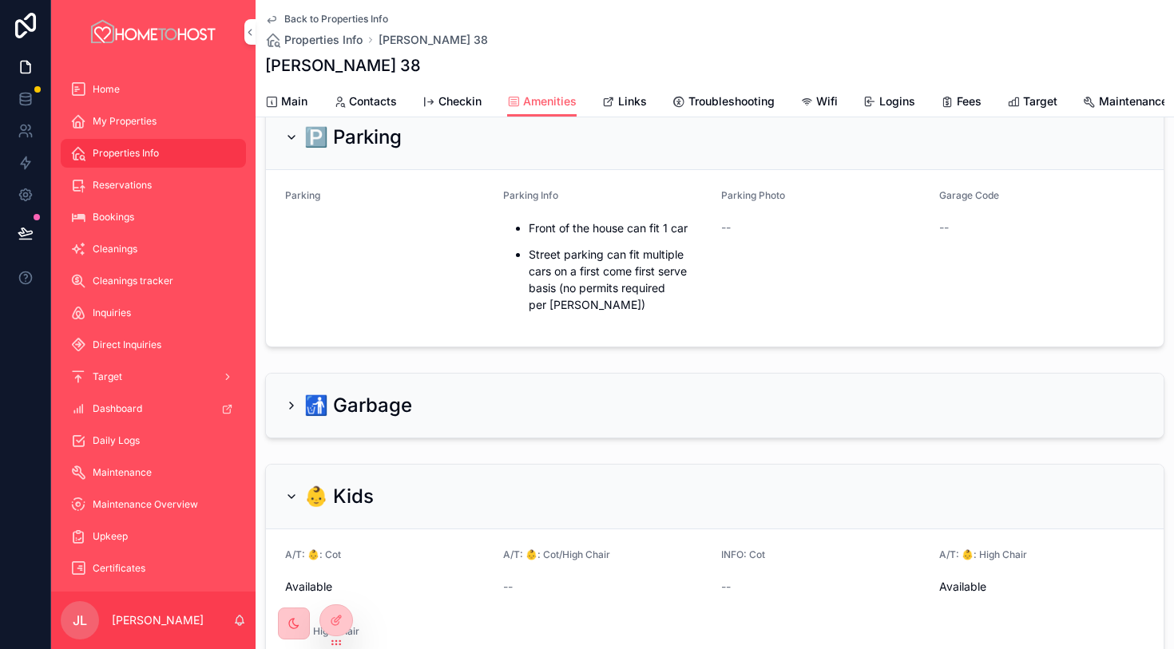
scroll to position [50, 0]
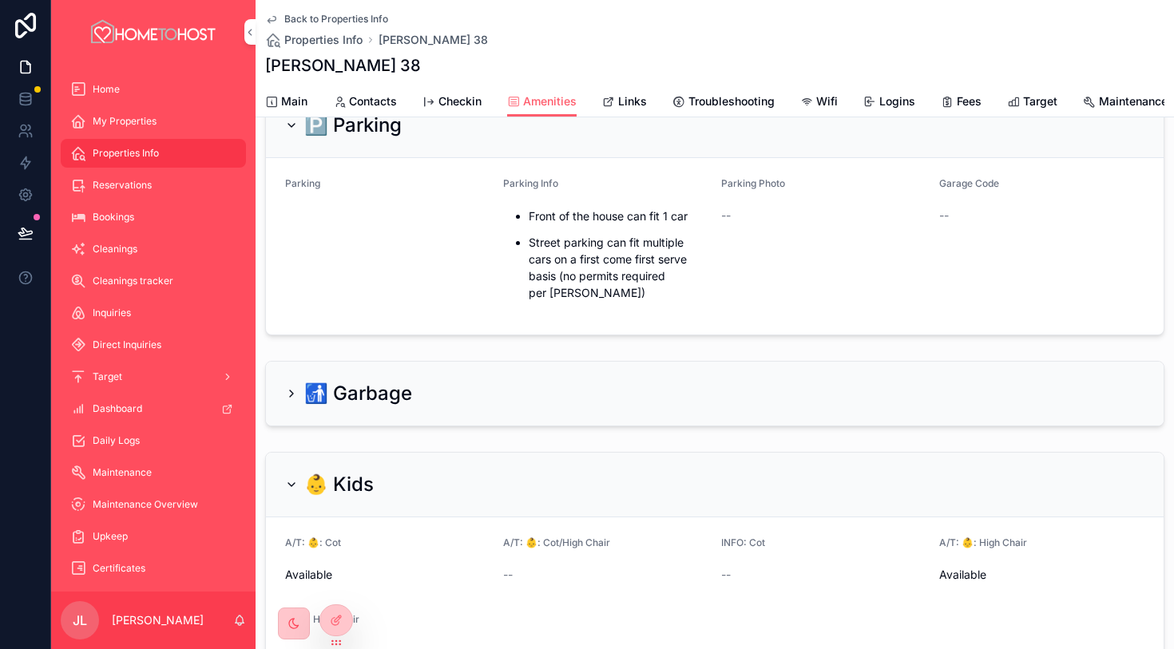
click at [297, 103] on span "Main" at bounding box center [294, 101] width 26 height 16
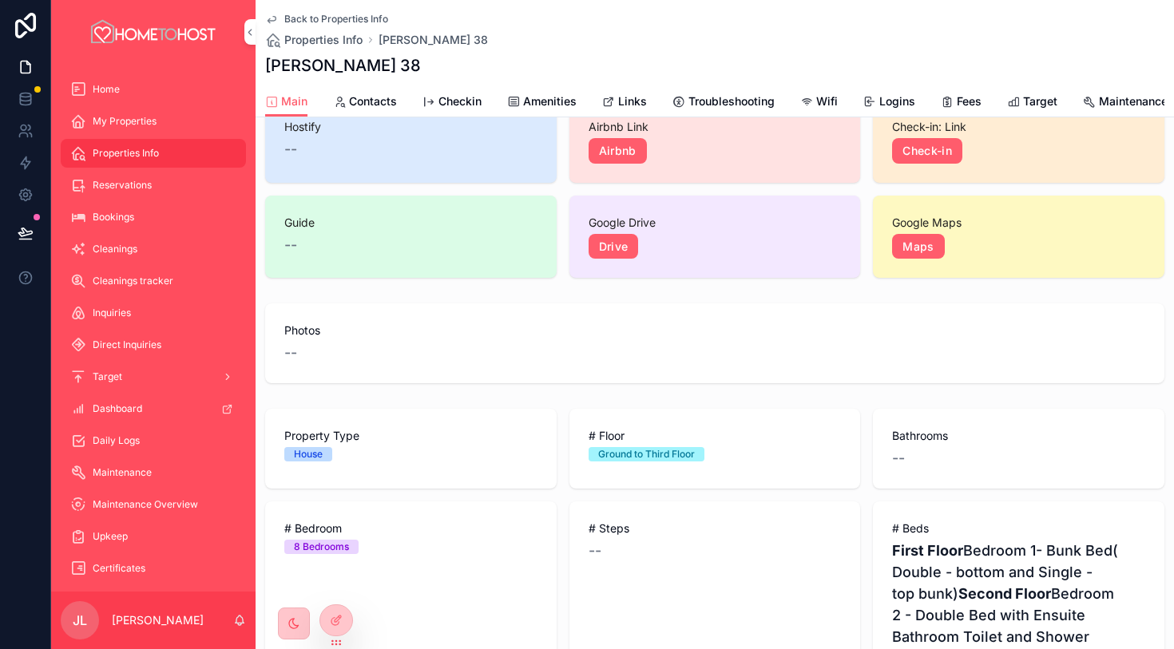
scroll to position [102, 0]
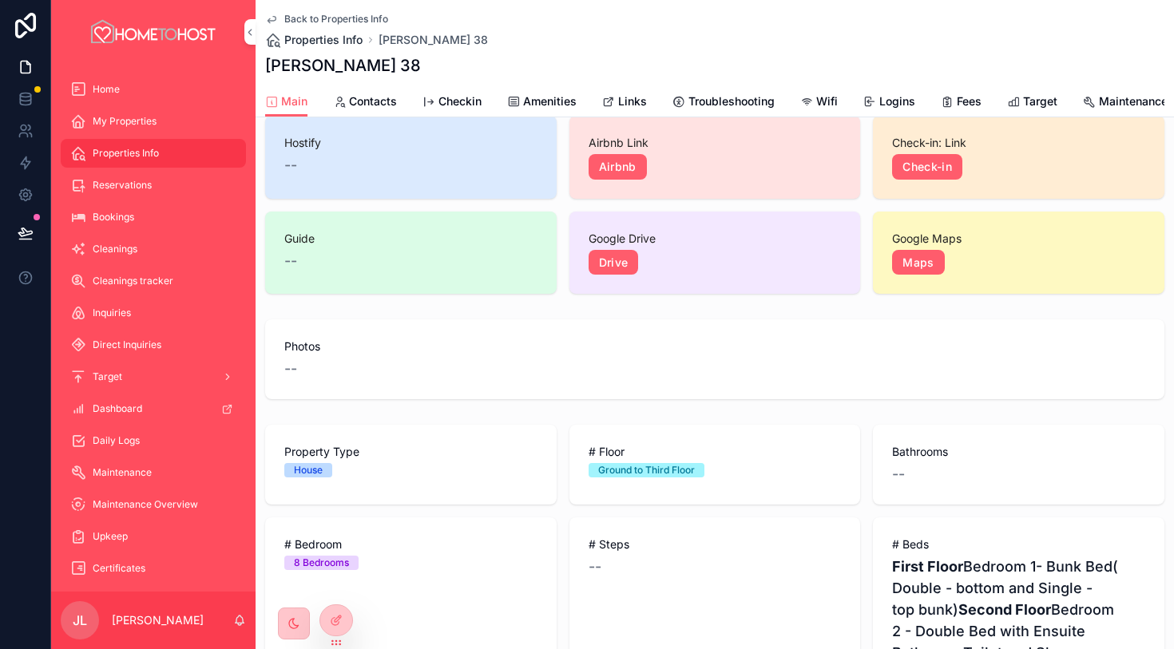
click at [320, 42] on span "Properties Info" at bounding box center [323, 40] width 78 height 16
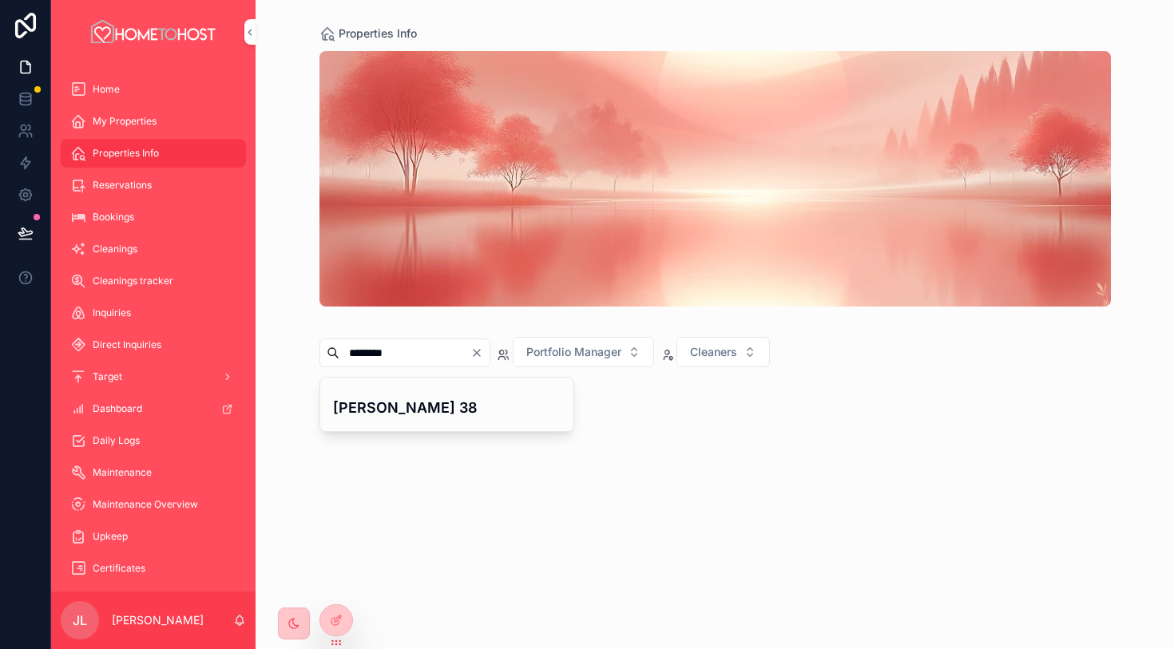
click at [483, 358] on icon "Clear" at bounding box center [476, 353] width 13 height 13
click at [457, 359] on input "scrollable content" at bounding box center [404, 353] width 131 height 22
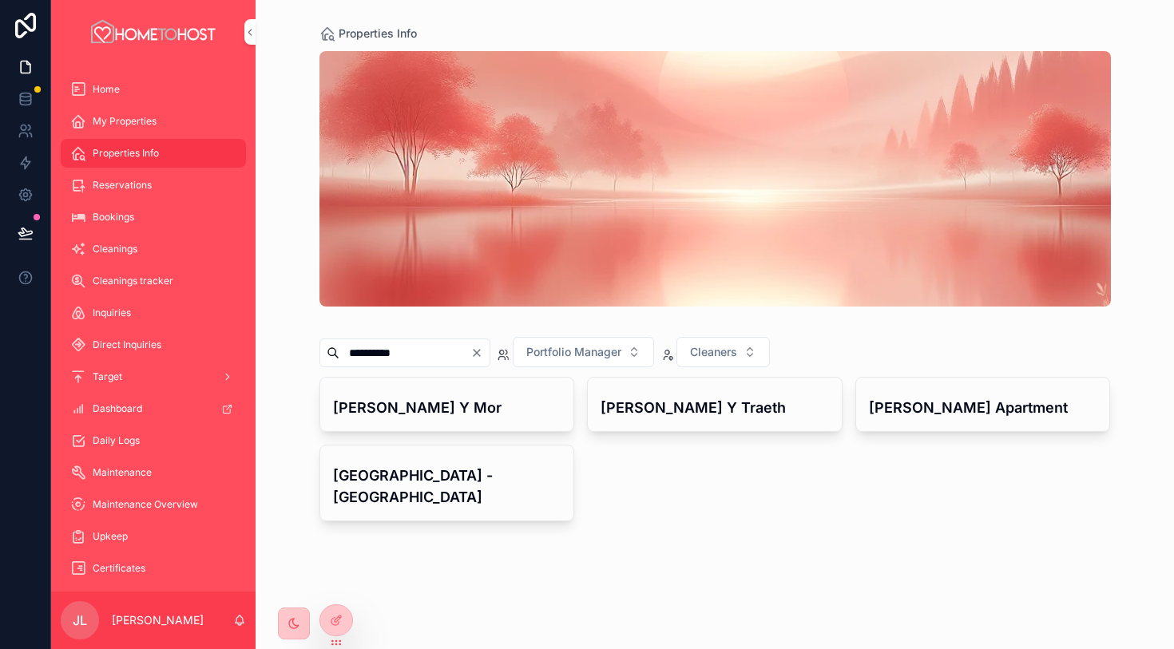
type input "**********"
click at [467, 413] on h4 "[PERSON_NAME] Y Mor" at bounding box center [447, 408] width 228 height 22
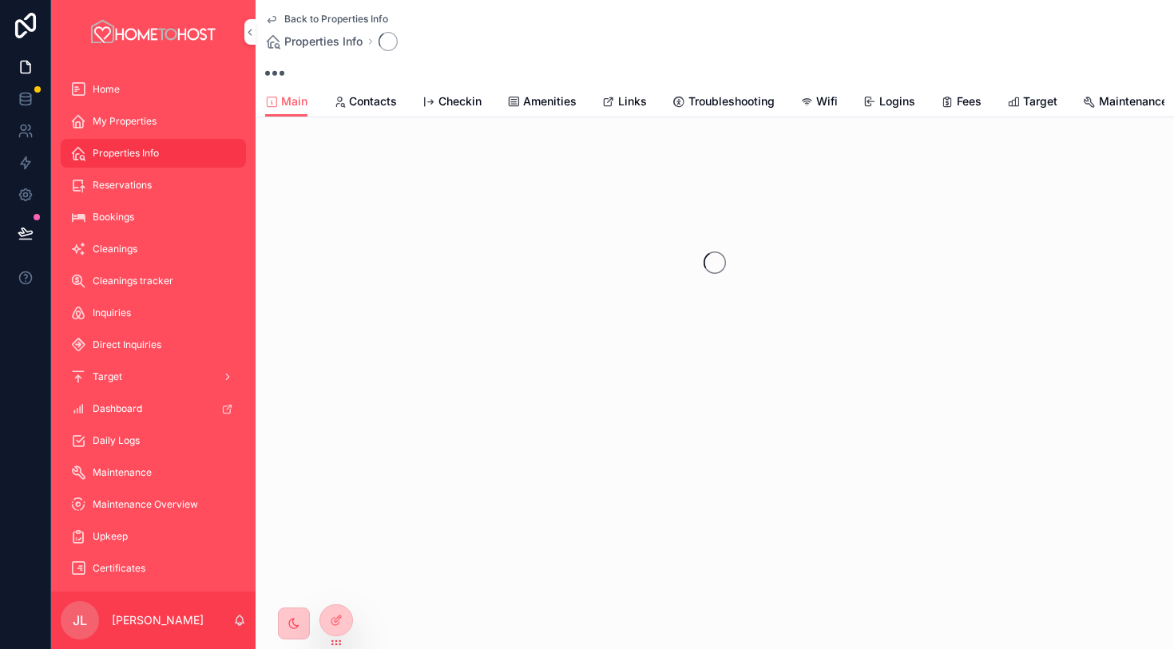
click at [627, 105] on span "Links" at bounding box center [632, 101] width 29 height 16
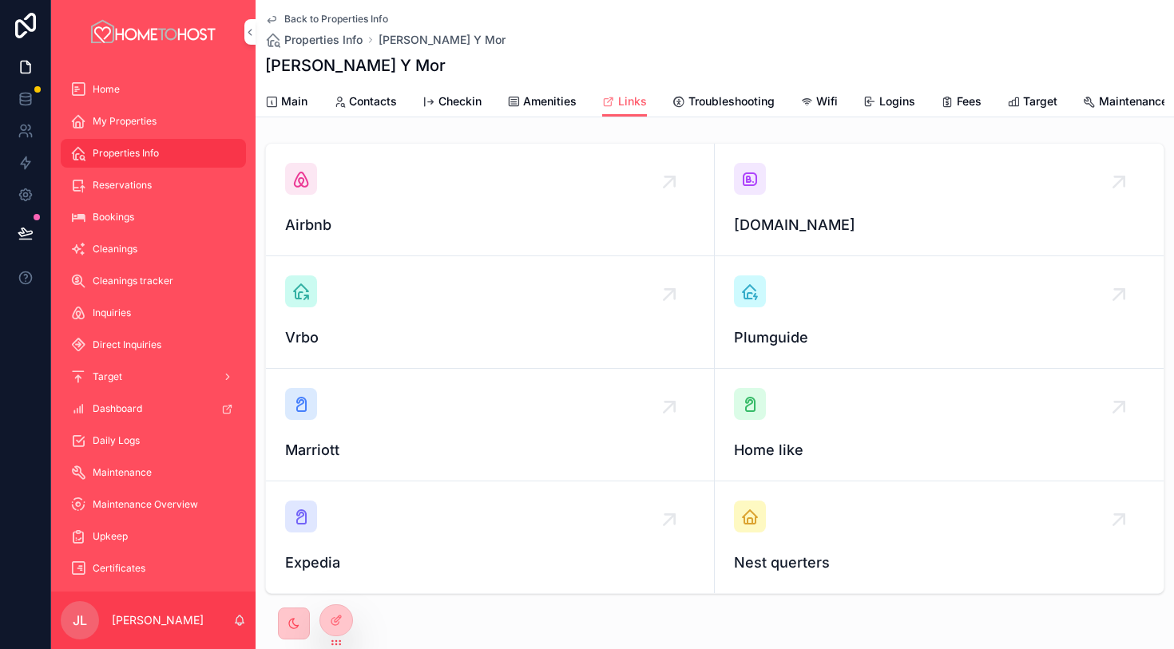
click at [747, 179] on icon "scrollable content" at bounding box center [749, 178] width 19 height 19
click at [302, 177] on icon "scrollable content" at bounding box center [300, 178] width 19 height 19
click at [539, 105] on span "Amenities" at bounding box center [549, 101] width 53 height 16
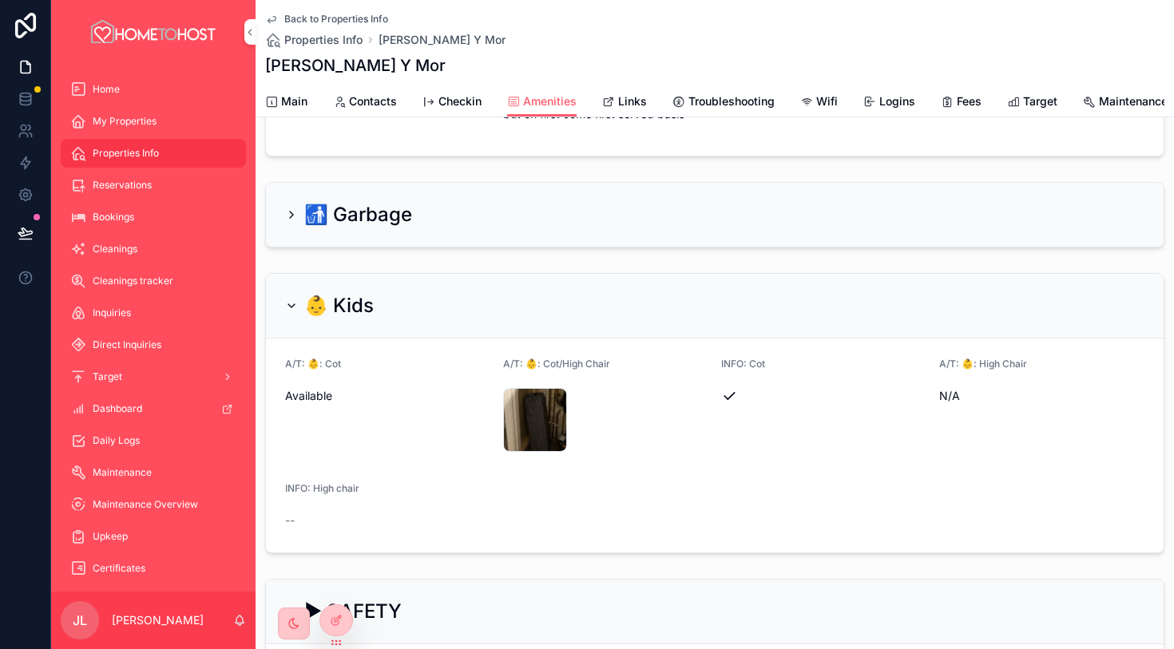
scroll to position [210, 0]
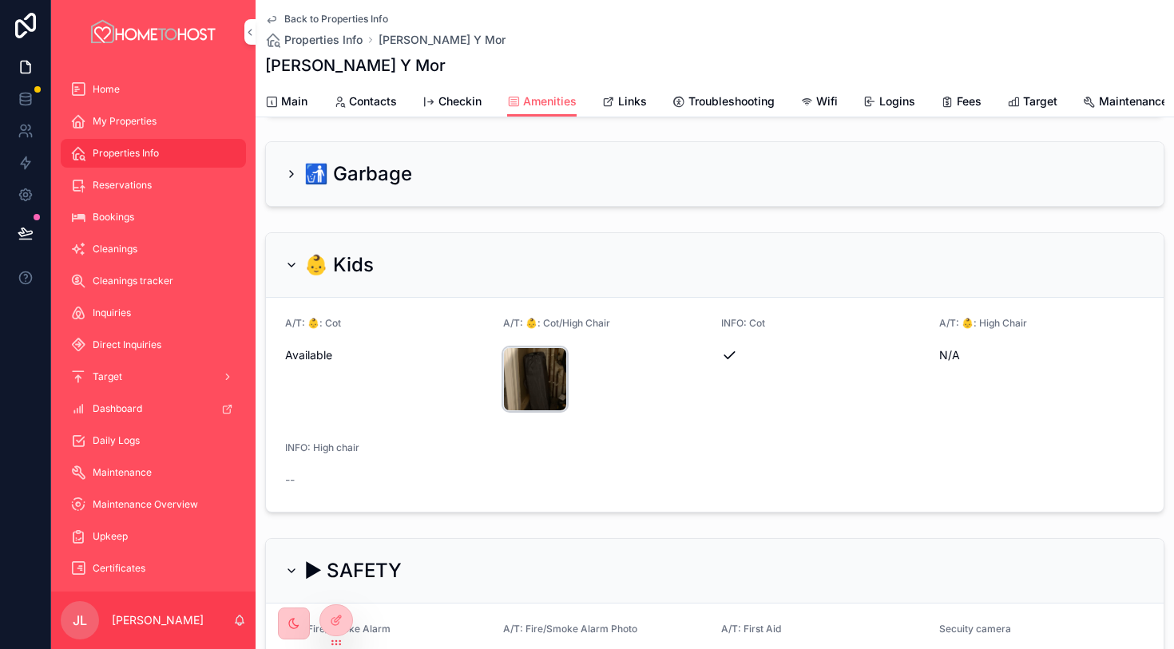
click at [553, 374] on div "Photo-01-02-2024,-18-07-32 .jpg" at bounding box center [535, 379] width 64 height 64
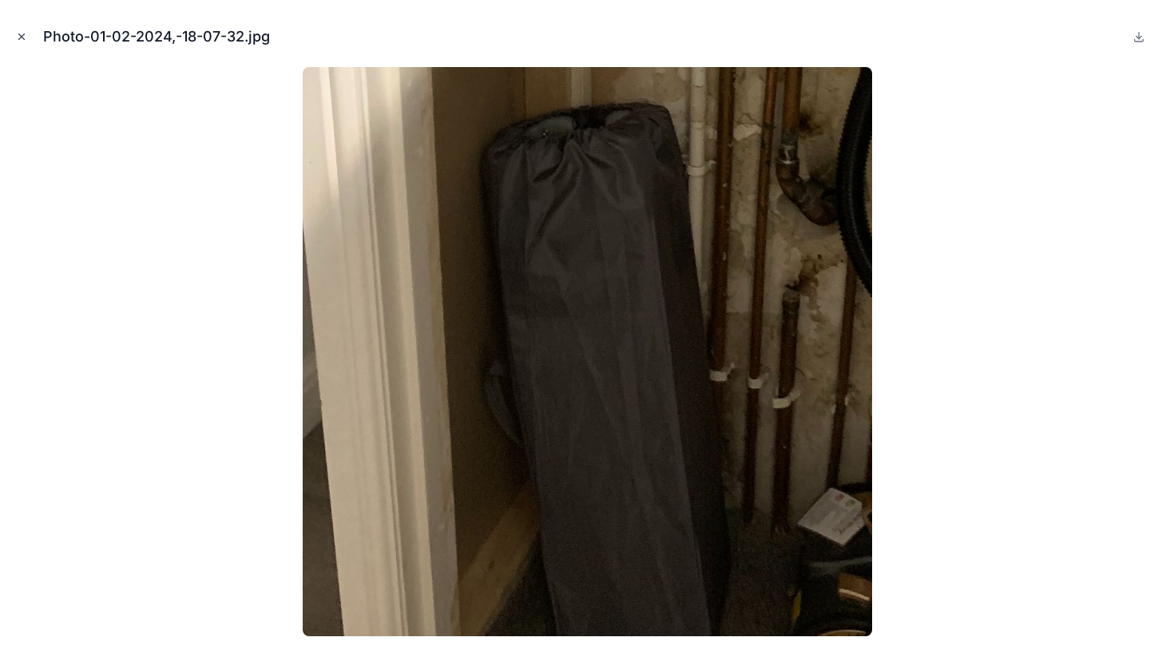
click at [26, 40] on icon "Close modal" at bounding box center [21, 36] width 11 height 11
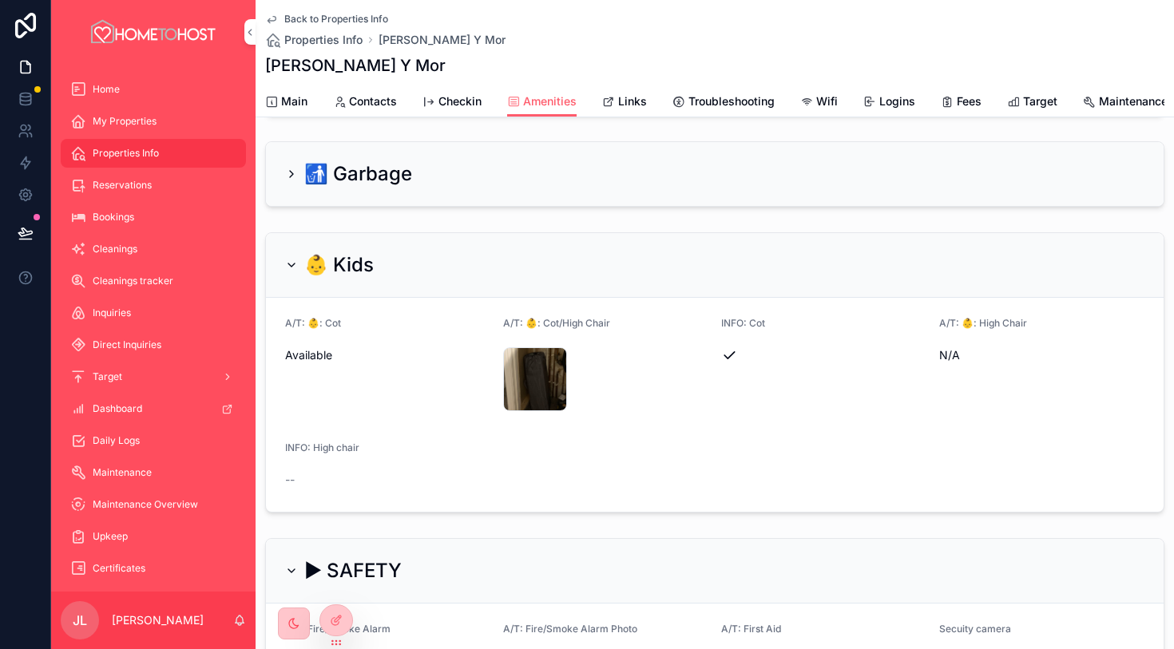
click at [282, 94] on span "Main" at bounding box center [294, 101] width 26 height 16
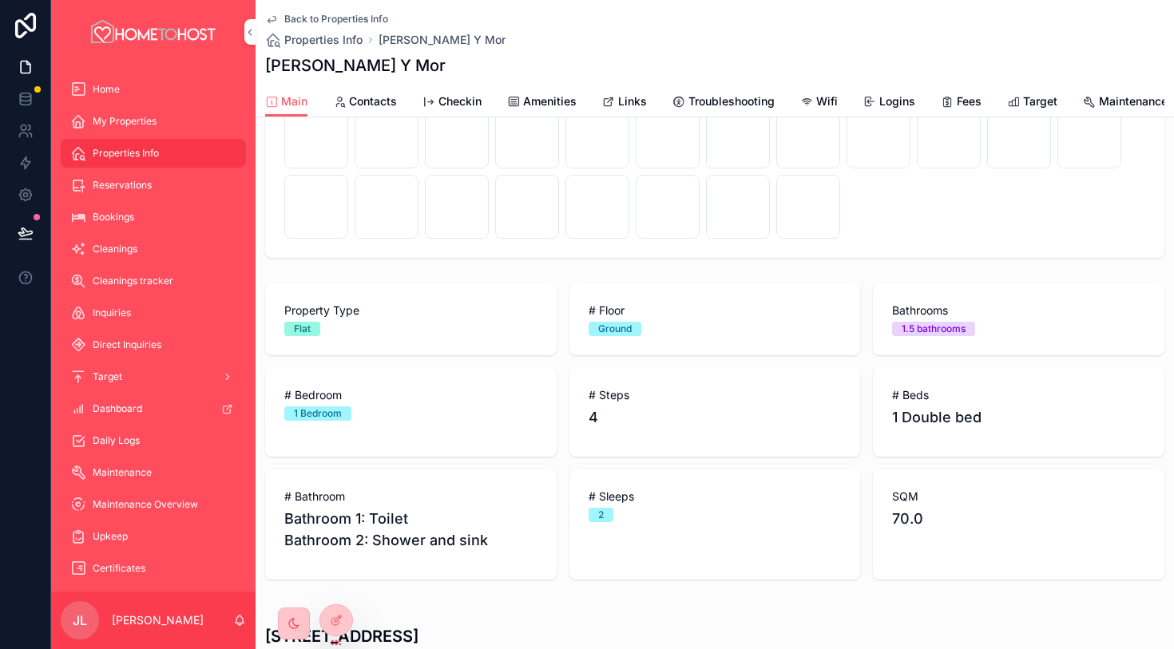
scroll to position [354, 0]
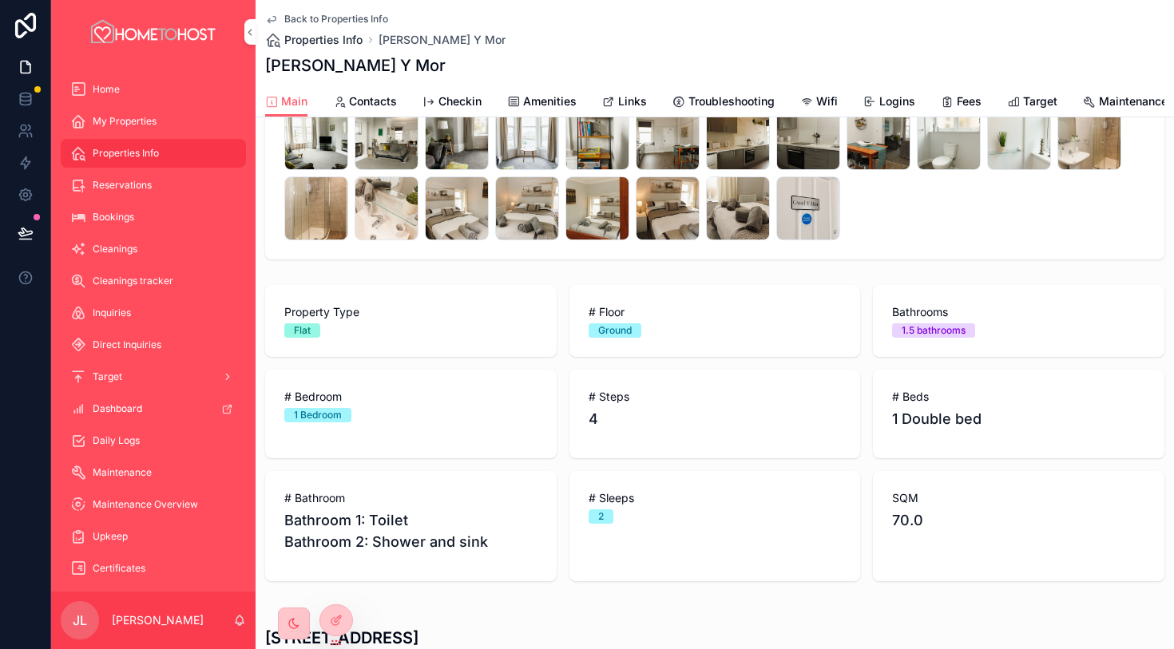
click at [344, 41] on span "Properties Info" at bounding box center [323, 40] width 78 height 16
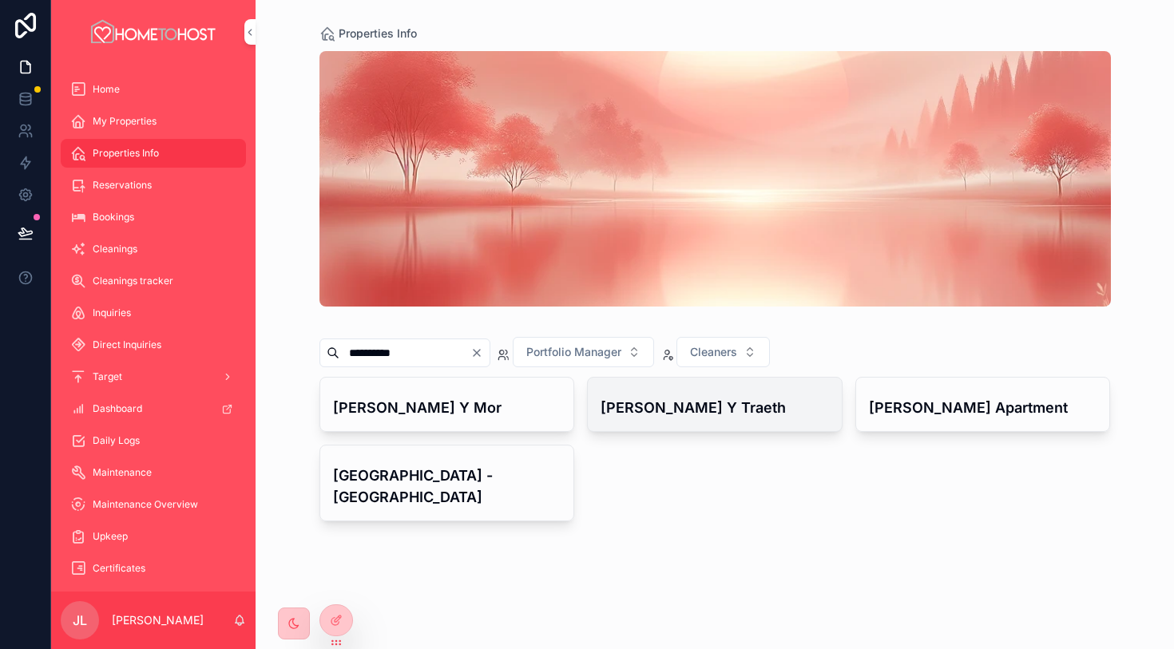
click at [735, 410] on h4 "[PERSON_NAME] Y Traeth" at bounding box center [714, 408] width 228 height 22
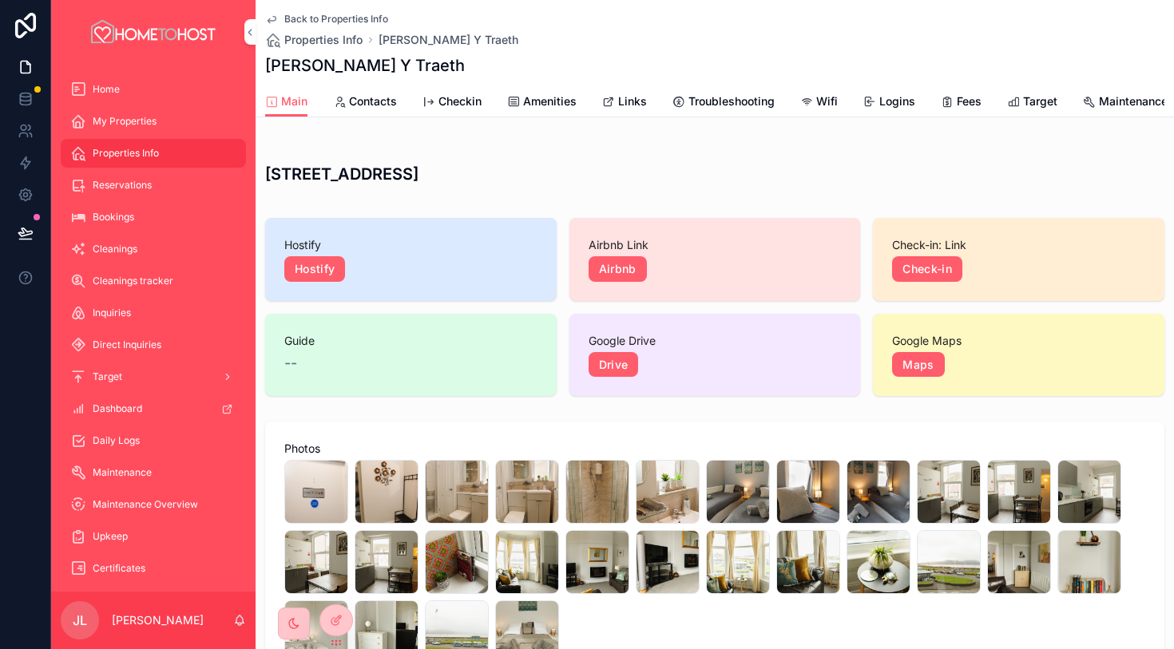
click at [635, 101] on span "Links" at bounding box center [632, 101] width 29 height 16
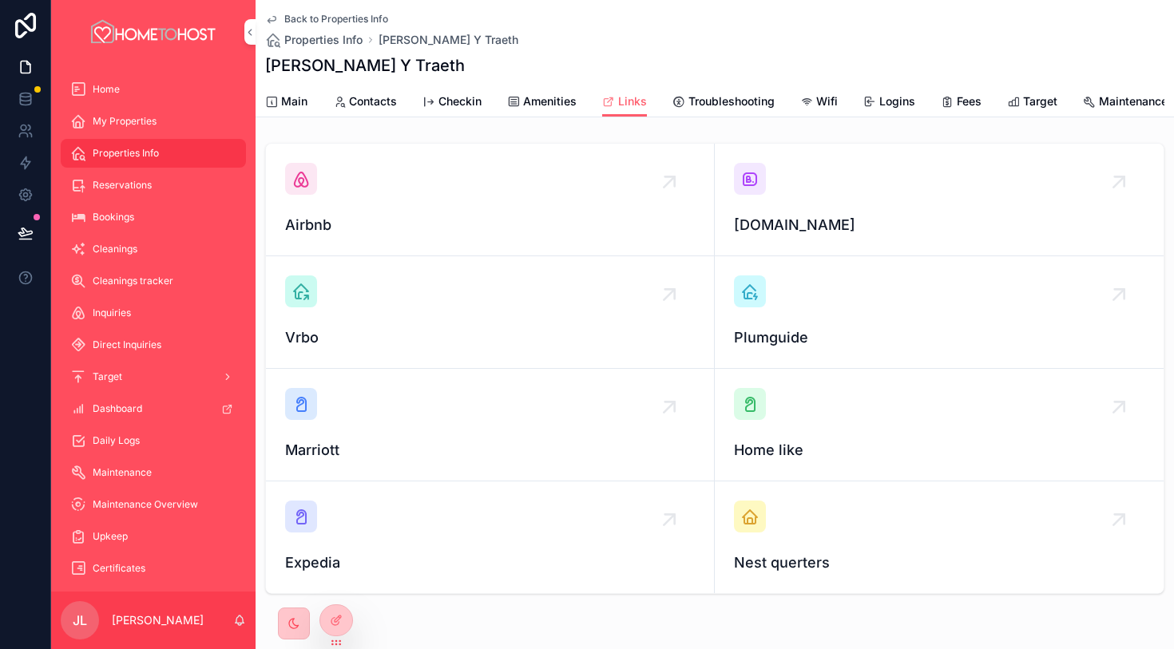
click at [765, 193] on div "[DOMAIN_NAME]" at bounding box center [939, 199] width 410 height 73
click at [311, 181] on div "scrollable content" at bounding box center [301, 179] width 32 height 32
click at [540, 106] on span "Amenities" at bounding box center [549, 101] width 53 height 16
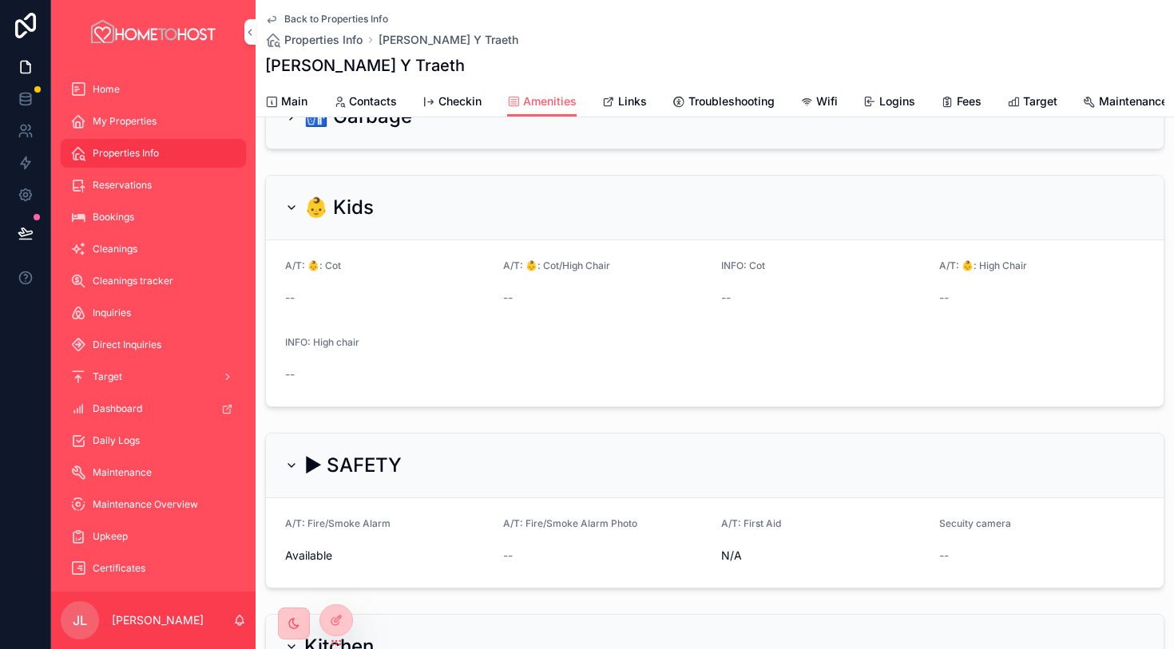
scroll to position [264, 0]
click at [300, 90] on link "Main" at bounding box center [286, 103] width 42 height 32
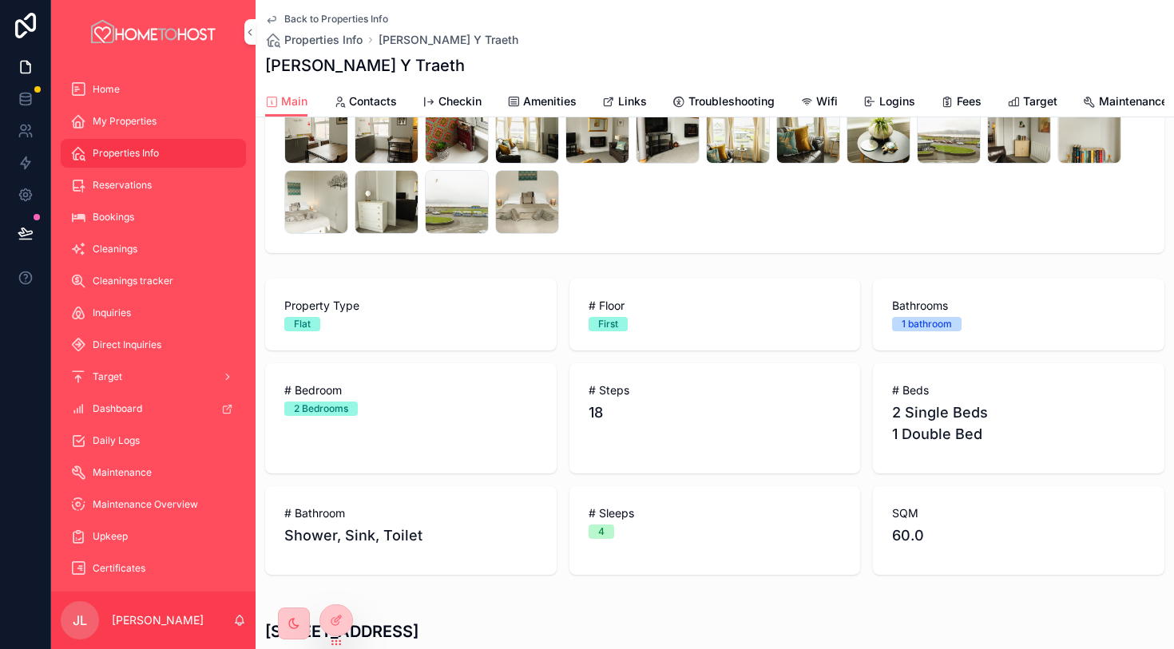
scroll to position [454, 0]
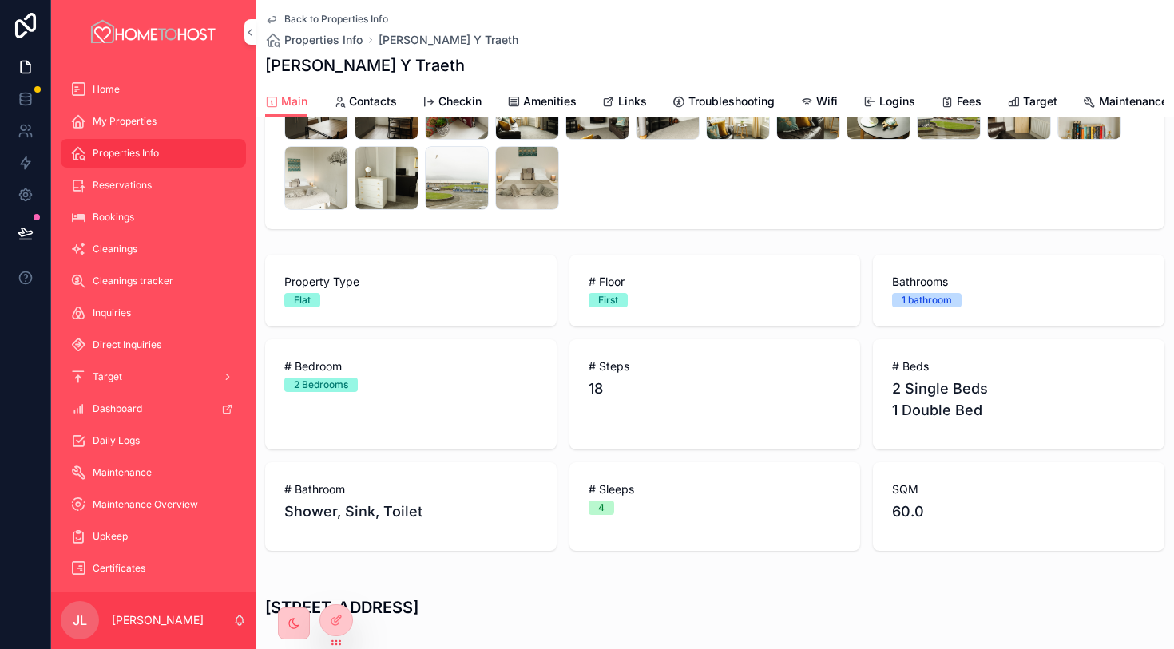
click at [546, 95] on span "Amenities" at bounding box center [549, 101] width 53 height 16
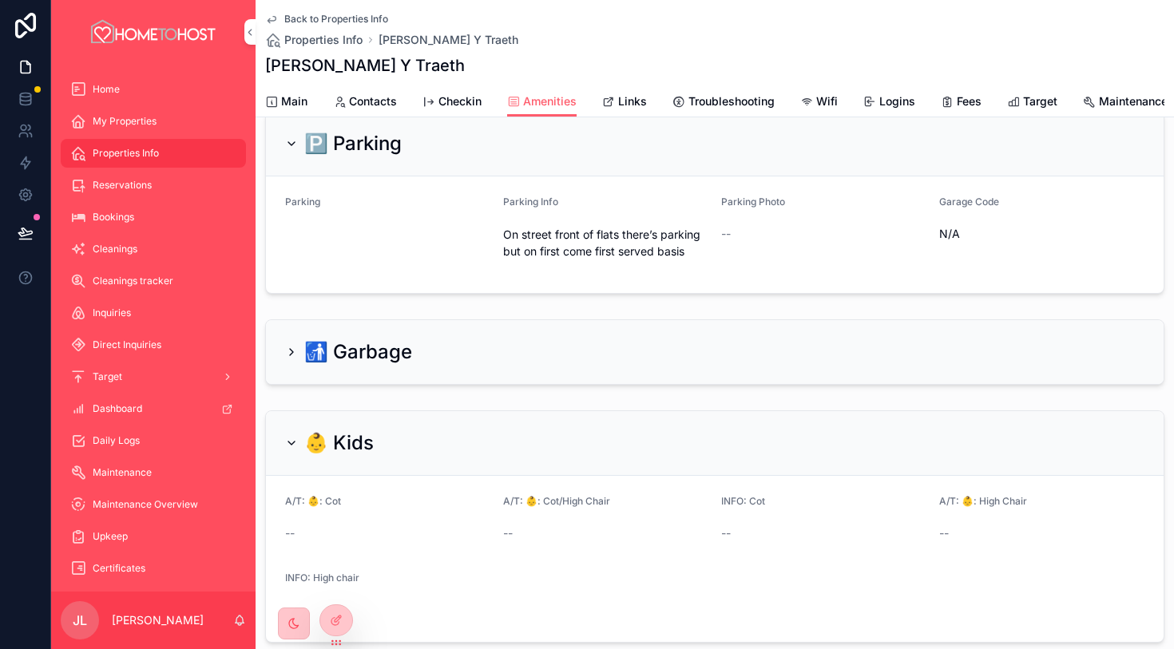
scroll to position [47, 0]
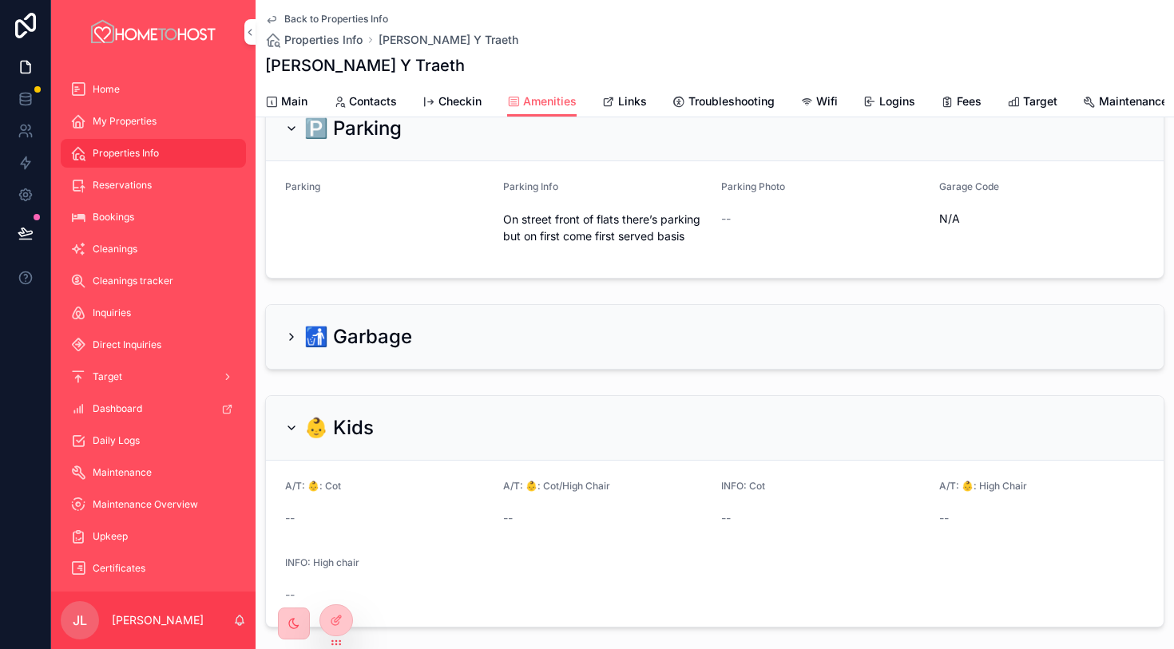
click at [299, 98] on span "Main" at bounding box center [294, 101] width 26 height 16
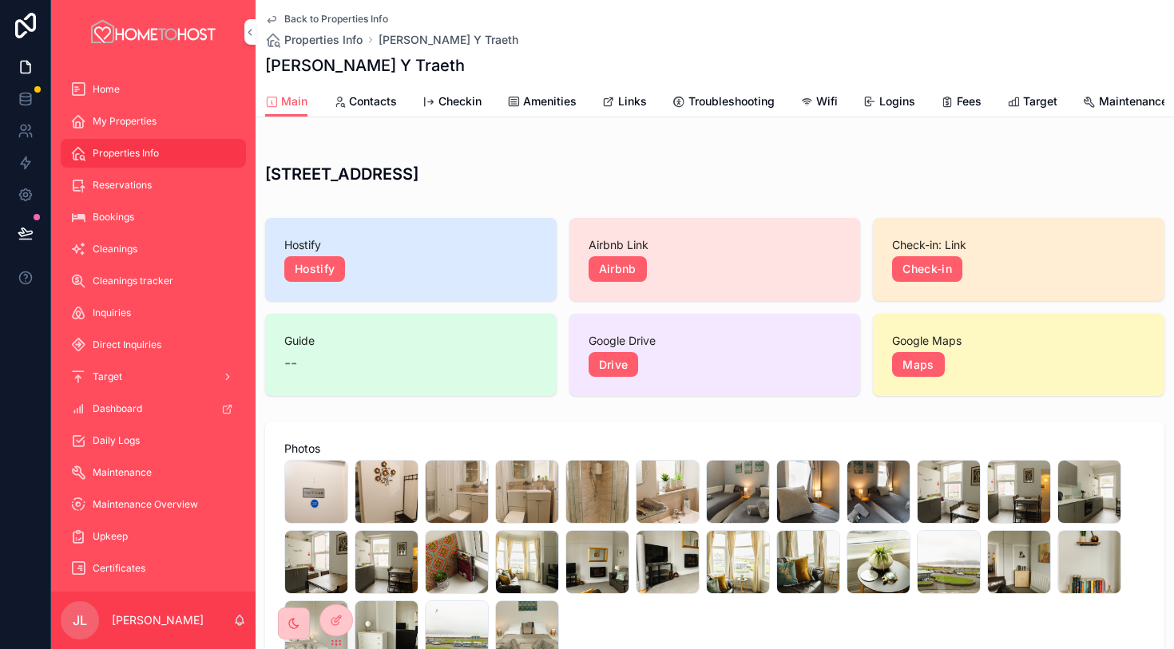
click at [608, 86] on div "Main Contacts Checkin Amenities Links Troubleshooting Wifi Logins Fees Target M…" at bounding box center [714, 101] width 899 height 30
click at [544, 109] on span "Amenities" at bounding box center [549, 101] width 53 height 16
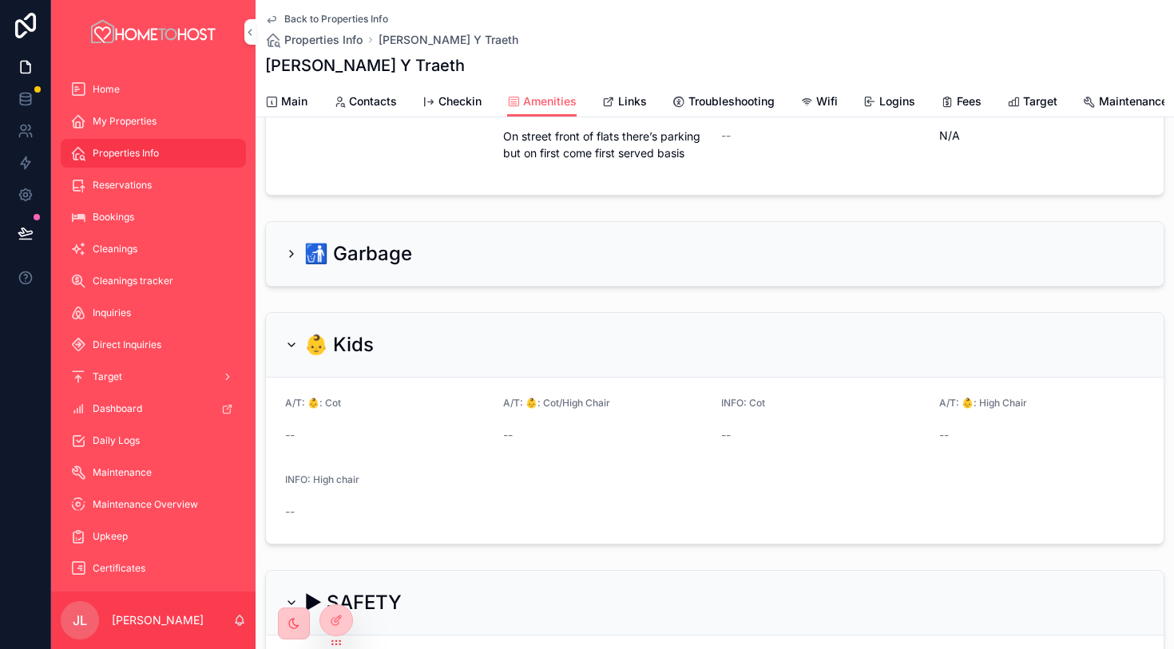
scroll to position [177, 0]
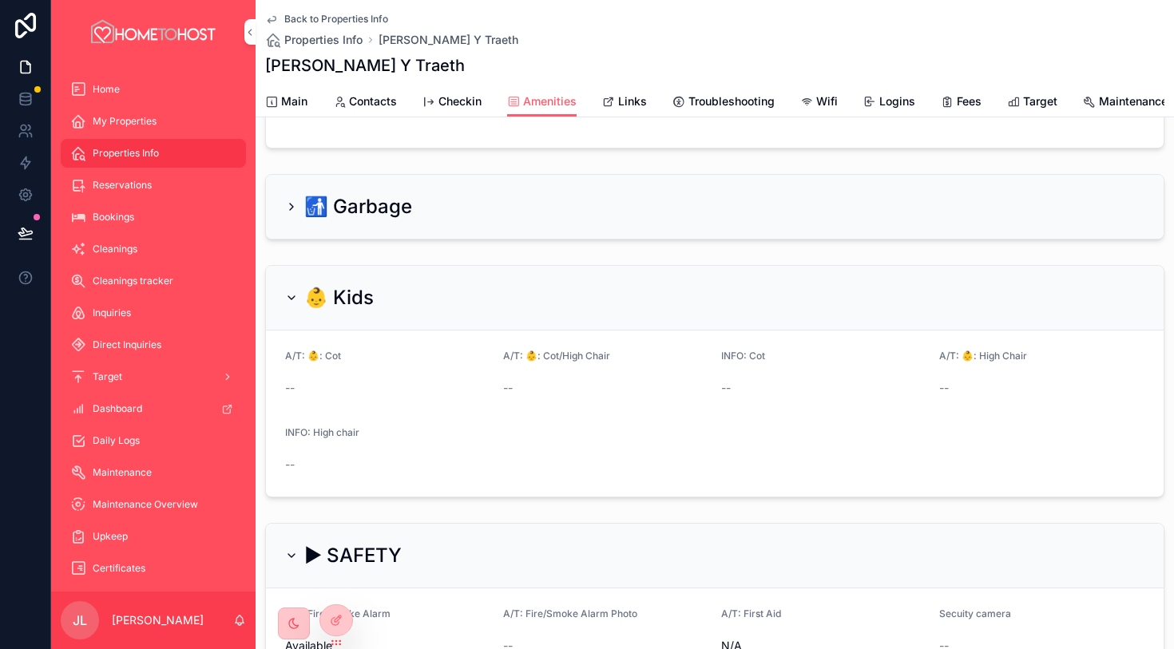
click at [294, 97] on span "Main" at bounding box center [294, 101] width 26 height 16
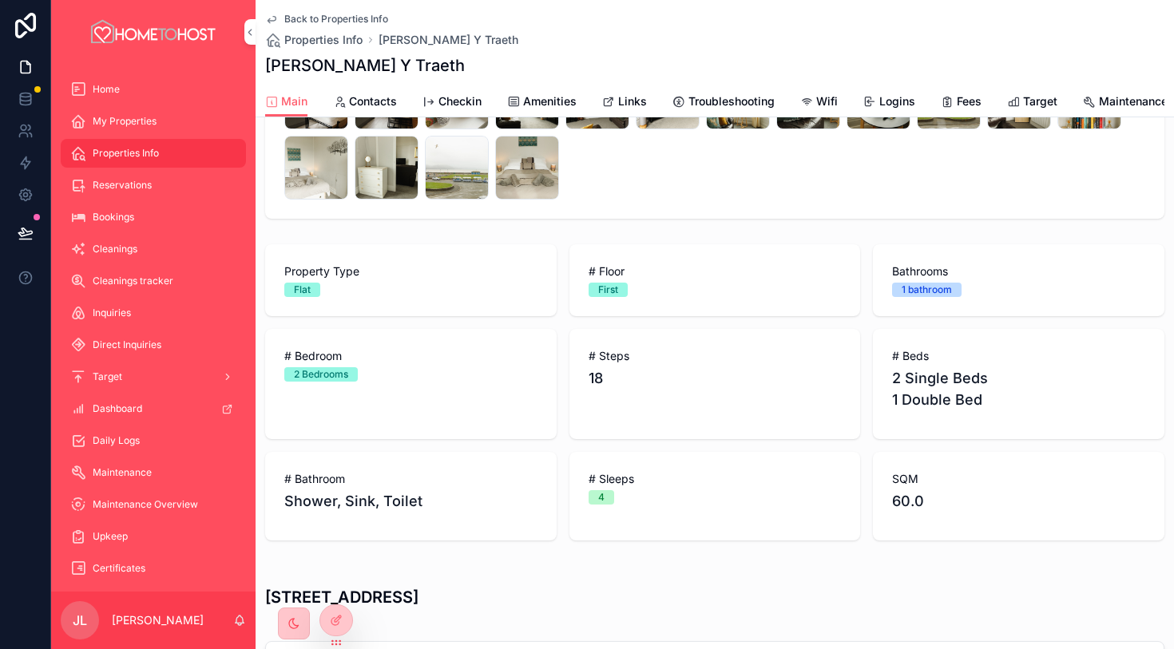
scroll to position [468, 0]
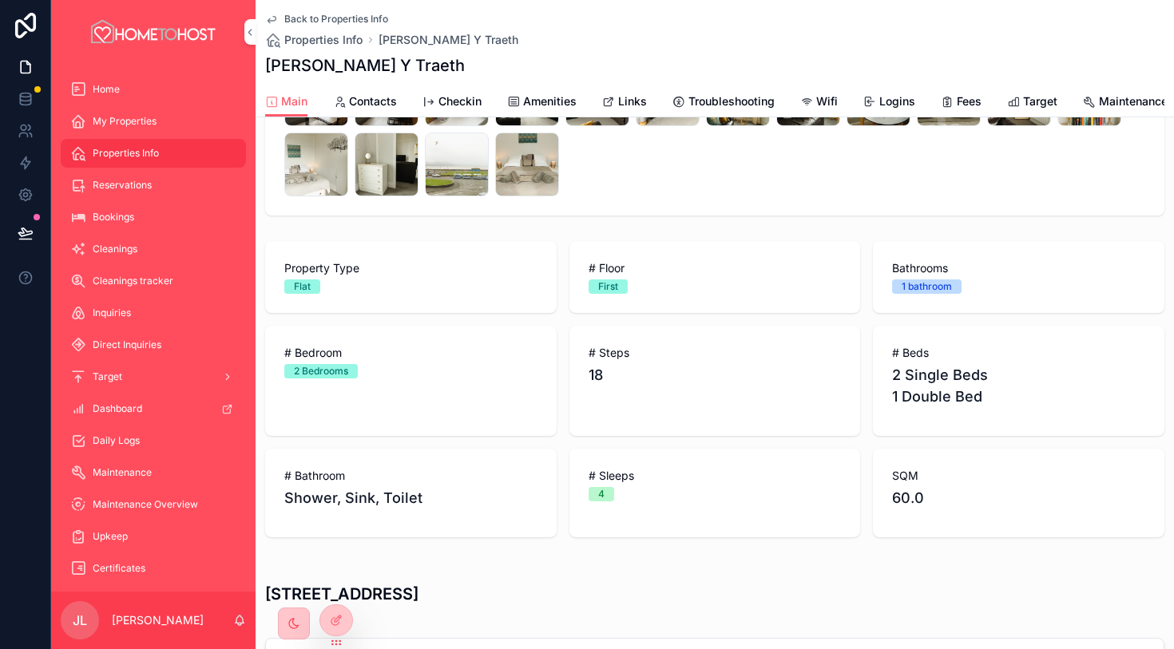
click at [548, 93] on link "Amenities" at bounding box center [541, 103] width 69 height 32
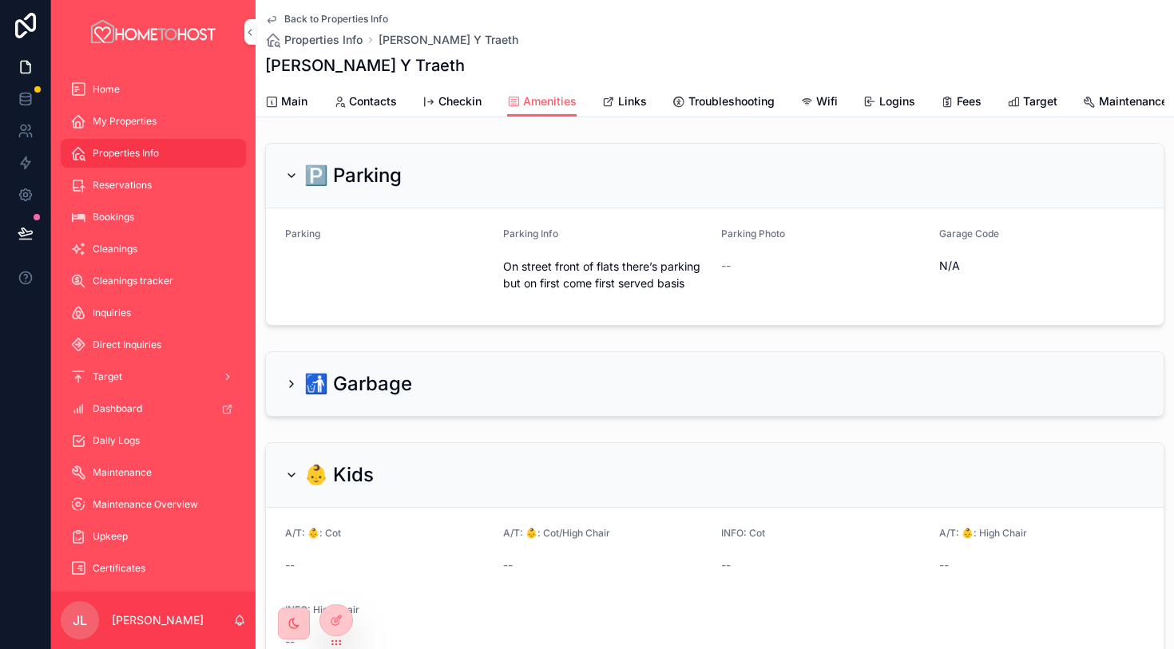
click at [294, 101] on span "Main" at bounding box center [294, 101] width 26 height 16
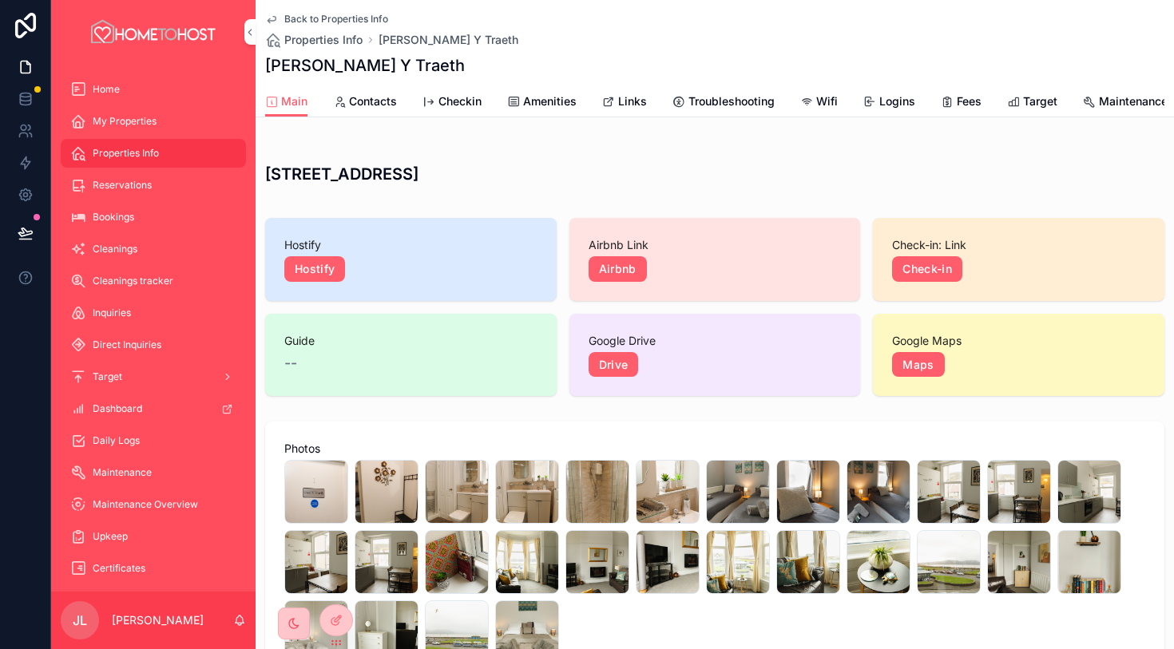
click at [546, 97] on span "Amenities" at bounding box center [549, 101] width 53 height 16
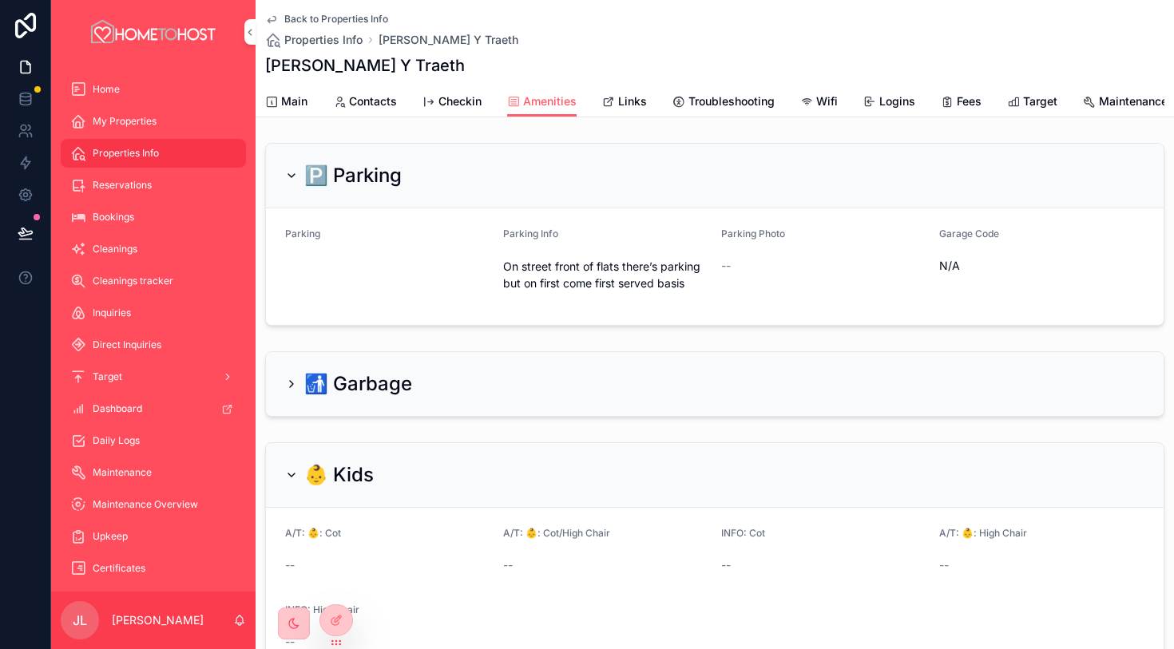
click at [290, 102] on span "Main" at bounding box center [294, 101] width 26 height 16
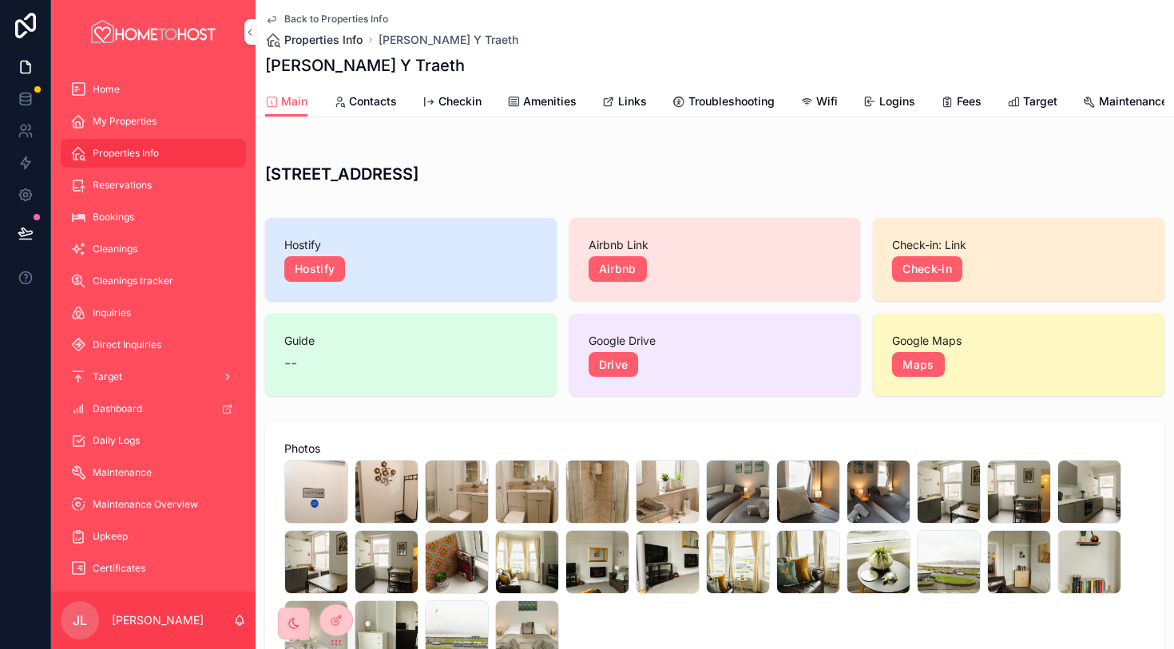
click at [336, 42] on span "Properties Info" at bounding box center [323, 40] width 78 height 16
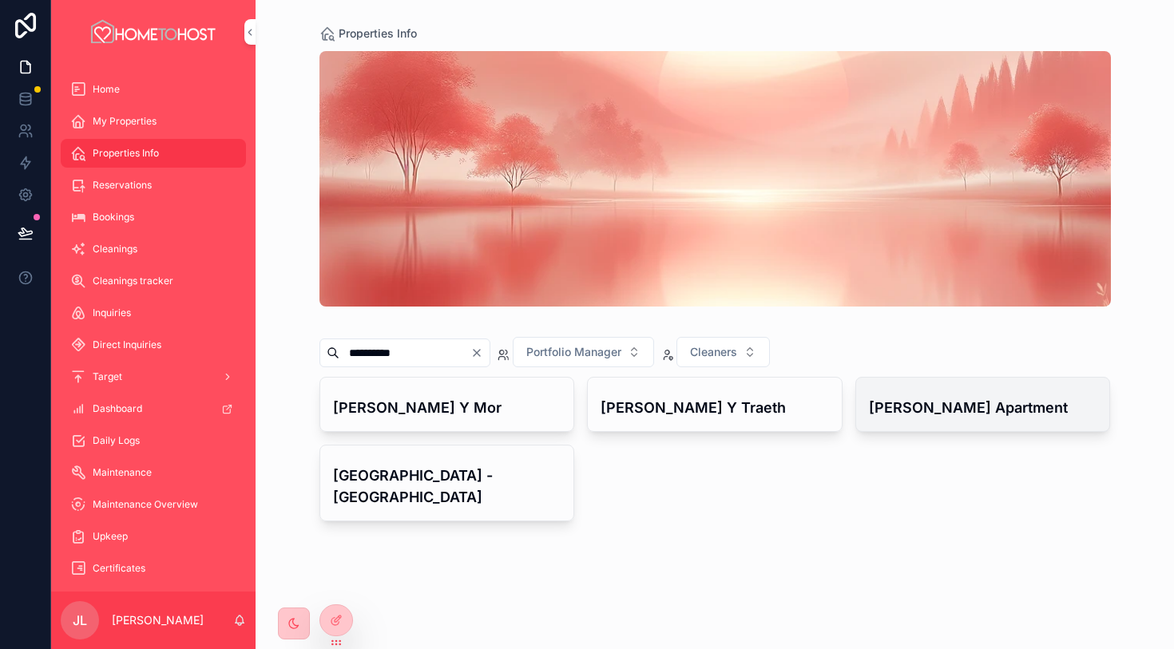
click at [941, 420] on div "[PERSON_NAME] Apartment" at bounding box center [983, 404] width 254 height 53
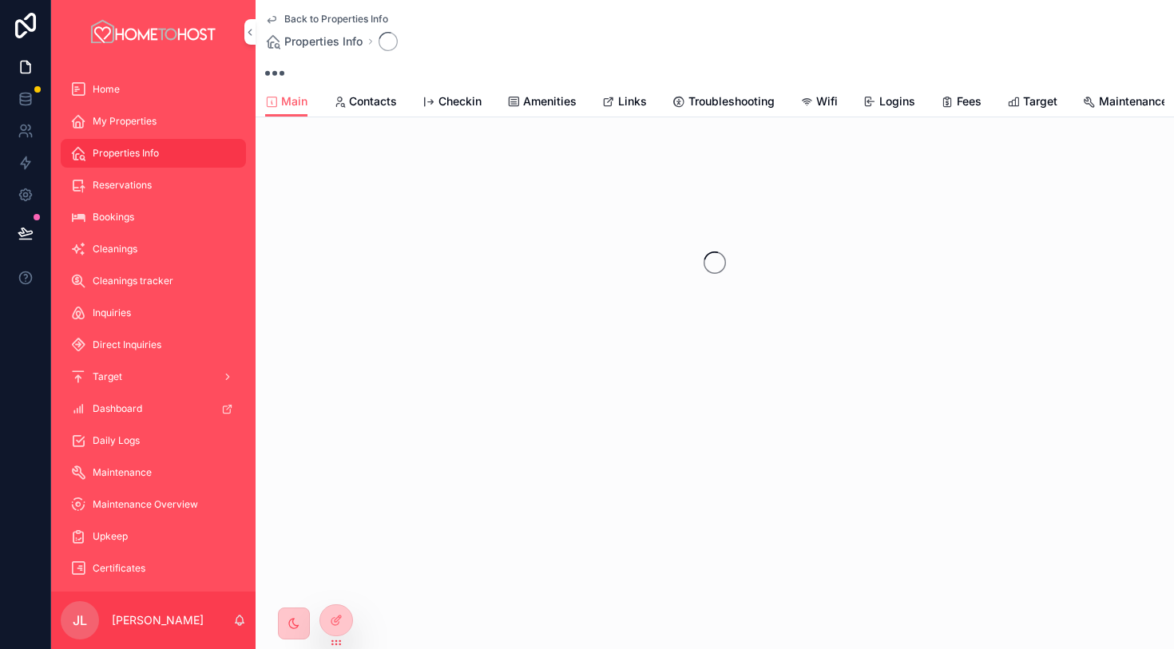
click at [626, 98] on span "Links" at bounding box center [632, 101] width 29 height 16
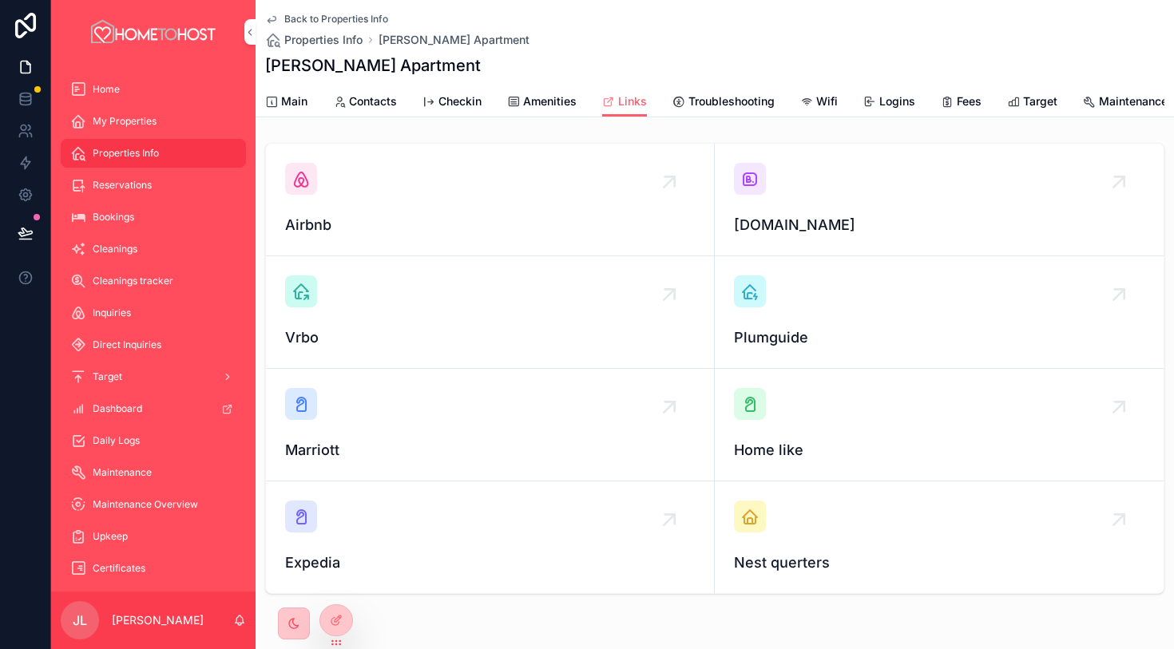
click at [763, 181] on div "scrollable content" at bounding box center [750, 179] width 32 height 32
click at [299, 179] on icon "scrollable content" at bounding box center [300, 178] width 19 height 19
click at [549, 94] on span "Amenities" at bounding box center [549, 101] width 53 height 16
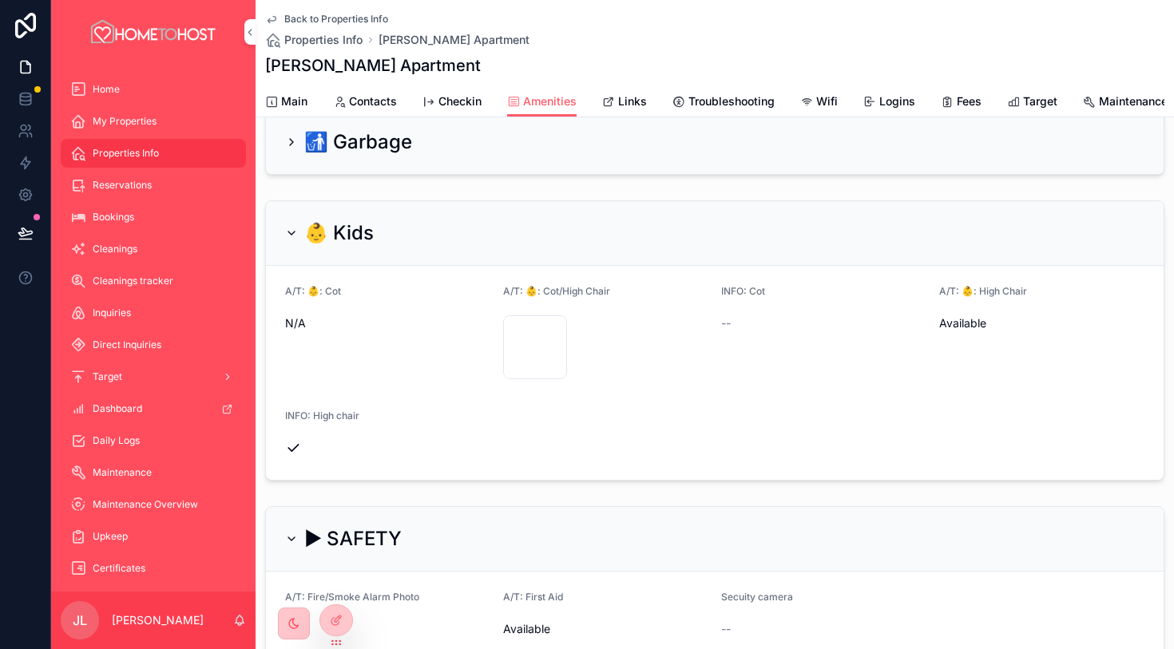
scroll to position [259, 0]
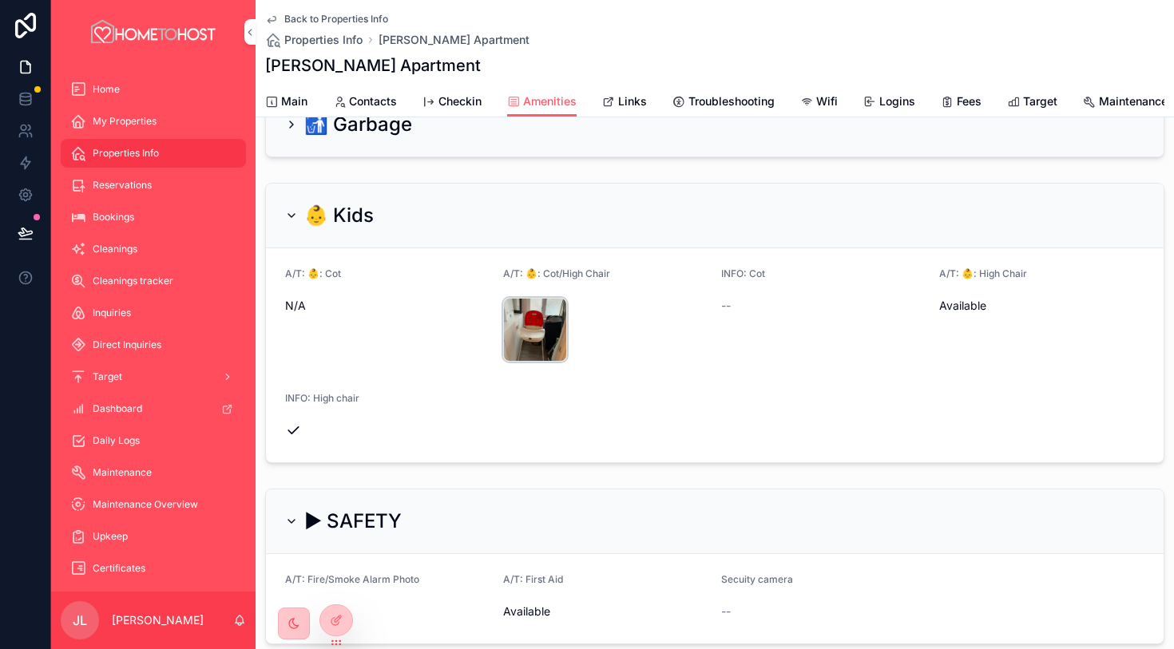
click at [515, 337] on div "Photo-08-02-2024,-16-24-01 .jpg" at bounding box center [535, 330] width 64 height 64
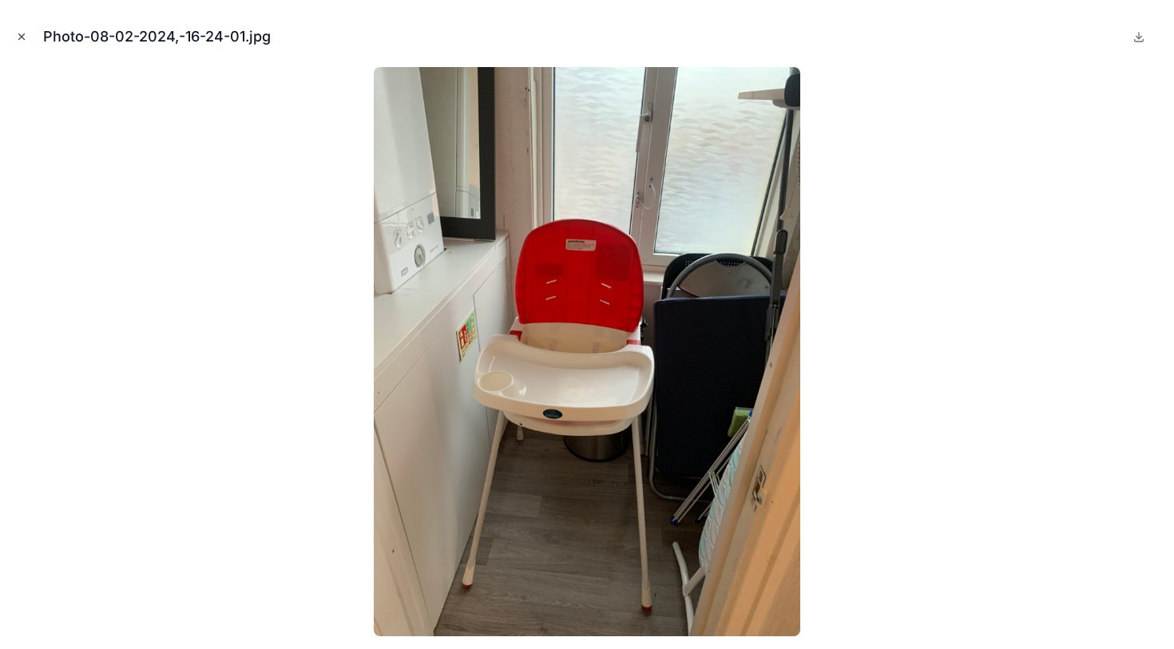
click at [18, 43] on button "Close modal" at bounding box center [22, 37] width 18 height 18
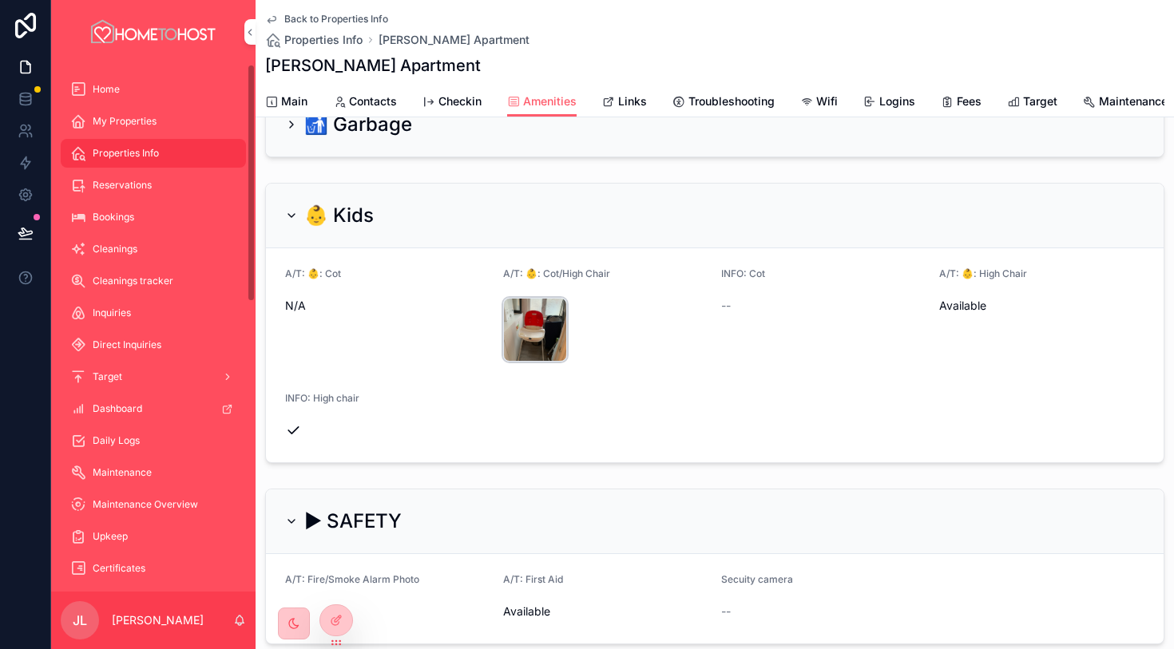
click at [524, 331] on div "Photo-08-02-2024,-16-24-01 .jpg" at bounding box center [535, 330] width 64 height 64
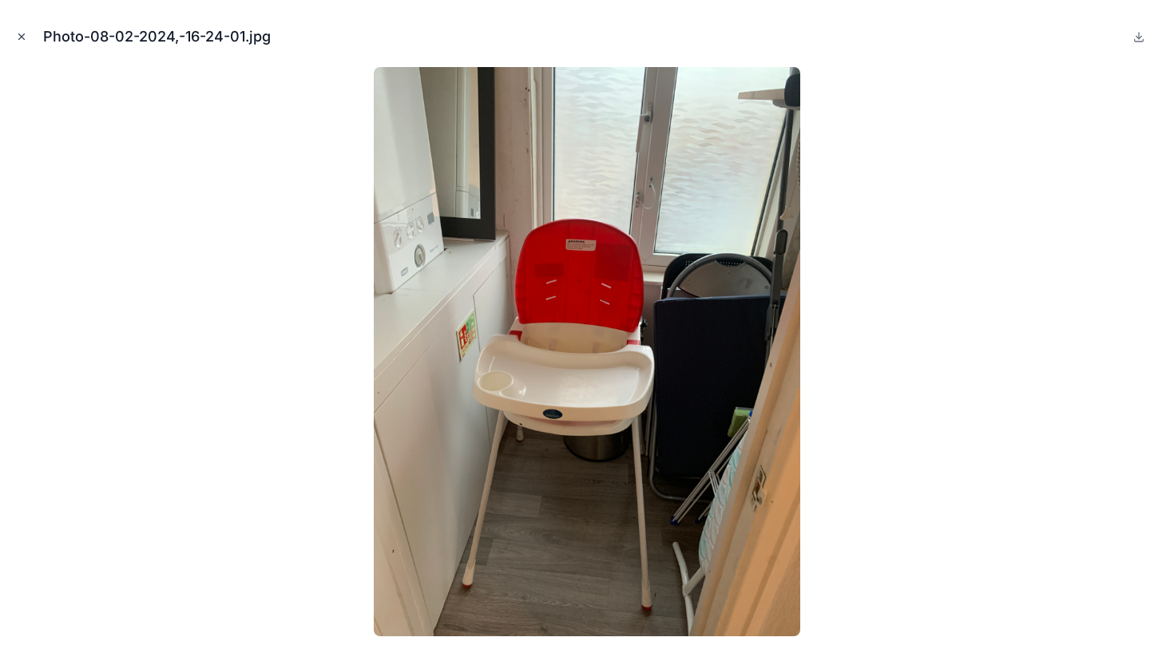
click at [26, 35] on icon "Close modal" at bounding box center [21, 36] width 11 height 11
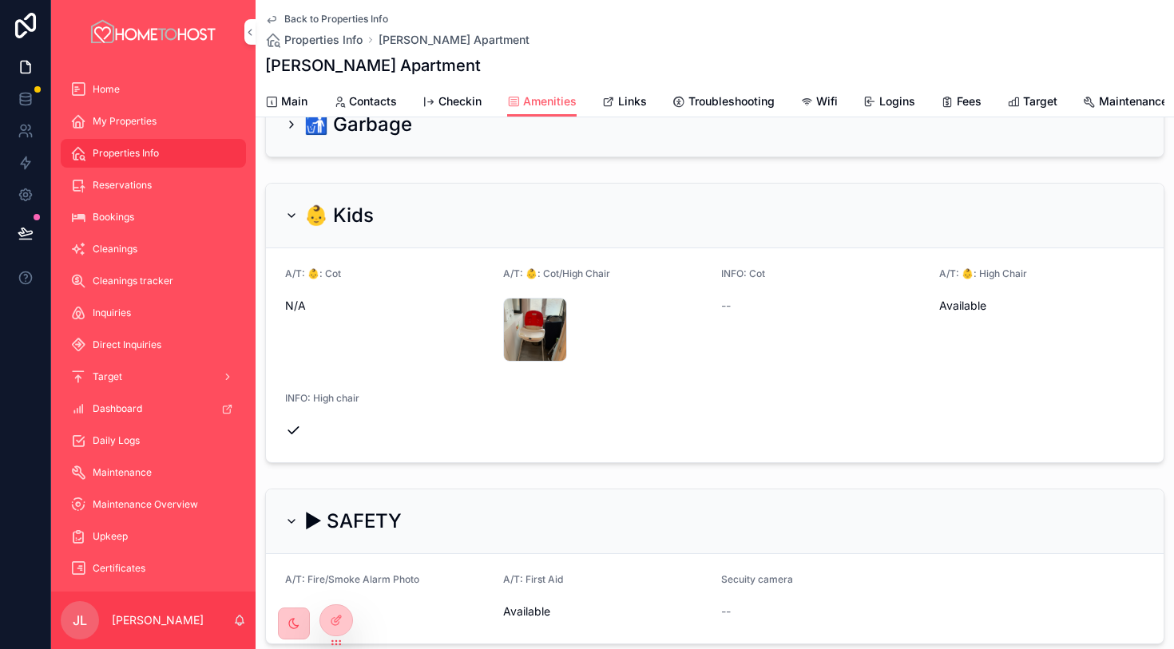
click at [291, 95] on span "Main" at bounding box center [294, 101] width 26 height 16
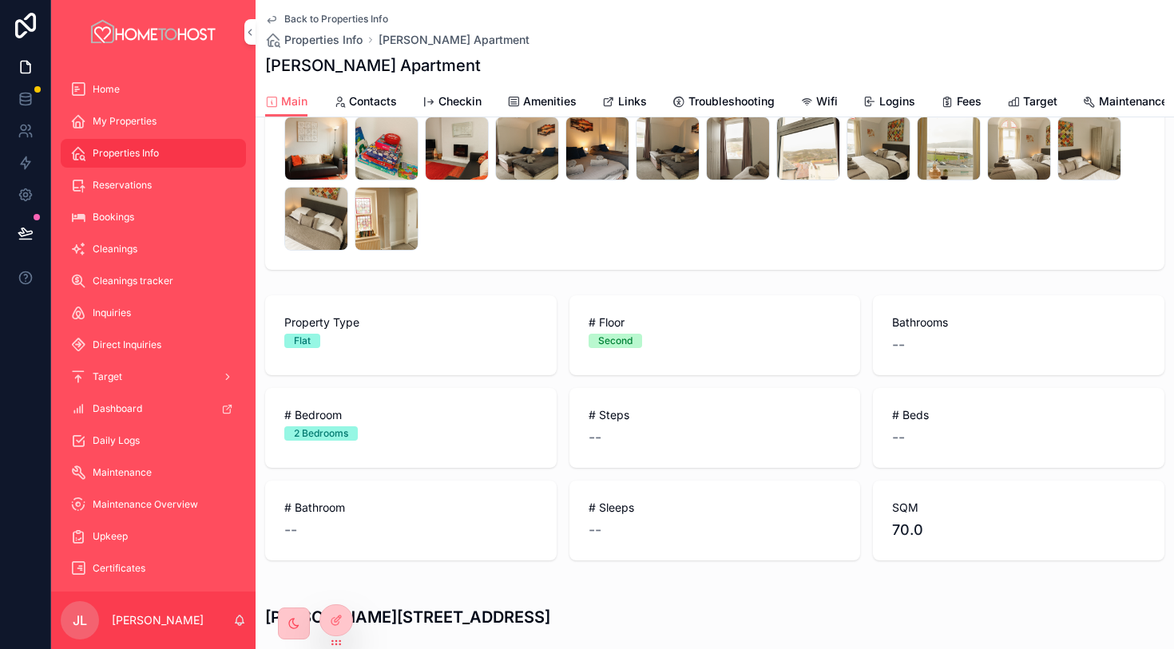
scroll to position [412, 0]
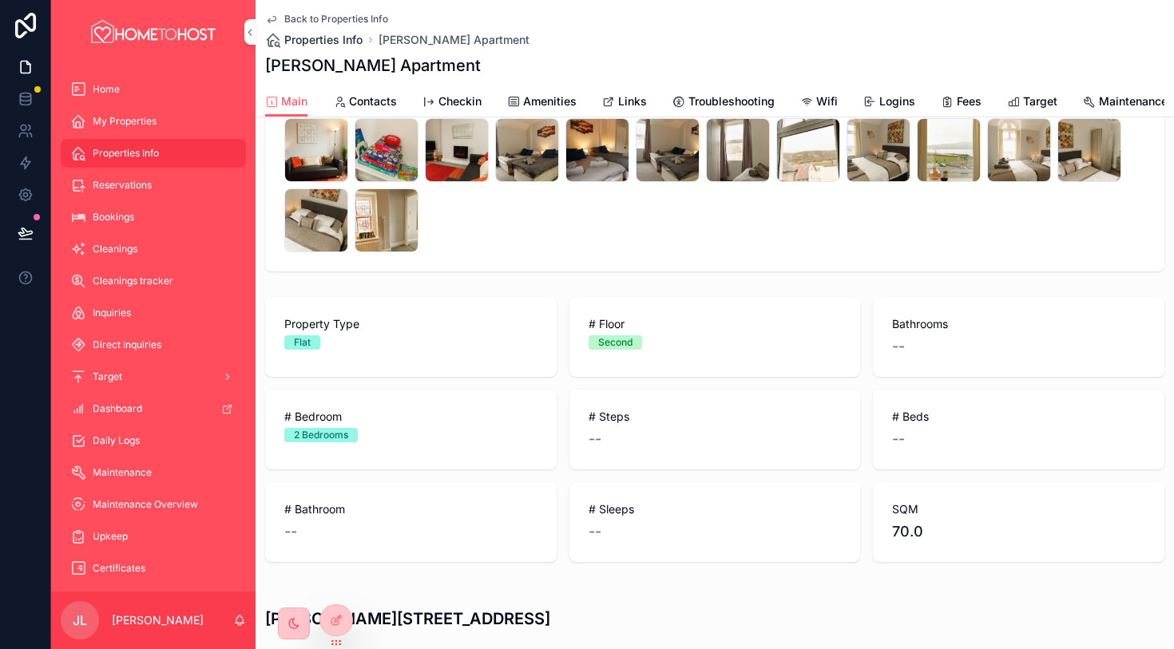
click at [329, 42] on span "Properties Info" at bounding box center [323, 40] width 78 height 16
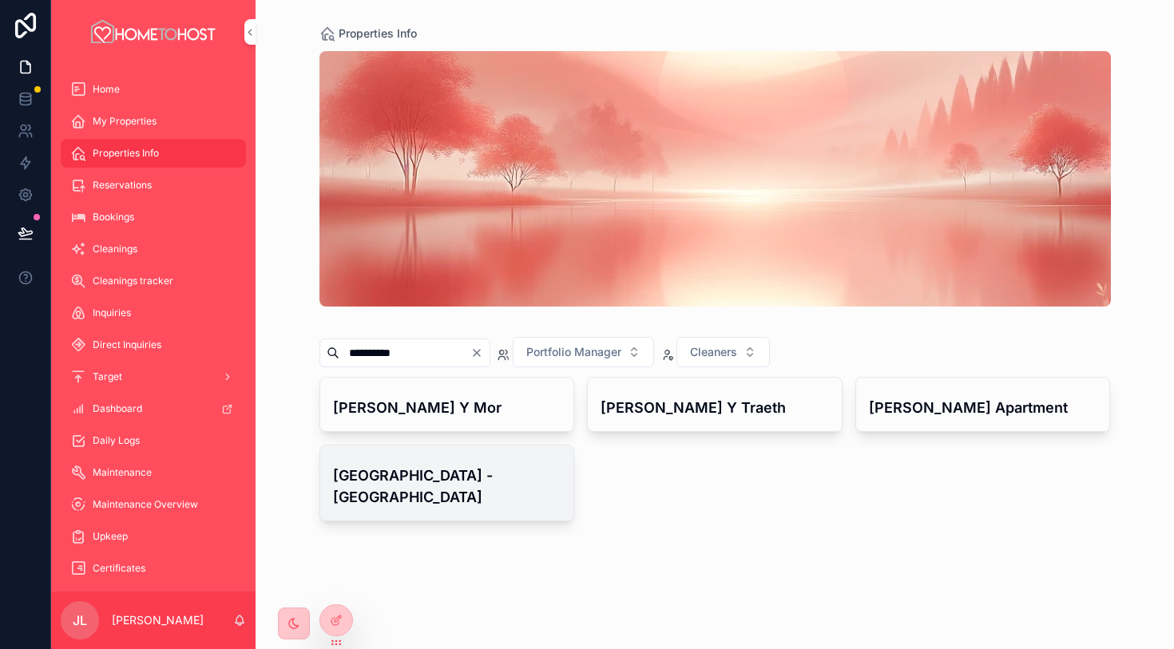
click at [470, 505] on h4 "[GEOGRAPHIC_DATA] - [GEOGRAPHIC_DATA]" at bounding box center [447, 486] width 228 height 43
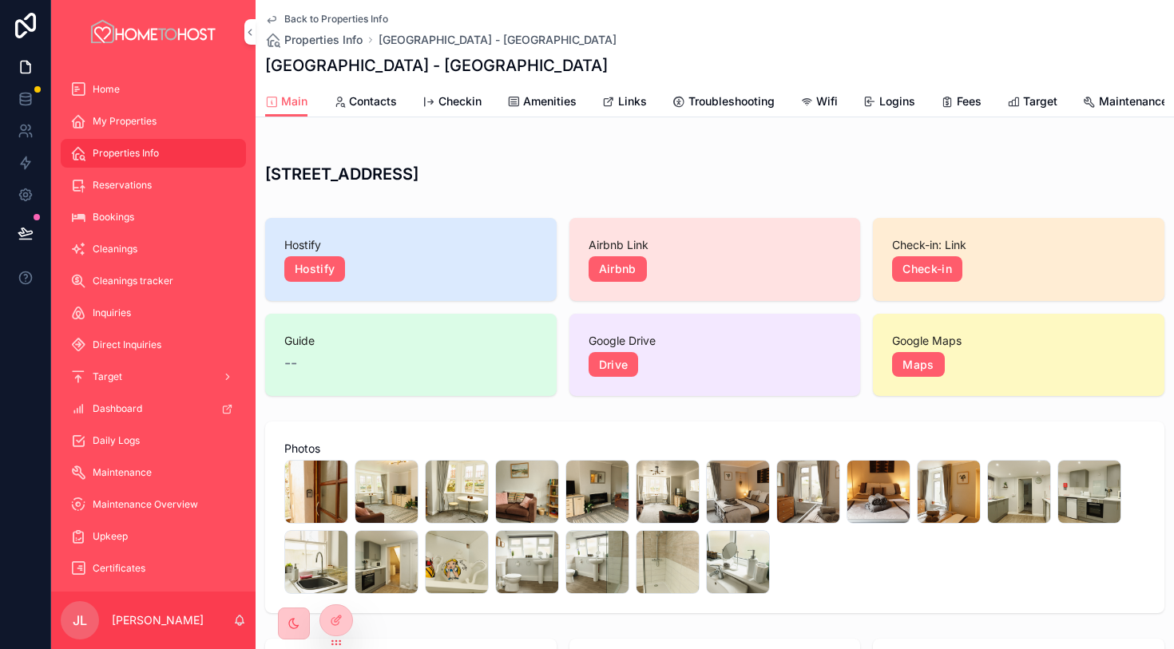
click at [625, 99] on span "Links" at bounding box center [632, 101] width 29 height 16
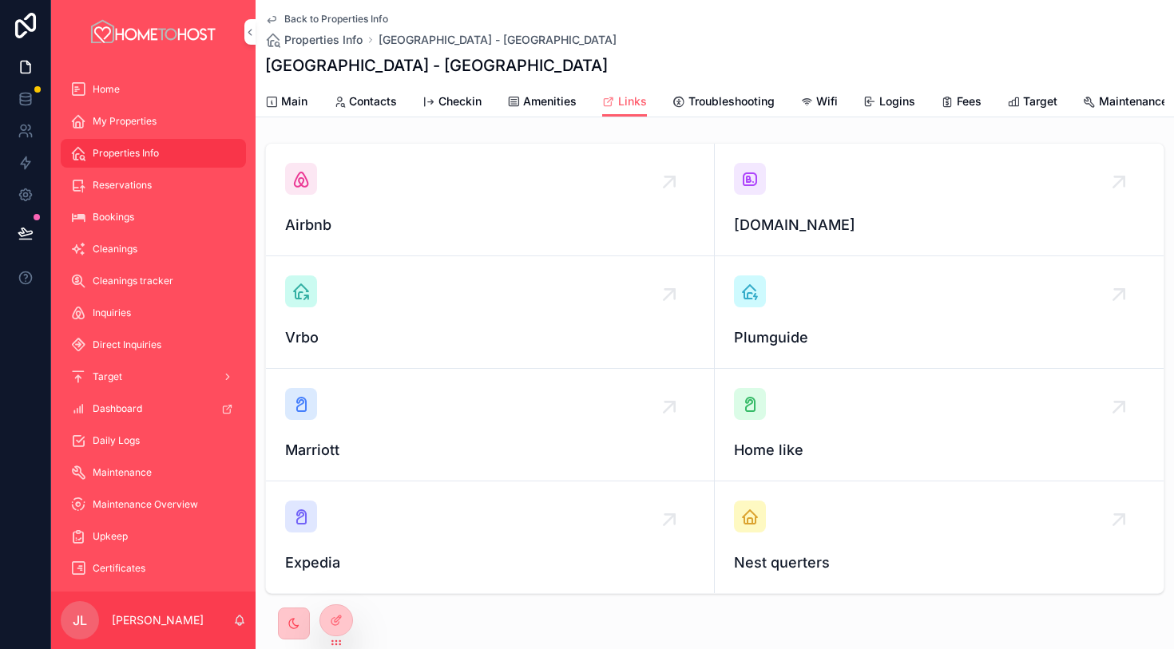
click at [747, 193] on div "scrollable content" at bounding box center [750, 179] width 32 height 32
click at [311, 183] on div "scrollable content" at bounding box center [301, 179] width 32 height 32
click at [536, 99] on span "Amenities" at bounding box center [549, 101] width 53 height 16
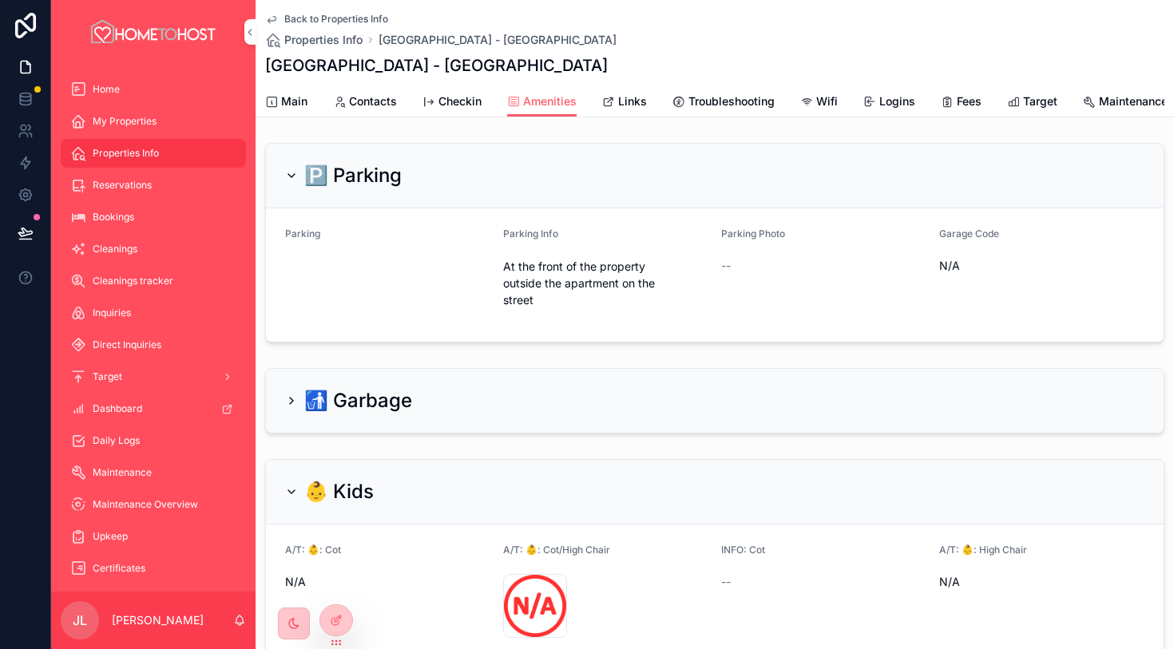
click at [301, 104] on span "Main" at bounding box center [294, 101] width 26 height 16
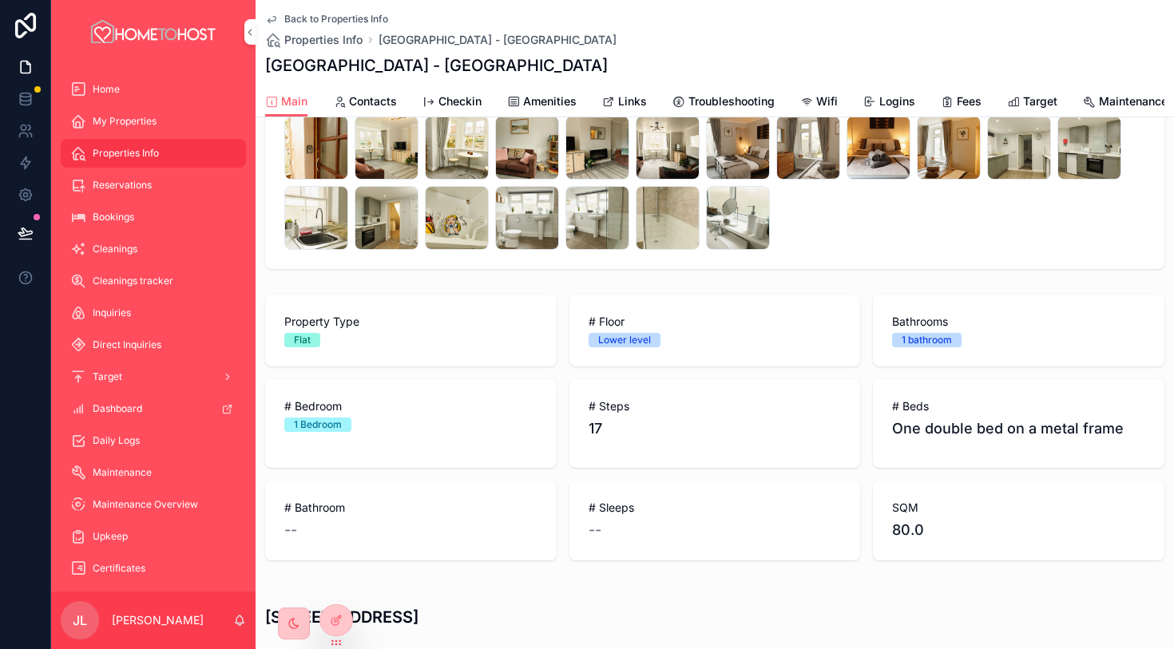
scroll to position [359, 0]
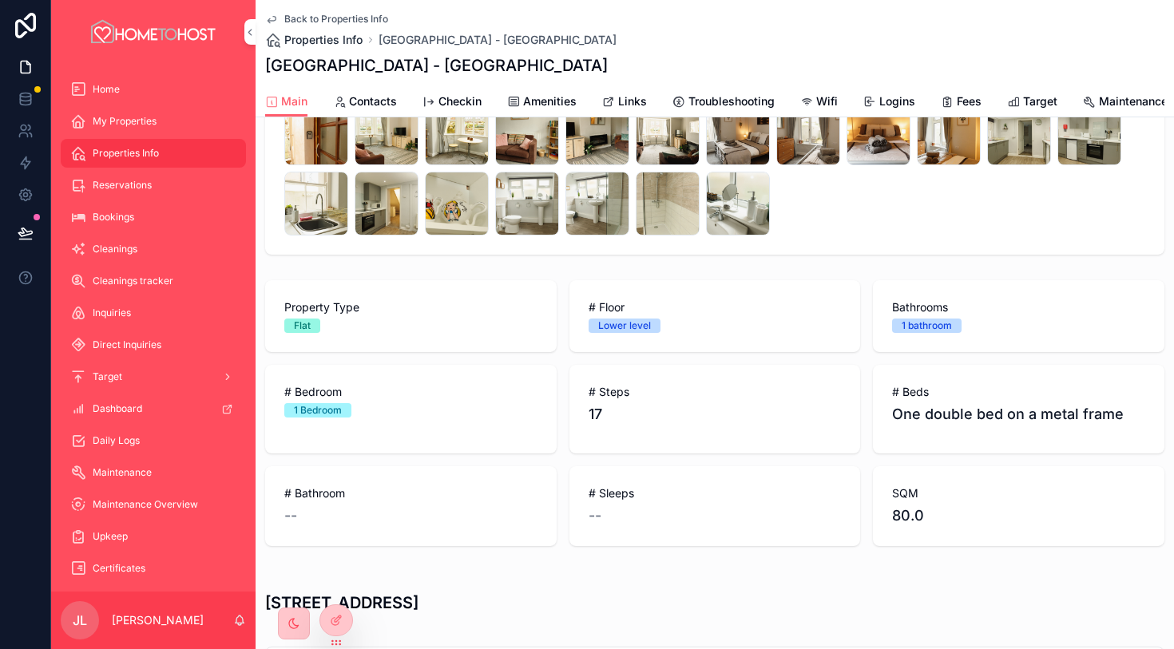
click at [352, 42] on span "Properties Info" at bounding box center [323, 40] width 78 height 16
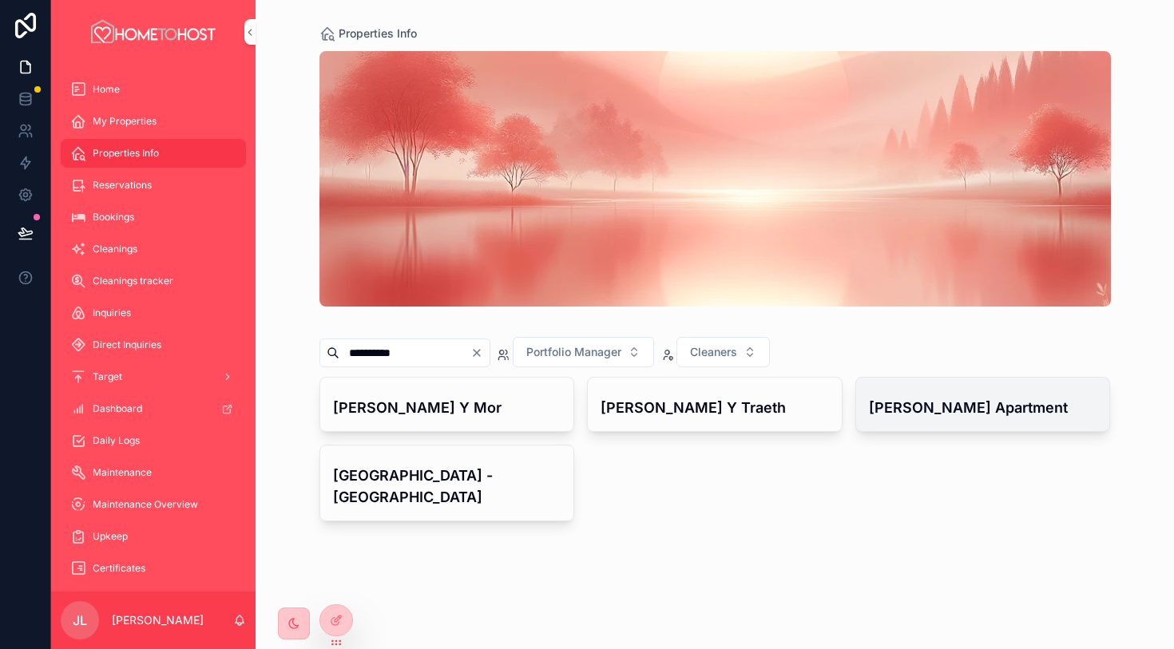
click at [913, 417] on h4 "[PERSON_NAME] Apartment" at bounding box center [983, 408] width 228 height 22
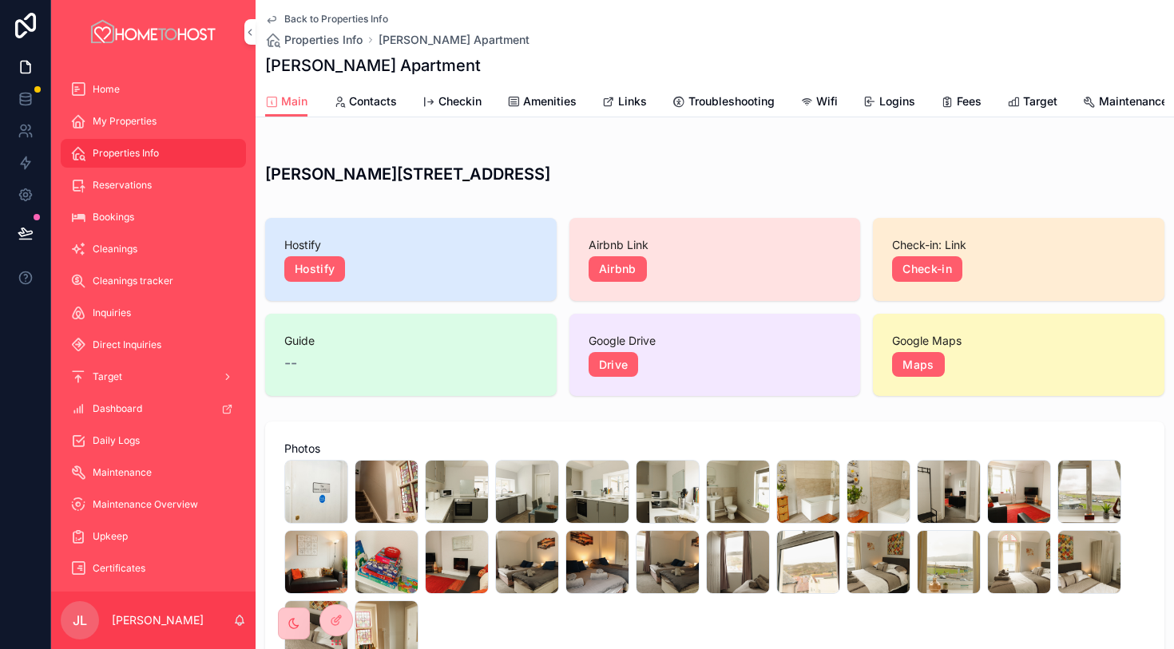
click at [628, 98] on span "Links" at bounding box center [632, 101] width 29 height 16
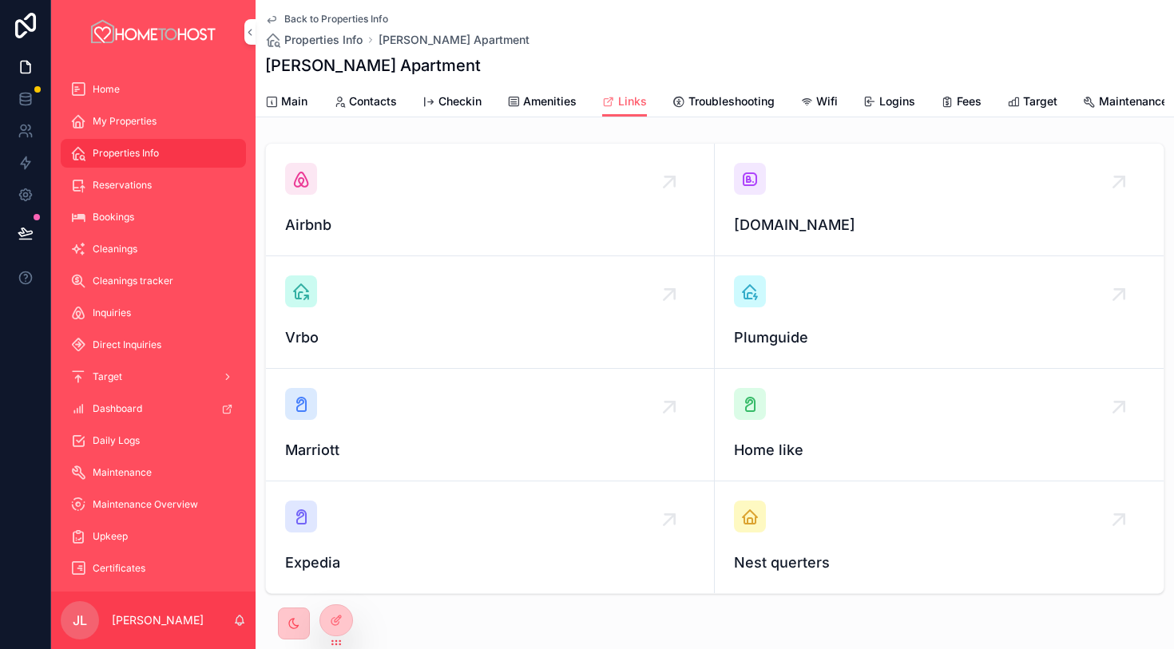
click at [757, 184] on icon "scrollable content" at bounding box center [749, 178] width 19 height 19
click at [350, 45] on span "Properties Info" at bounding box center [323, 40] width 78 height 16
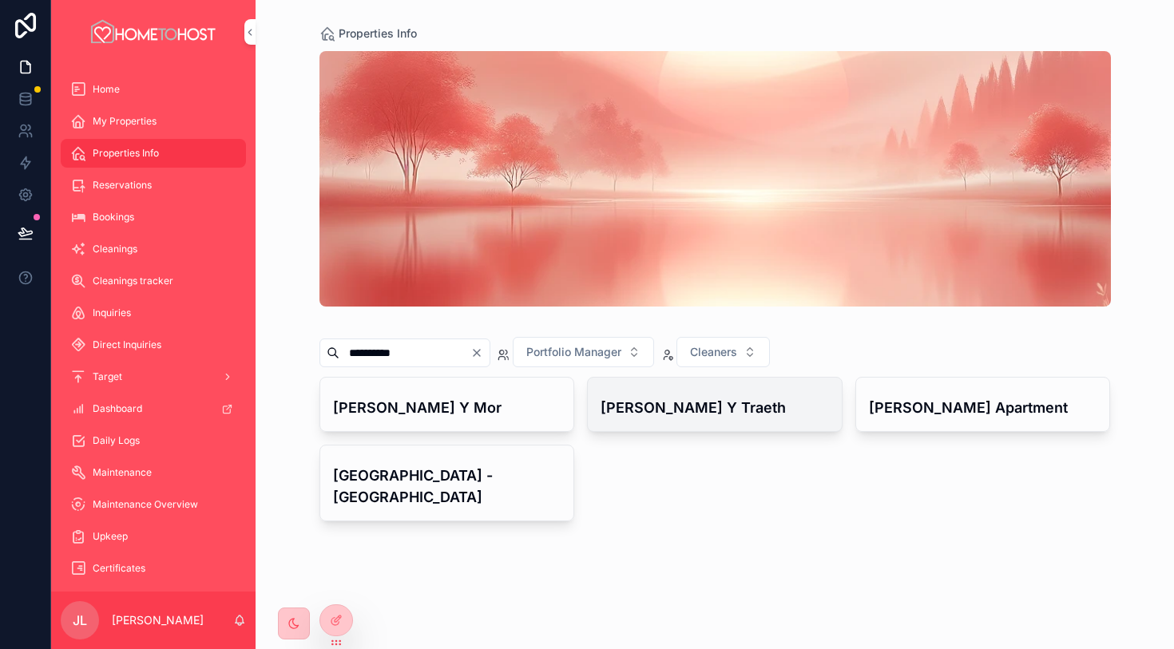
click at [733, 405] on h4 "[PERSON_NAME] Y Traeth" at bounding box center [714, 408] width 228 height 22
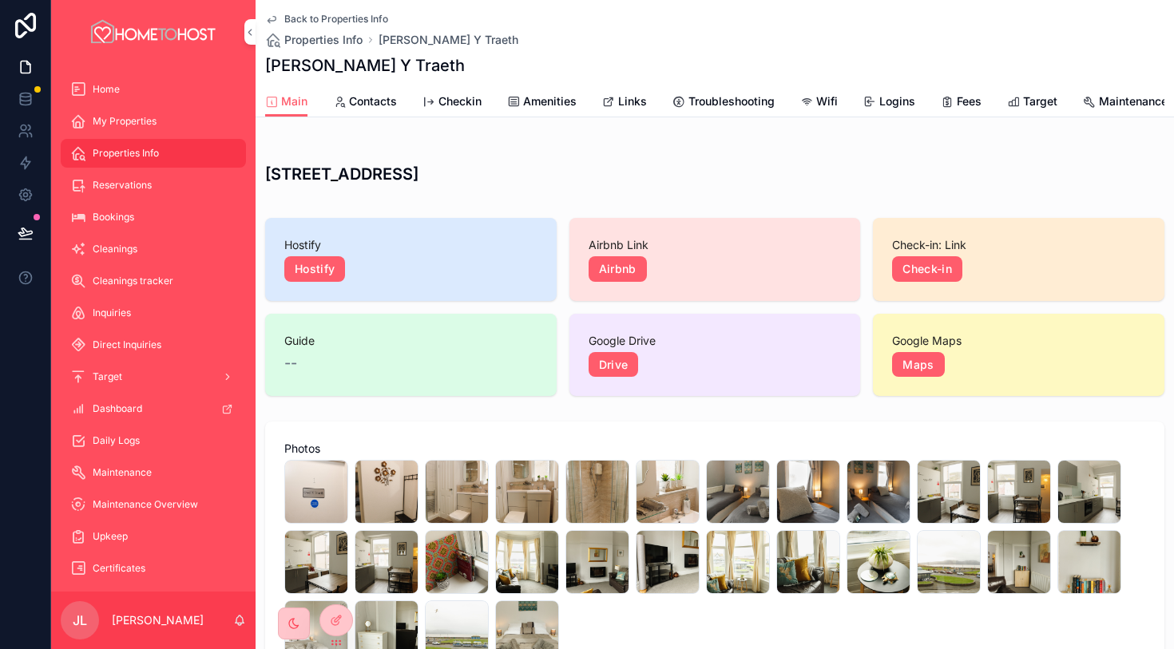
click at [624, 93] on span "Links" at bounding box center [632, 101] width 29 height 16
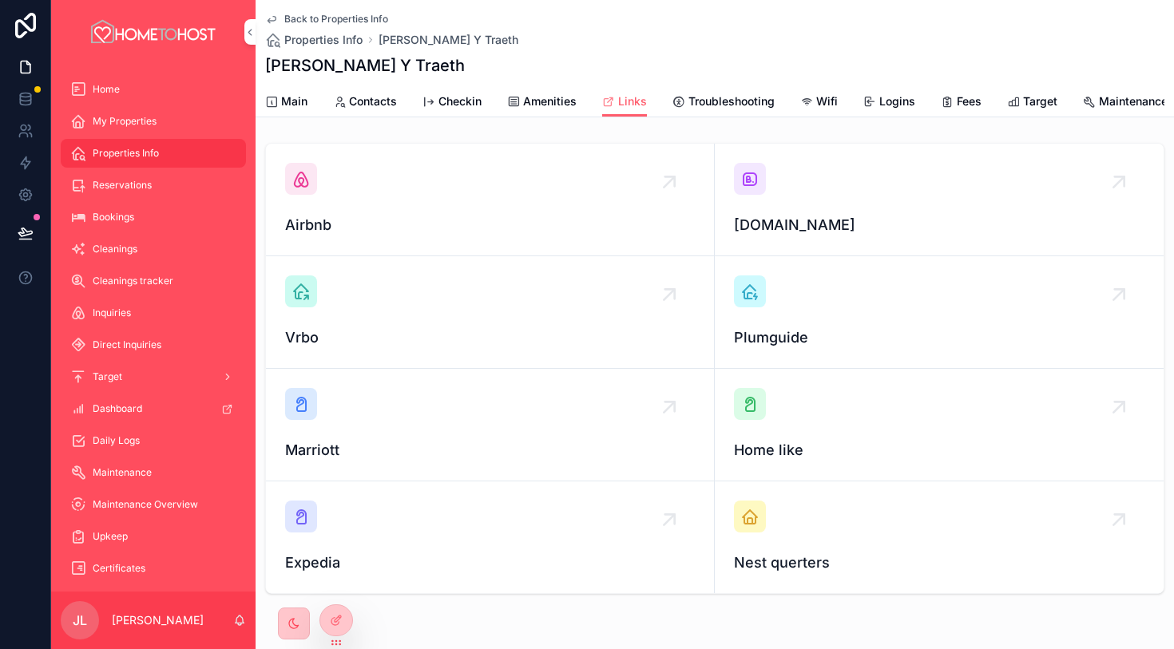
click at [747, 170] on icon "scrollable content" at bounding box center [749, 178] width 19 height 19
click at [350, 45] on span "Properties Info" at bounding box center [323, 40] width 78 height 16
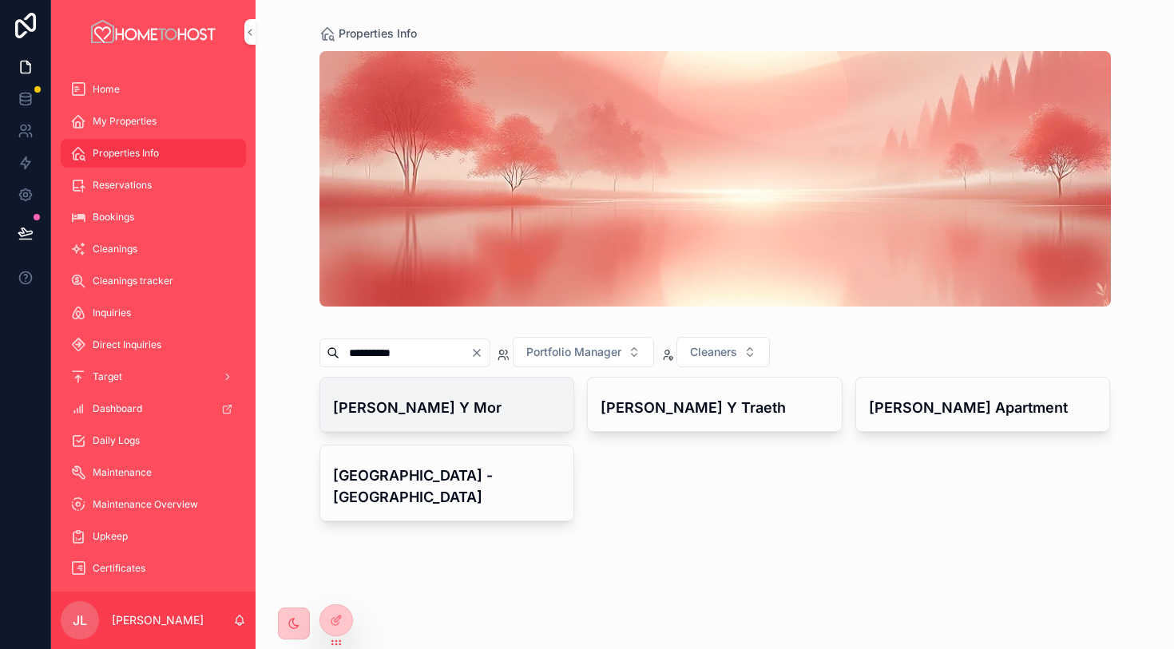
click at [473, 410] on h4 "[PERSON_NAME] Y Mor" at bounding box center [447, 408] width 228 height 22
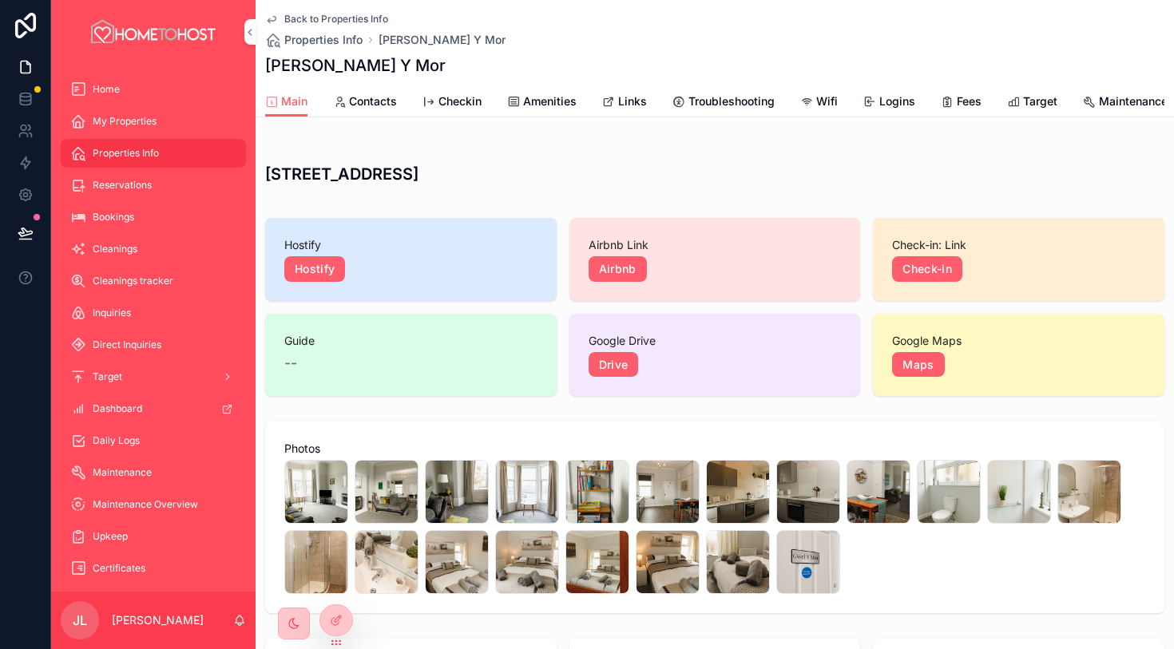
click at [622, 113] on link "Links" at bounding box center [624, 103] width 45 height 32
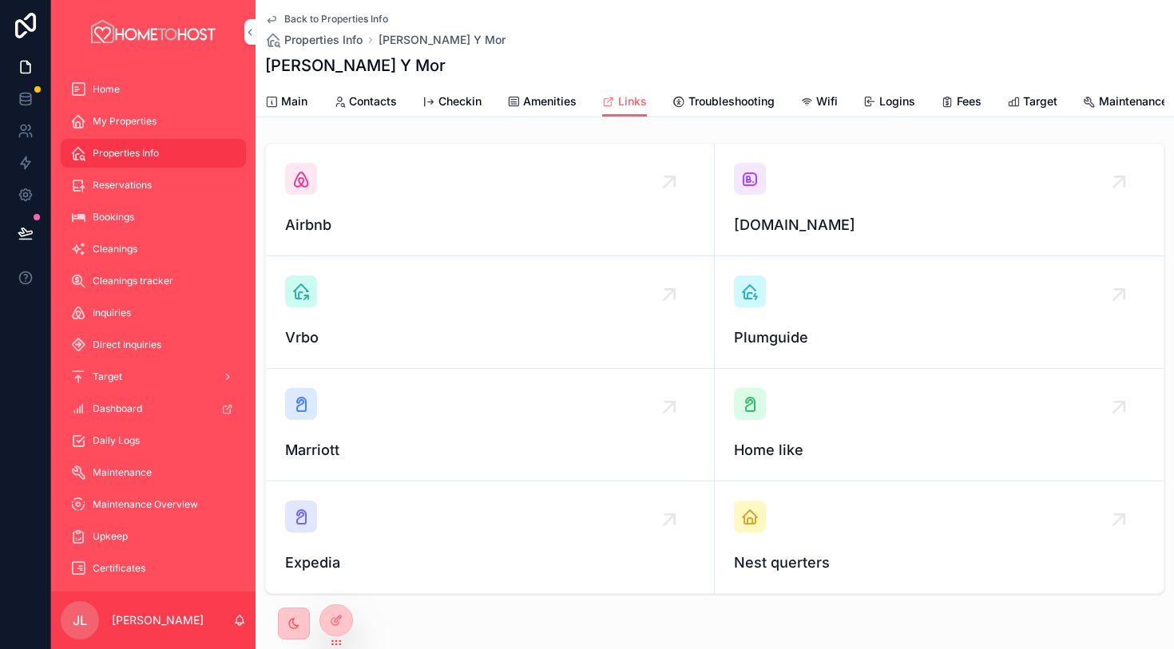
click at [743, 176] on icon "scrollable content" at bounding box center [749, 178] width 19 height 19
click at [334, 187] on div "Airbnb" at bounding box center [490, 199] width 410 height 73
click at [755, 178] on icon "scrollable content" at bounding box center [749, 178] width 19 height 19
click at [545, 103] on span "Amenities" at bounding box center [549, 101] width 53 height 16
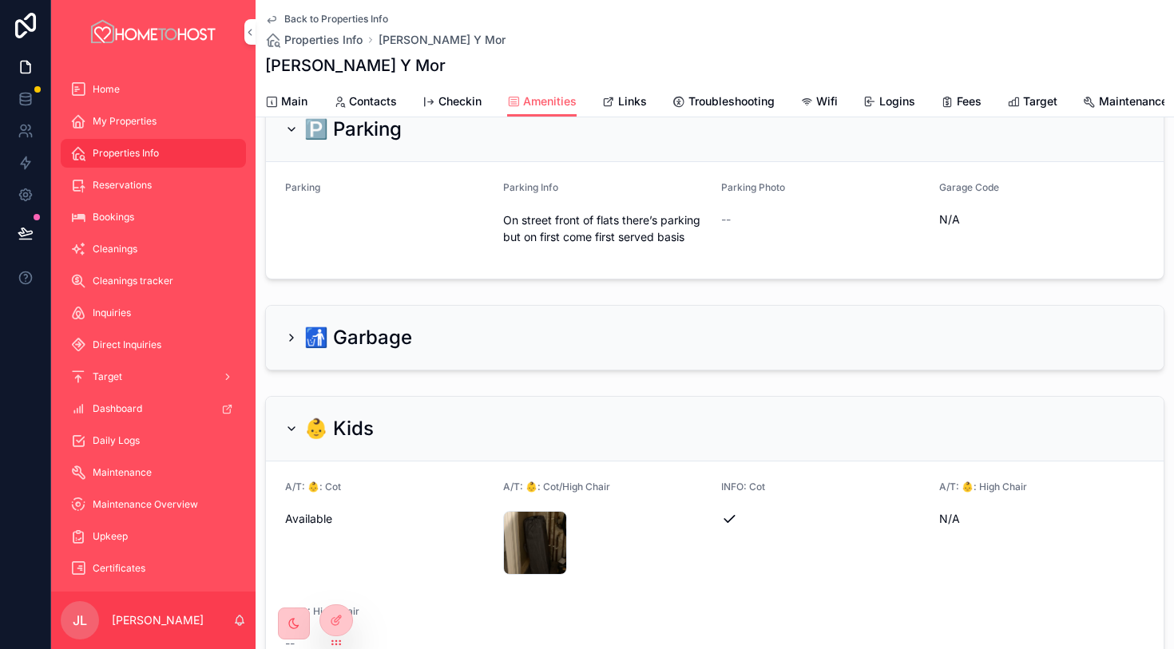
scroll to position [33, 0]
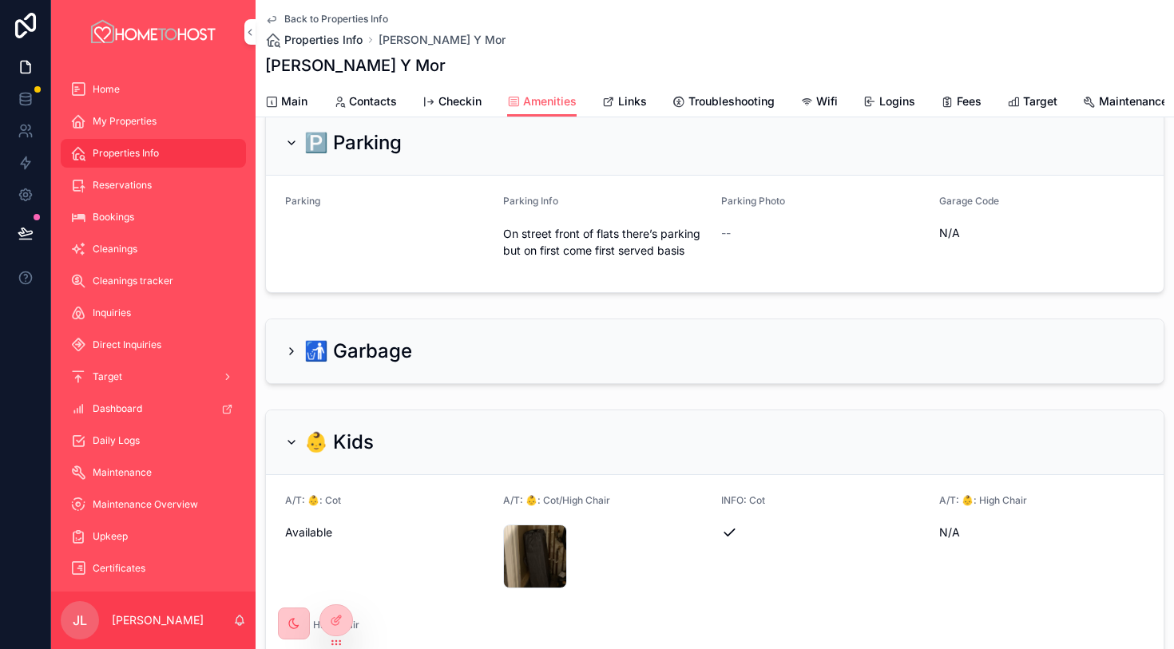
click at [319, 40] on span "Properties Info" at bounding box center [323, 40] width 78 height 16
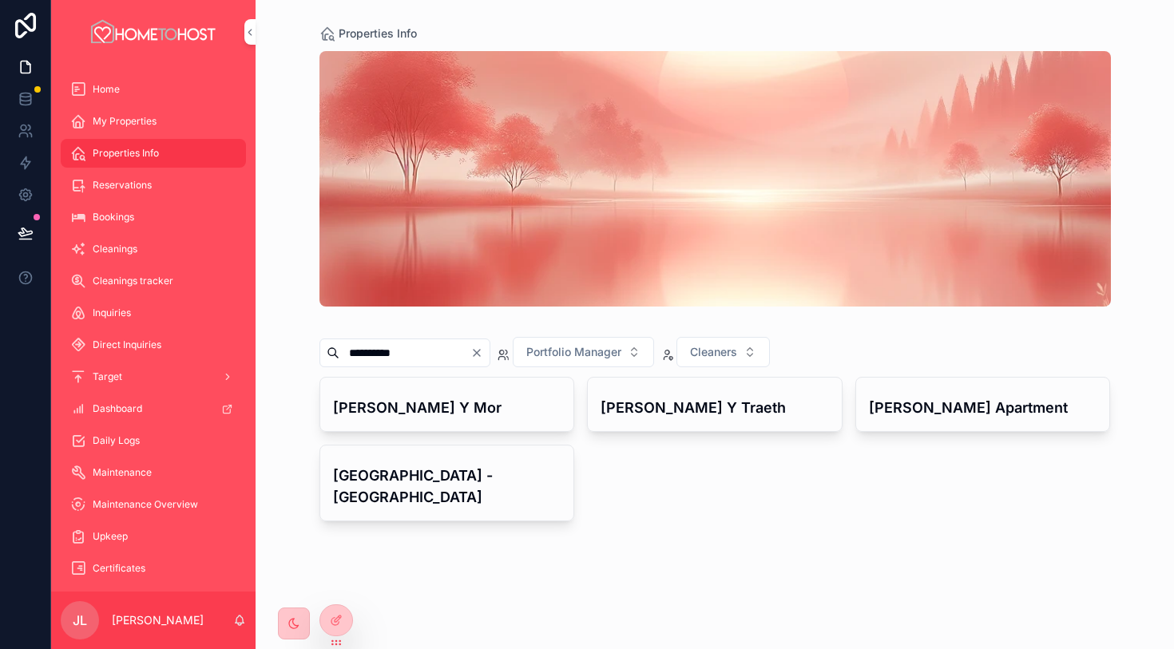
click at [490, 346] on div "**********" at bounding box center [404, 353] width 171 height 29
click at [483, 349] on icon "Clear" at bounding box center [476, 353] width 13 height 13
click at [454, 351] on input "scrollable content" at bounding box center [404, 353] width 131 height 22
paste input "**********"
type input "**********"
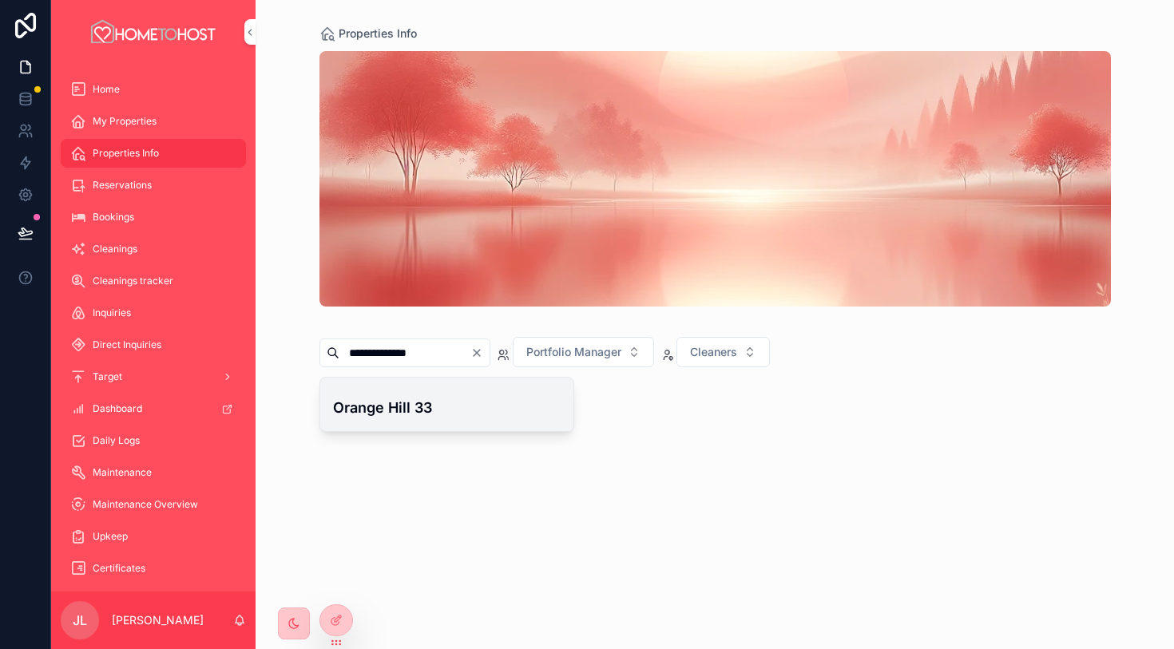
click at [481, 409] on h4 "Orange Hill 33" at bounding box center [447, 408] width 228 height 22
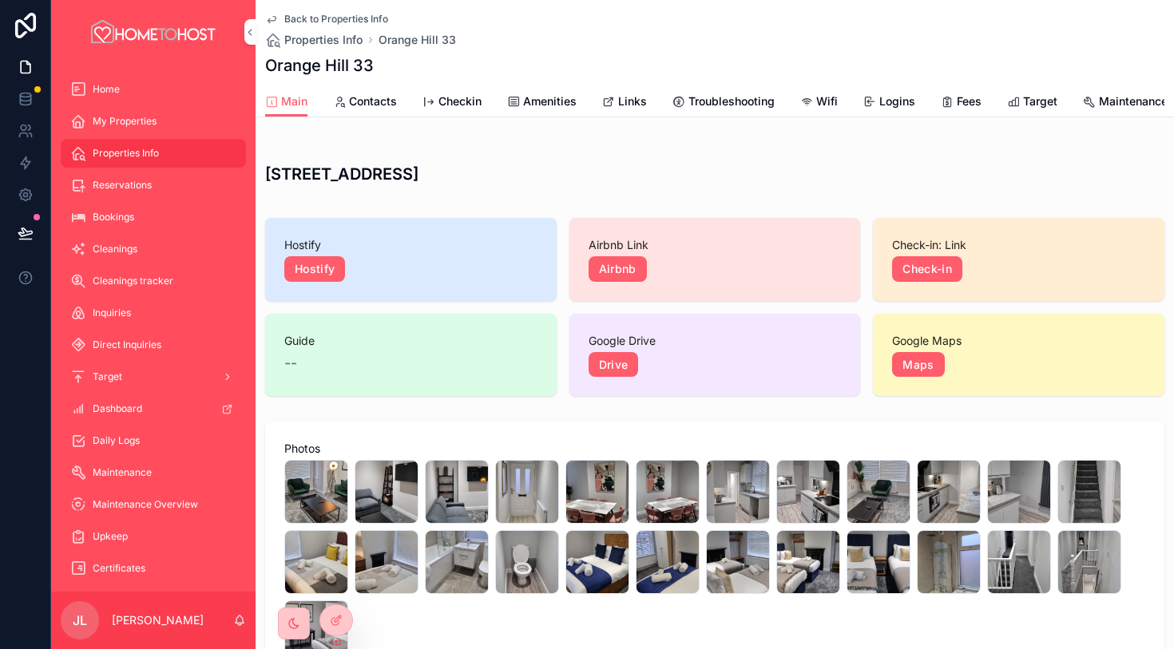
click at [628, 110] on link "Links" at bounding box center [624, 103] width 45 height 32
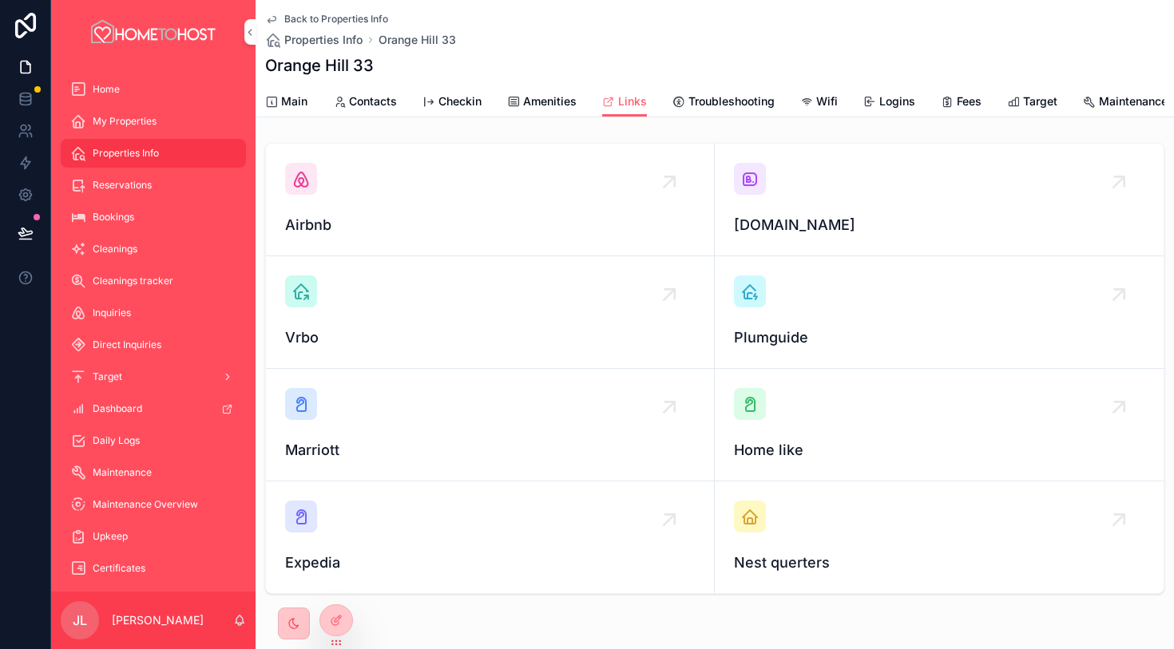
click at [757, 189] on div "scrollable content" at bounding box center [750, 179] width 32 height 32
click at [302, 188] on icon "scrollable content" at bounding box center [300, 178] width 19 height 19
click at [554, 97] on span "Amenities" at bounding box center [549, 101] width 53 height 16
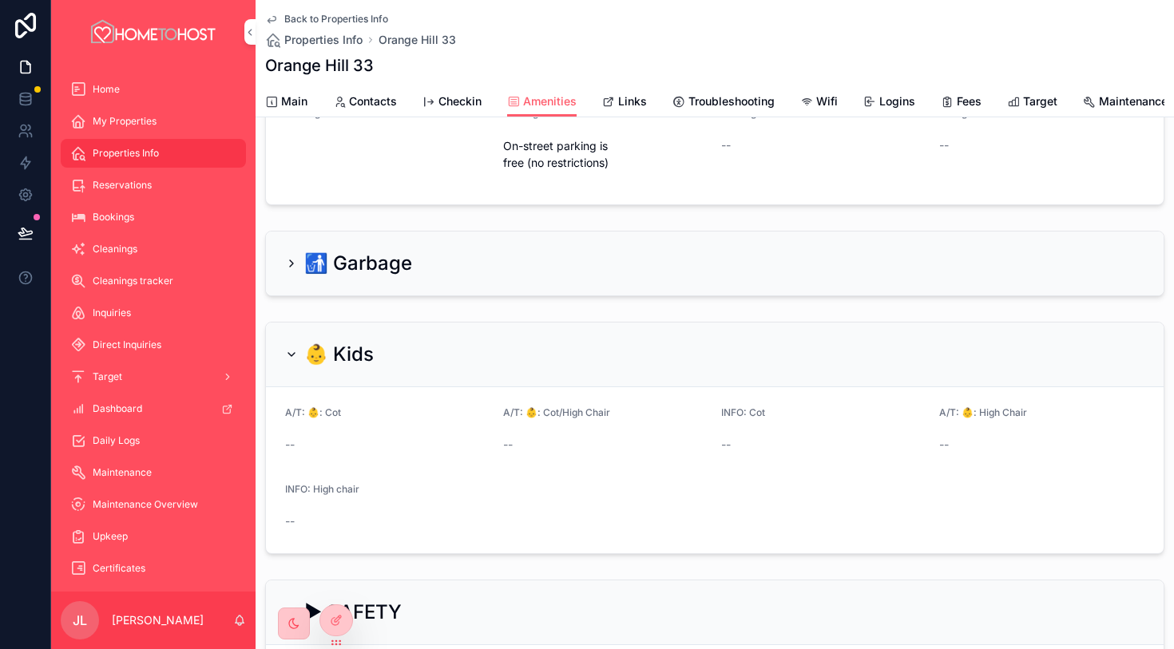
scroll to position [87, 0]
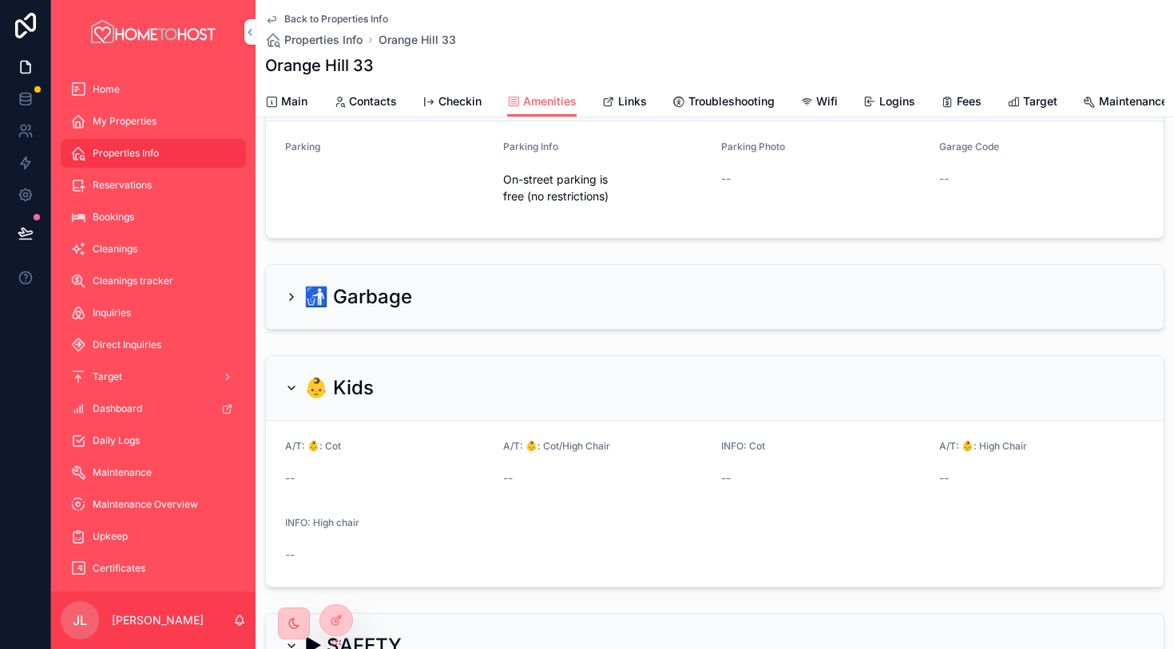
click at [301, 101] on span "Main" at bounding box center [294, 101] width 26 height 16
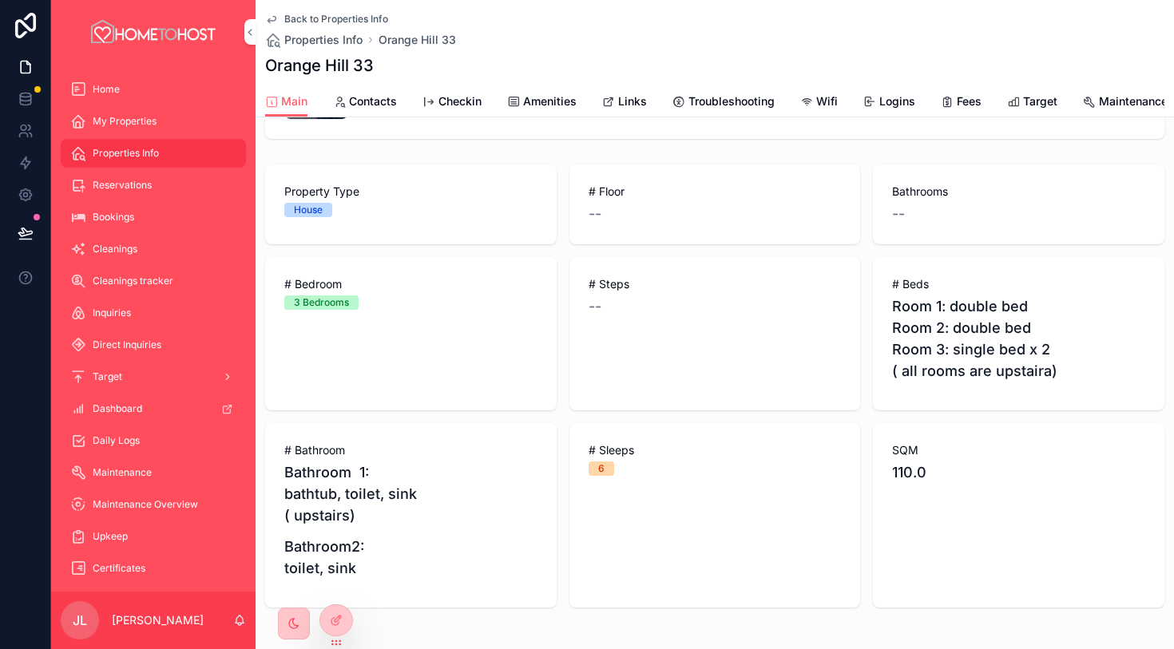
scroll to position [554, 0]
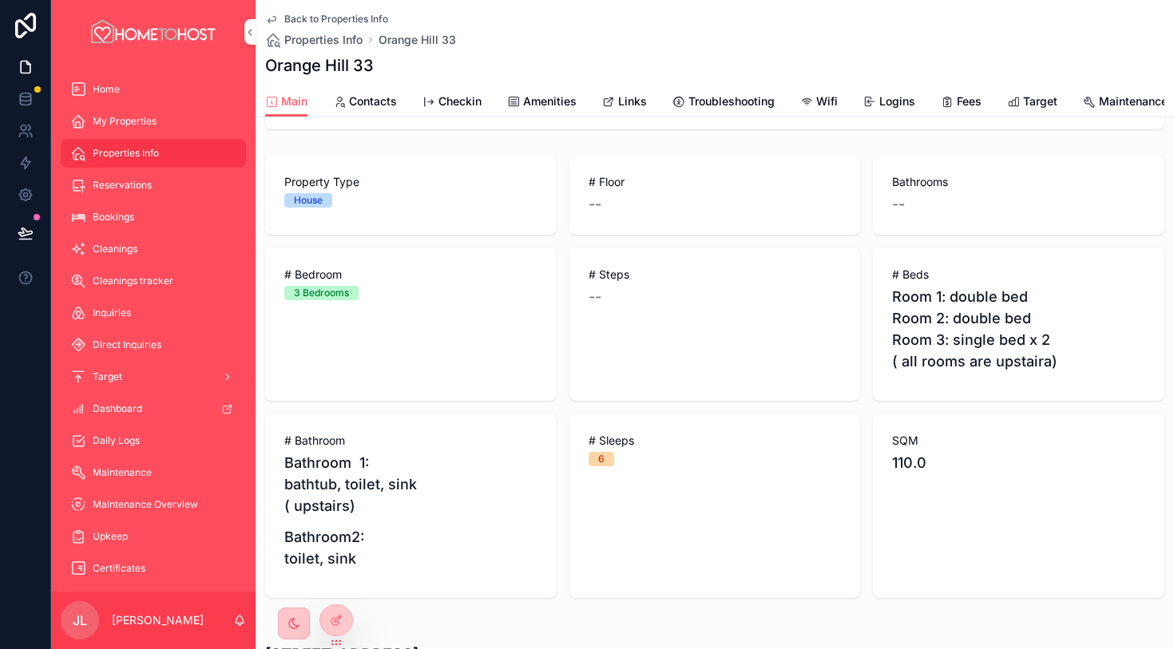
click at [568, 105] on span "Amenities" at bounding box center [549, 101] width 53 height 16
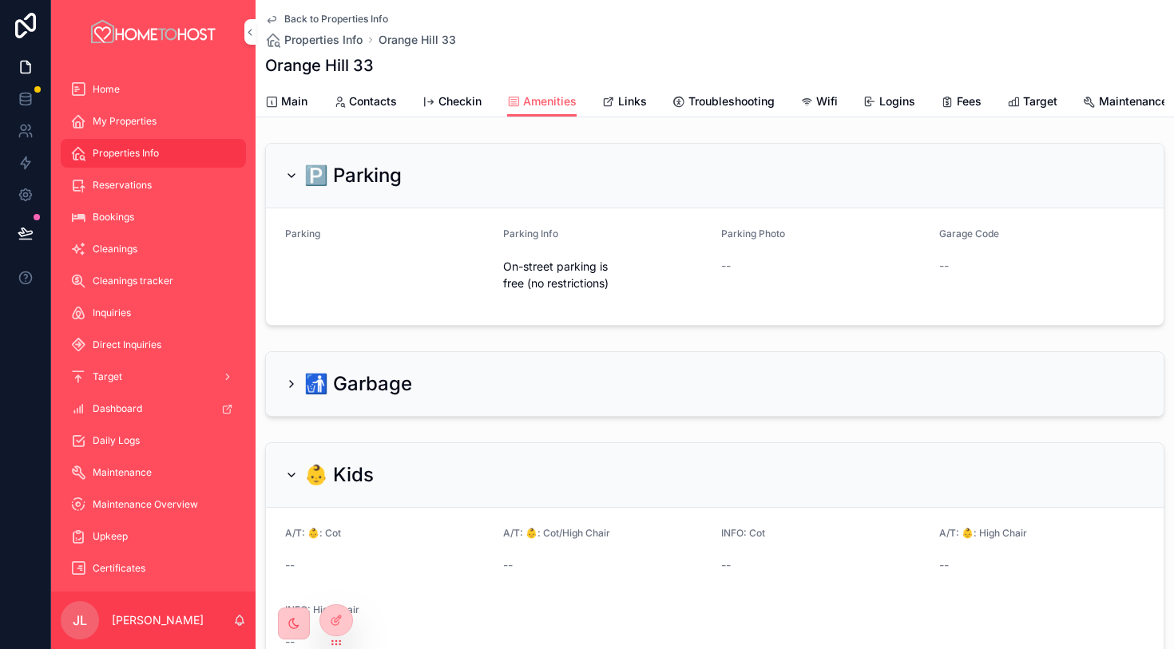
click at [287, 109] on span "Main" at bounding box center [294, 101] width 26 height 16
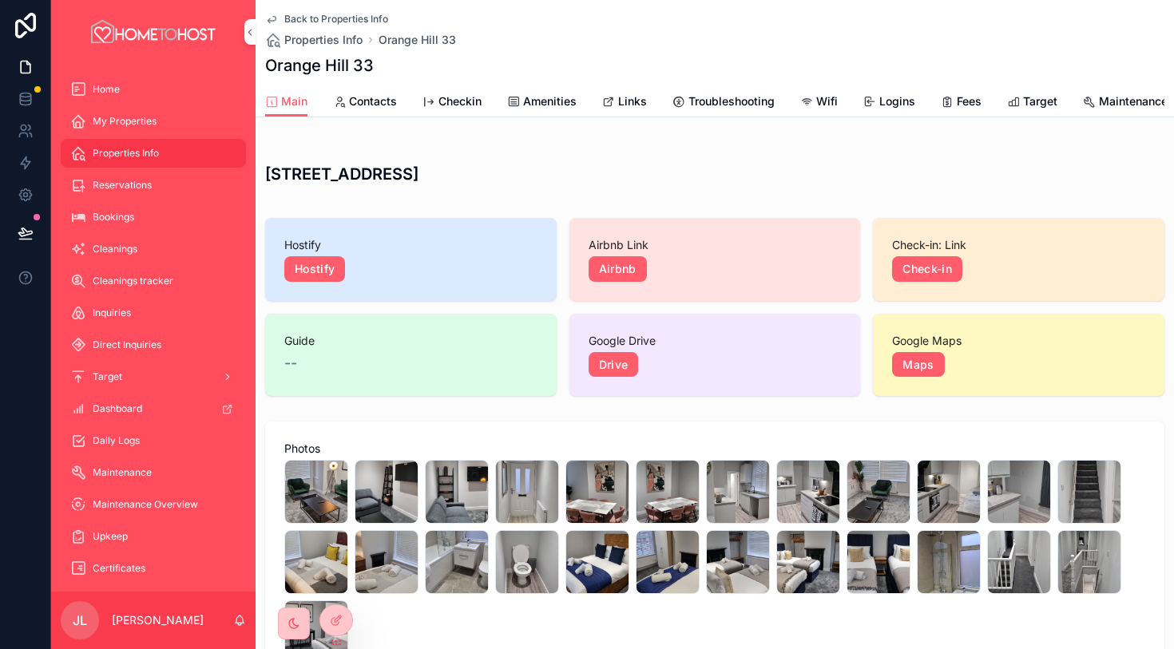
click at [529, 109] on link "Amenities" at bounding box center [541, 103] width 69 height 32
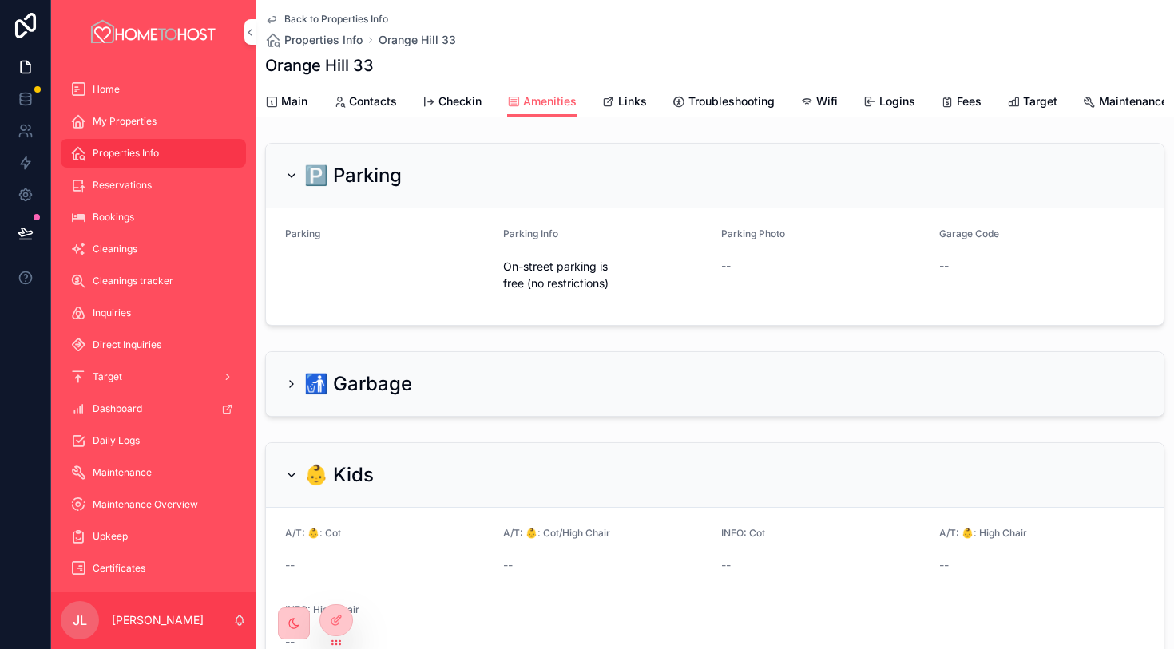
click at [295, 97] on span "Main" at bounding box center [294, 101] width 26 height 16
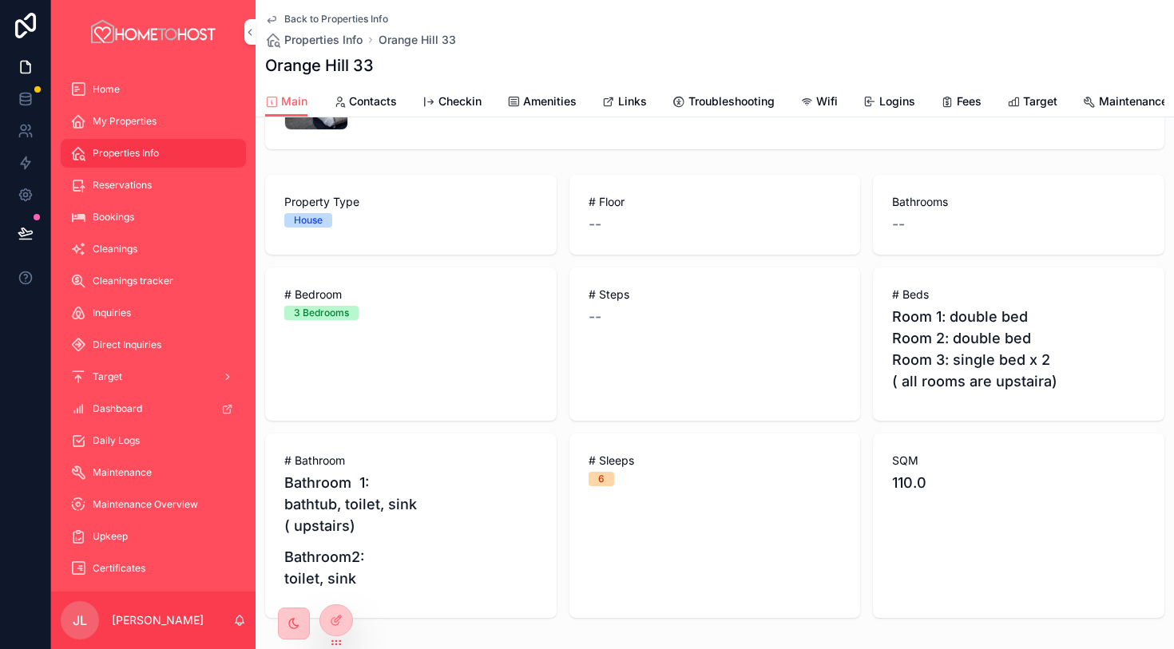
scroll to position [538, 0]
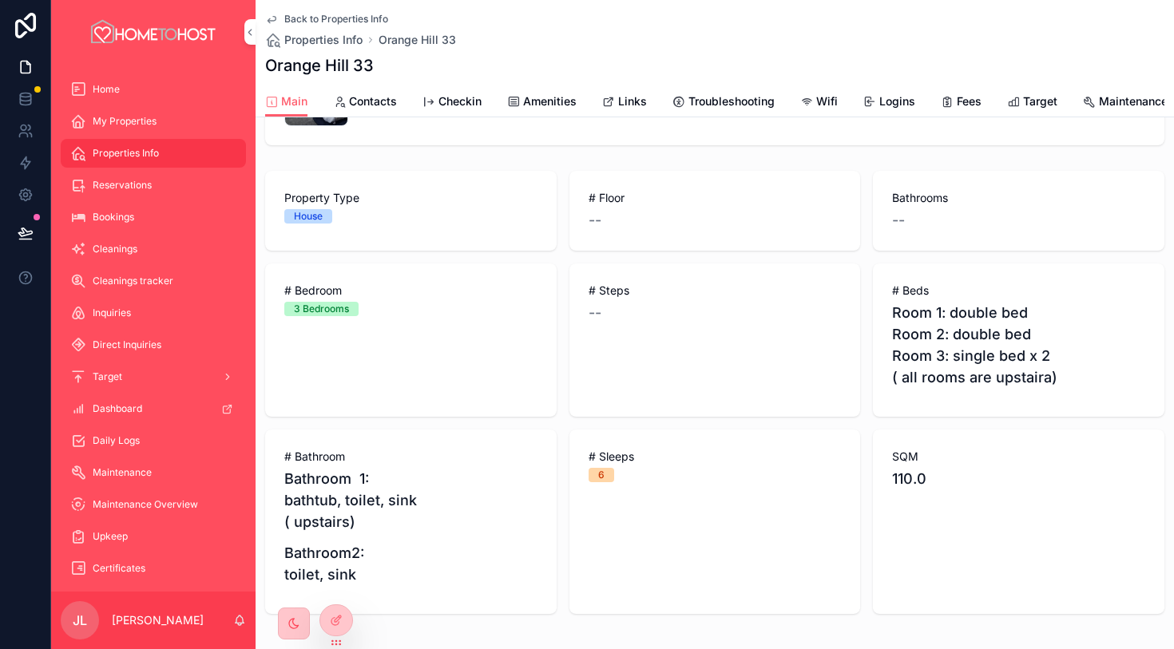
click at [557, 105] on span "Amenities" at bounding box center [549, 101] width 53 height 16
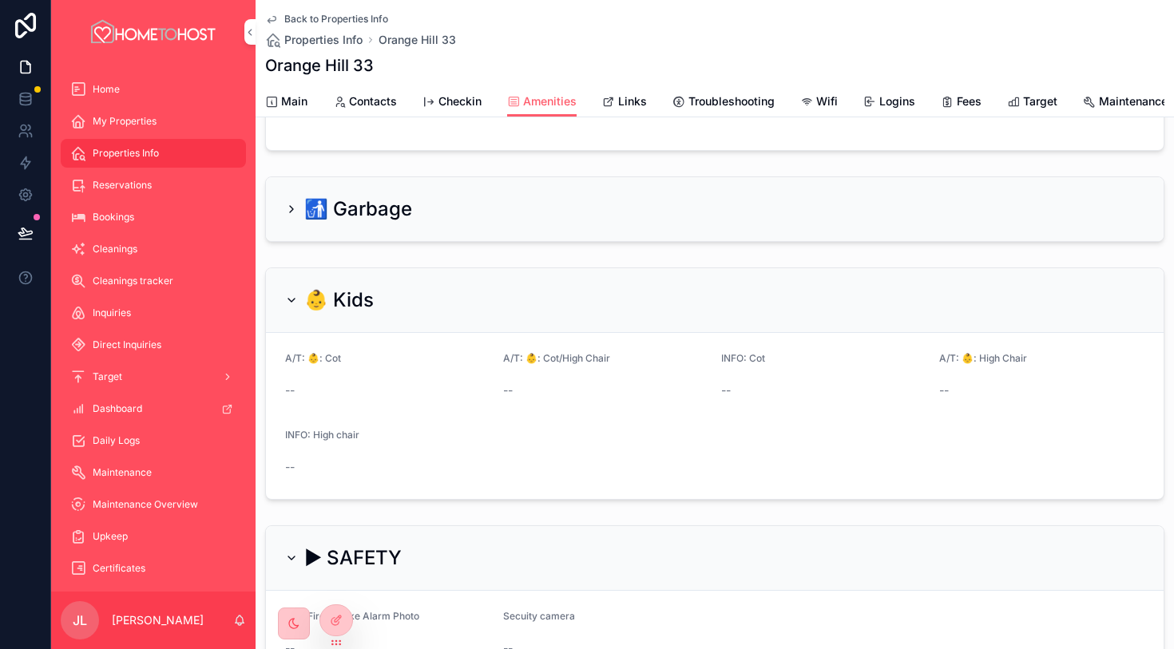
scroll to position [174, 0]
click at [329, 52] on div "Back to Properties Info Properties Info [GEOGRAPHIC_DATA] [STREET_ADDRESS]" at bounding box center [714, 43] width 899 height 86
click at [329, 40] on span "Properties Info" at bounding box center [323, 40] width 78 height 16
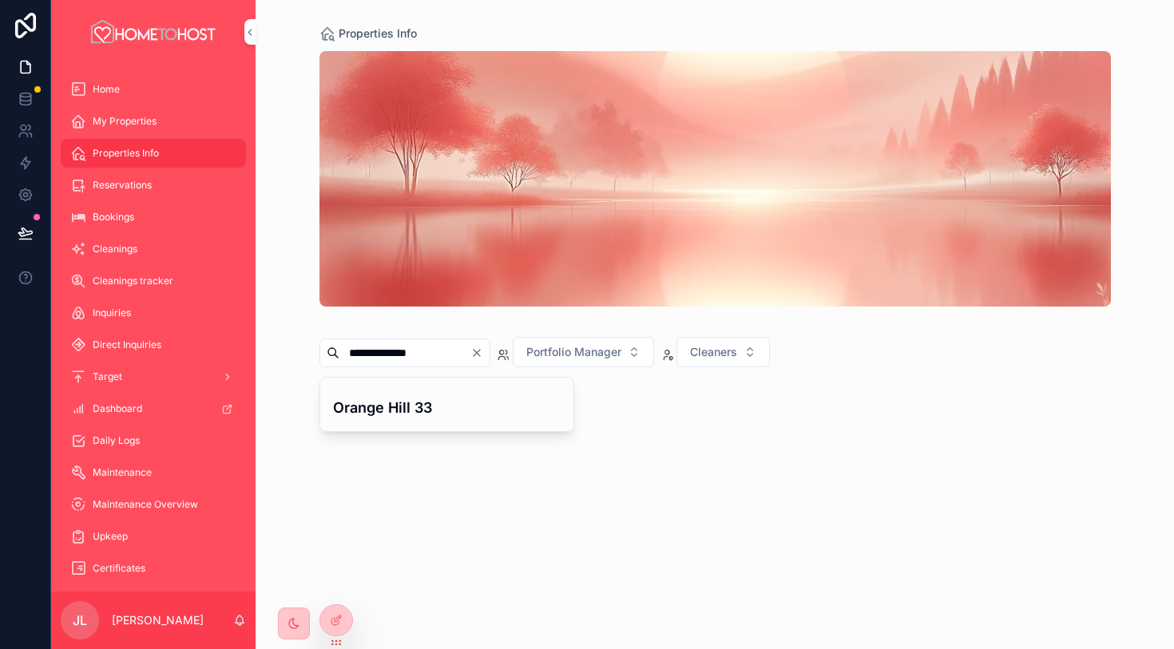
click at [480, 354] on icon "Clear" at bounding box center [476, 353] width 6 height 6
click at [450, 353] on input "scrollable content" at bounding box center [404, 353] width 131 height 22
paste input "**********"
type input "**********"
click at [412, 399] on h4 "[PERSON_NAME] 7" at bounding box center [447, 408] width 228 height 22
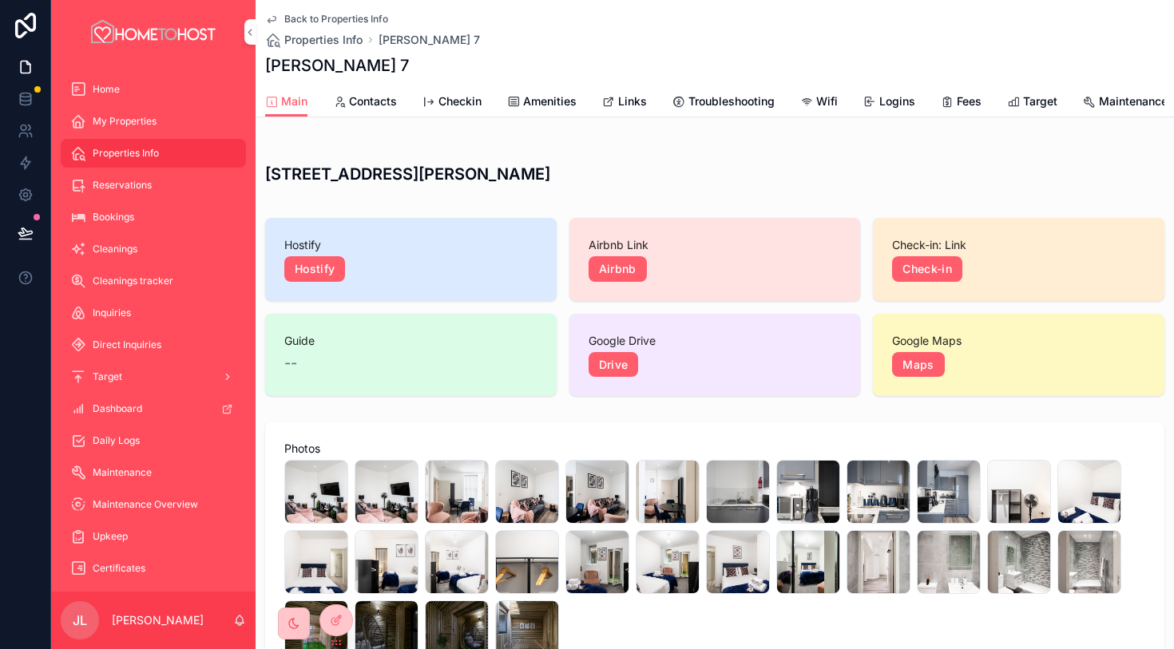
click at [631, 100] on span "Links" at bounding box center [632, 101] width 29 height 16
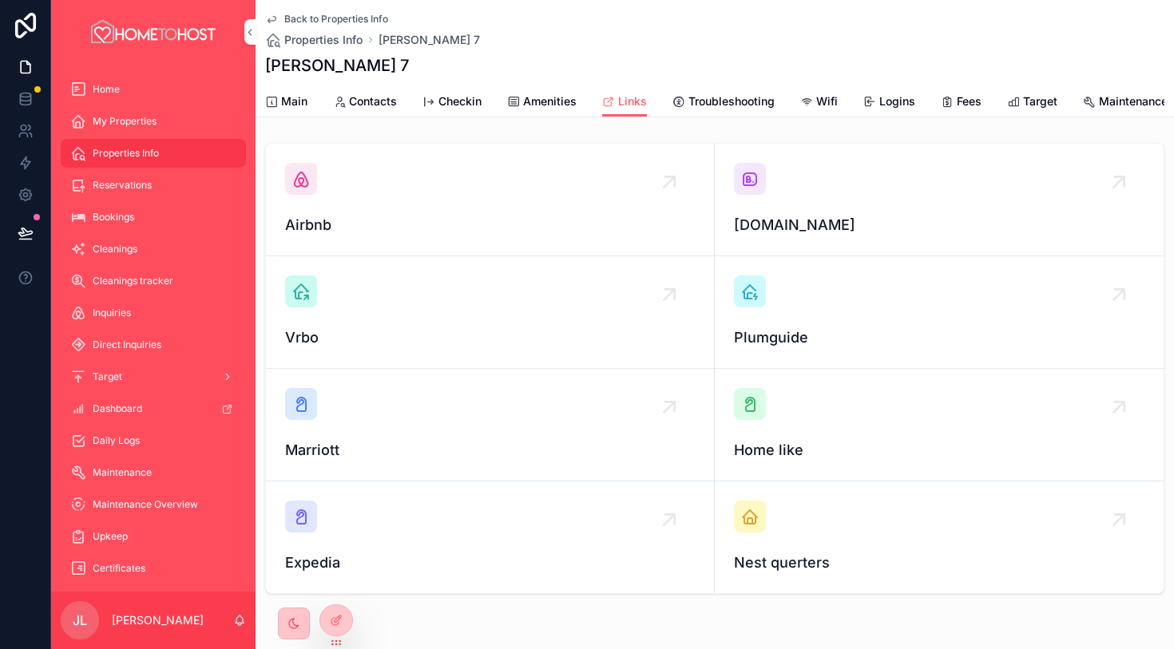
click at [752, 163] on div "scrollable content" at bounding box center [750, 179] width 32 height 32
click at [302, 180] on icon "scrollable content" at bounding box center [300, 178] width 19 height 19
click at [557, 104] on span "Amenities" at bounding box center [549, 101] width 53 height 16
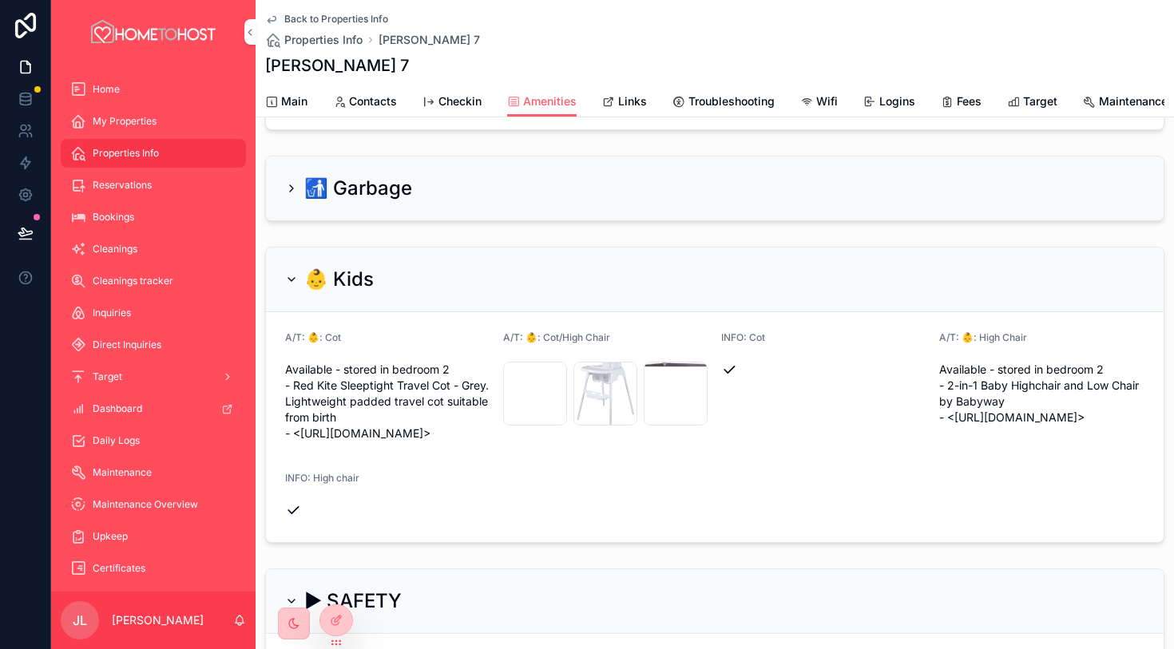
scroll to position [360, 0]
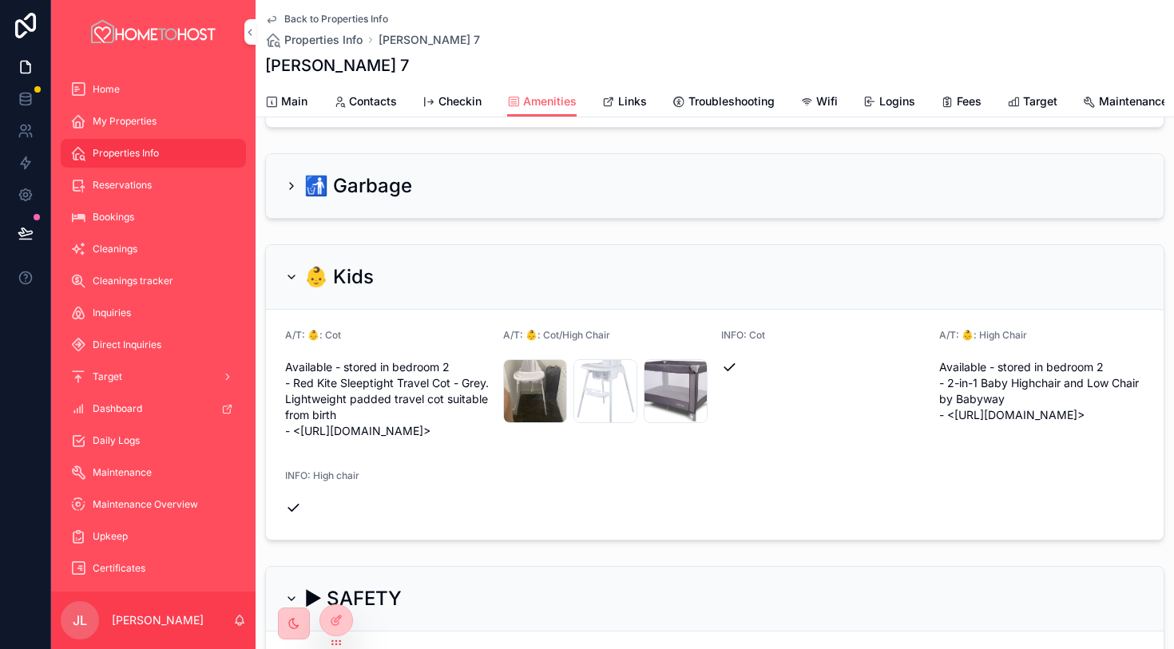
click at [292, 97] on span "Main" at bounding box center [294, 101] width 26 height 16
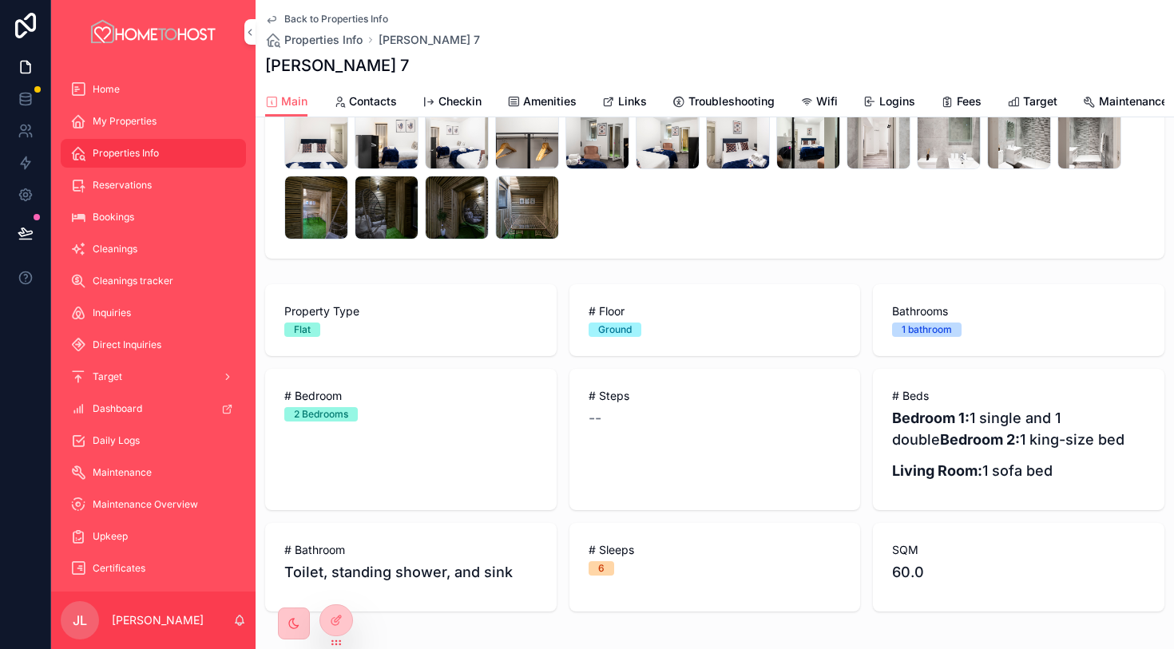
scroll to position [466, 0]
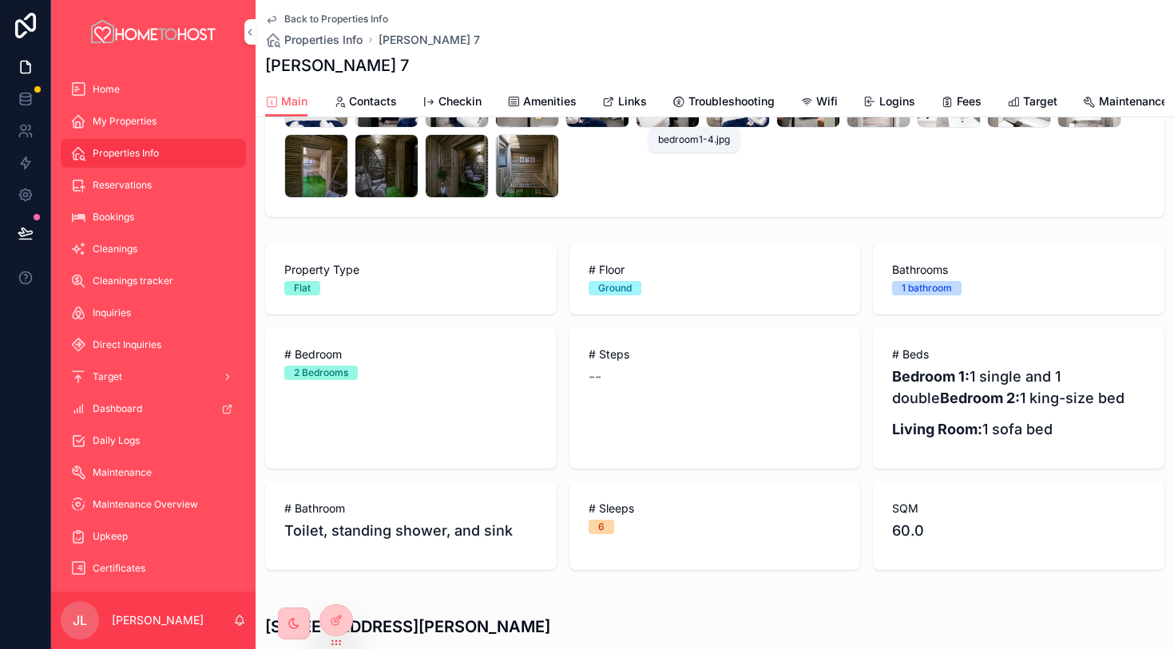
click at [552, 101] on span "Amenities" at bounding box center [549, 101] width 53 height 16
click at [543, 98] on span "Amenities" at bounding box center [549, 101] width 53 height 16
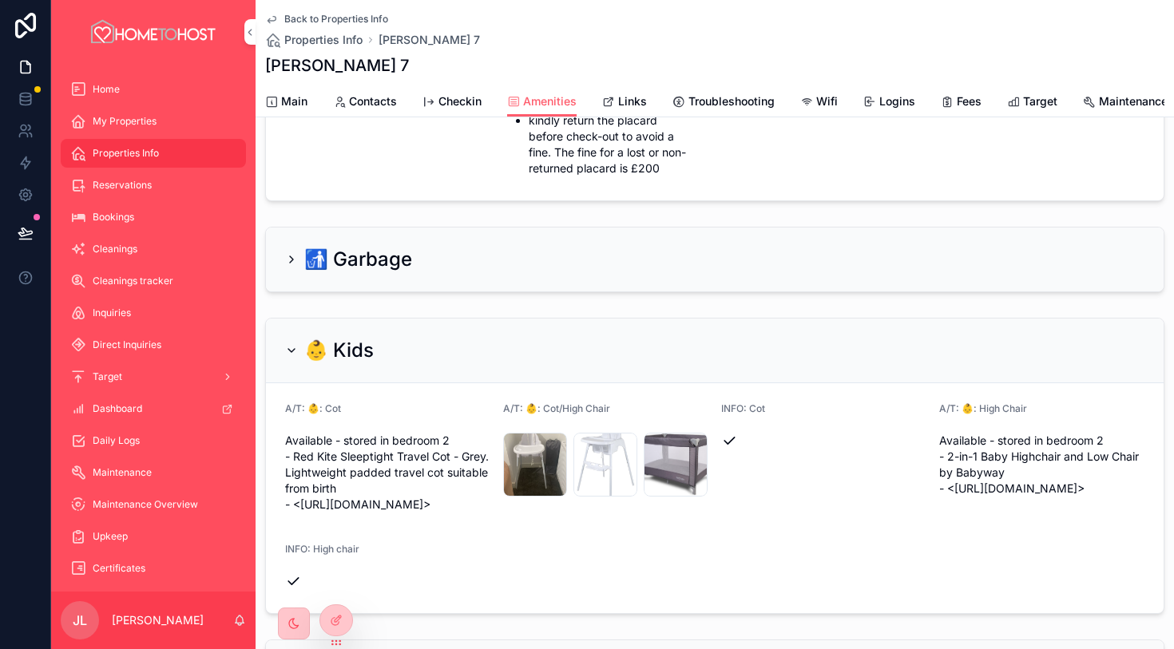
scroll to position [301, 0]
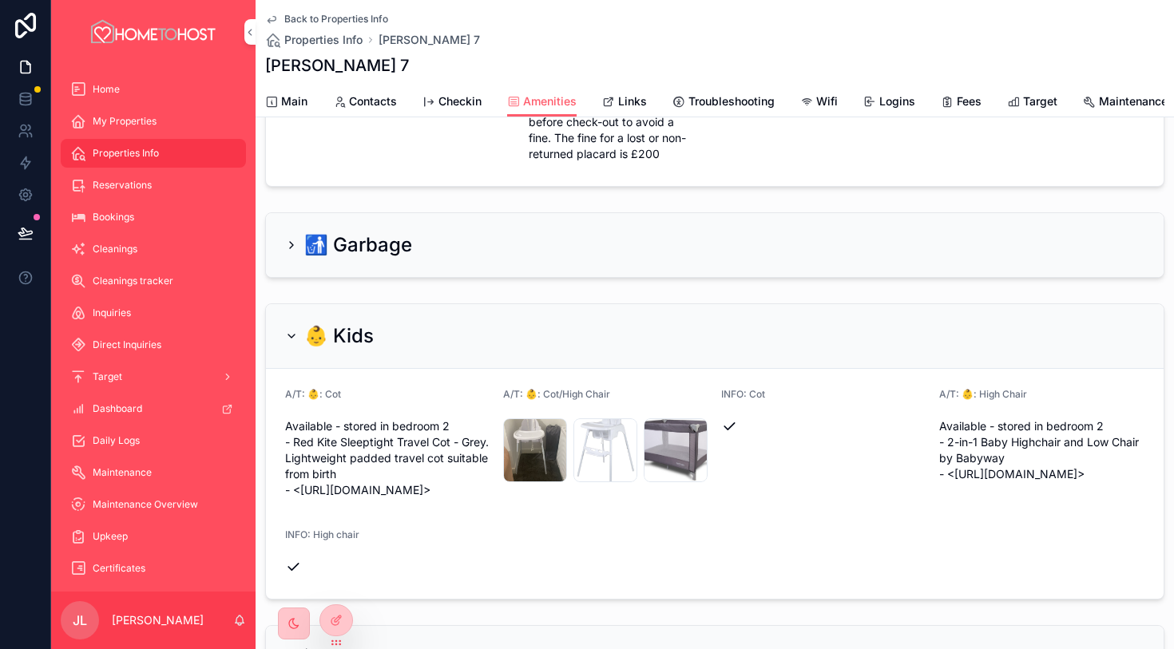
click at [303, 99] on span "Main" at bounding box center [294, 101] width 26 height 16
